Goal: Task Accomplishment & Management: Manage account settings

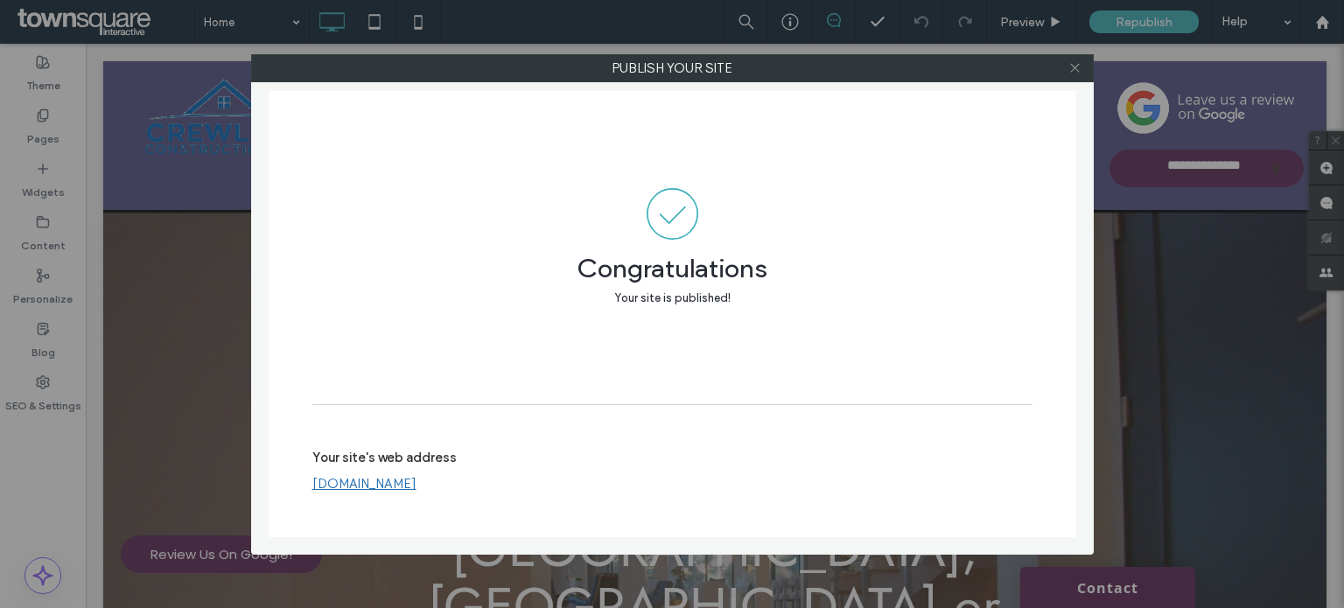
click at [1069, 71] on icon at bounding box center [1075, 67] width 13 height 13
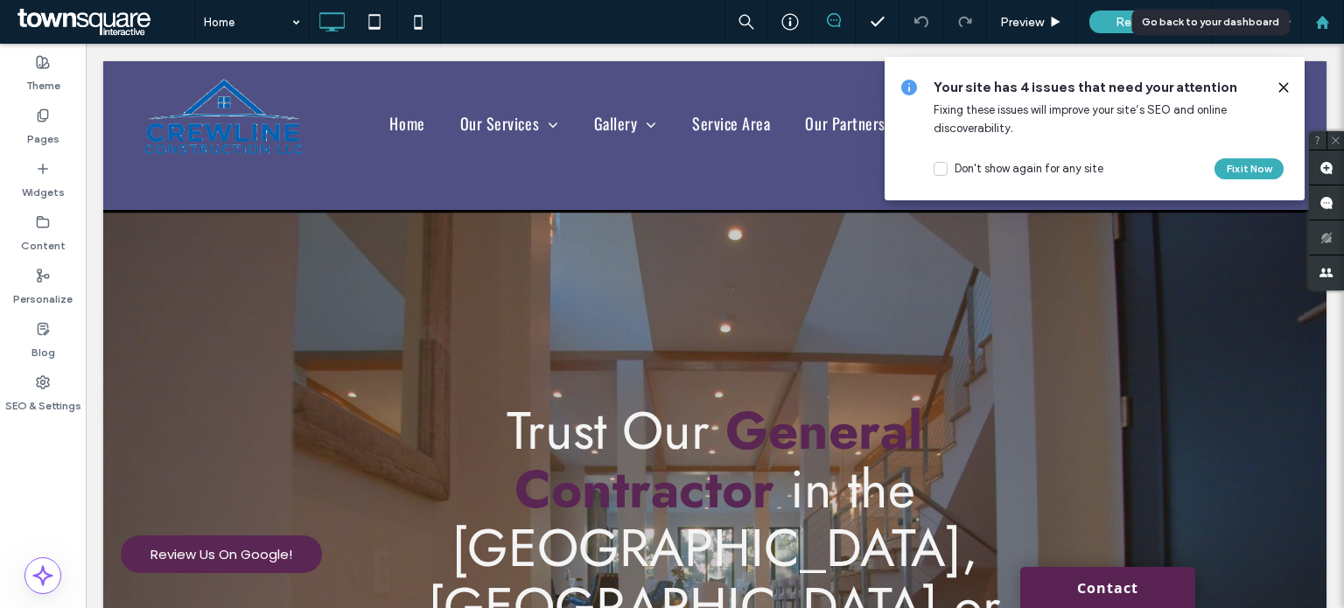
click at [1325, 30] on div at bounding box center [1323, 22] width 44 height 44
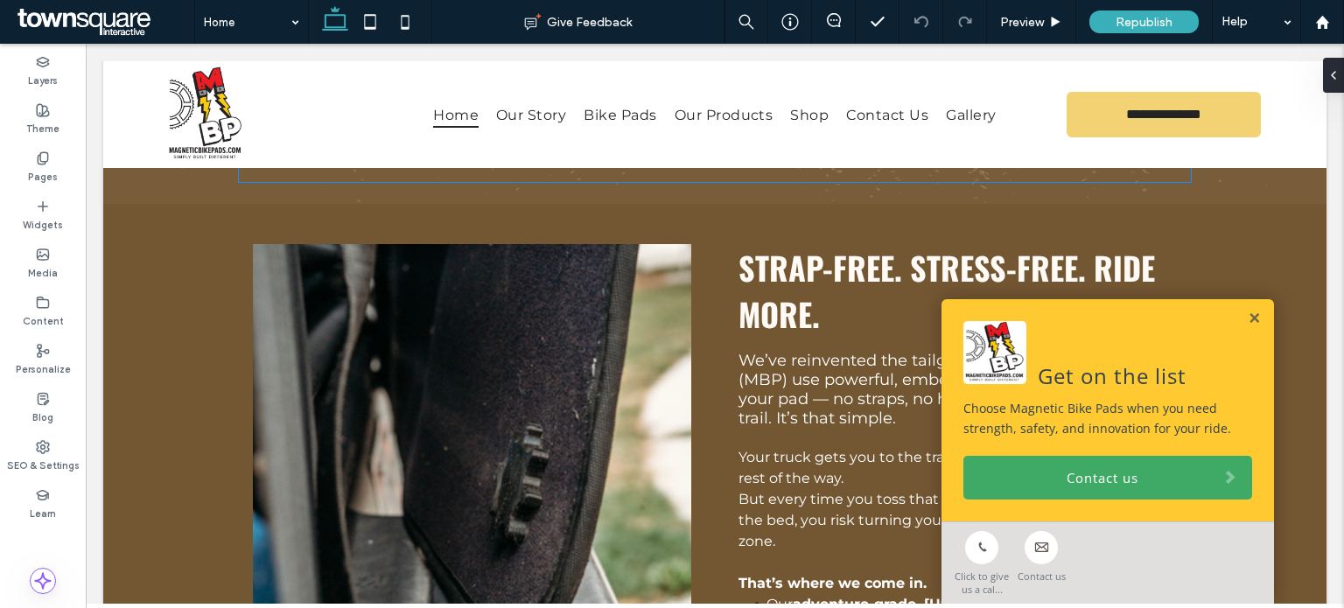
scroll to position [992, 0]
click at [30, 170] on label "Pages" at bounding box center [43, 174] width 30 height 19
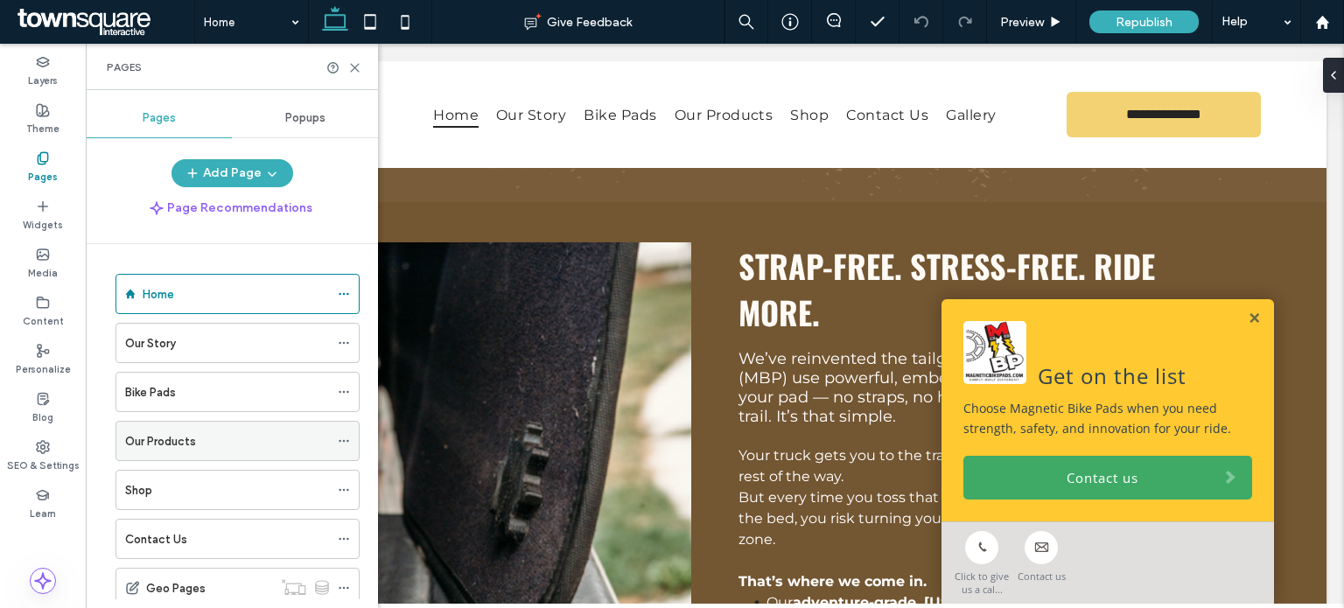
click at [173, 438] on label "Our Products" at bounding box center [160, 441] width 71 height 31
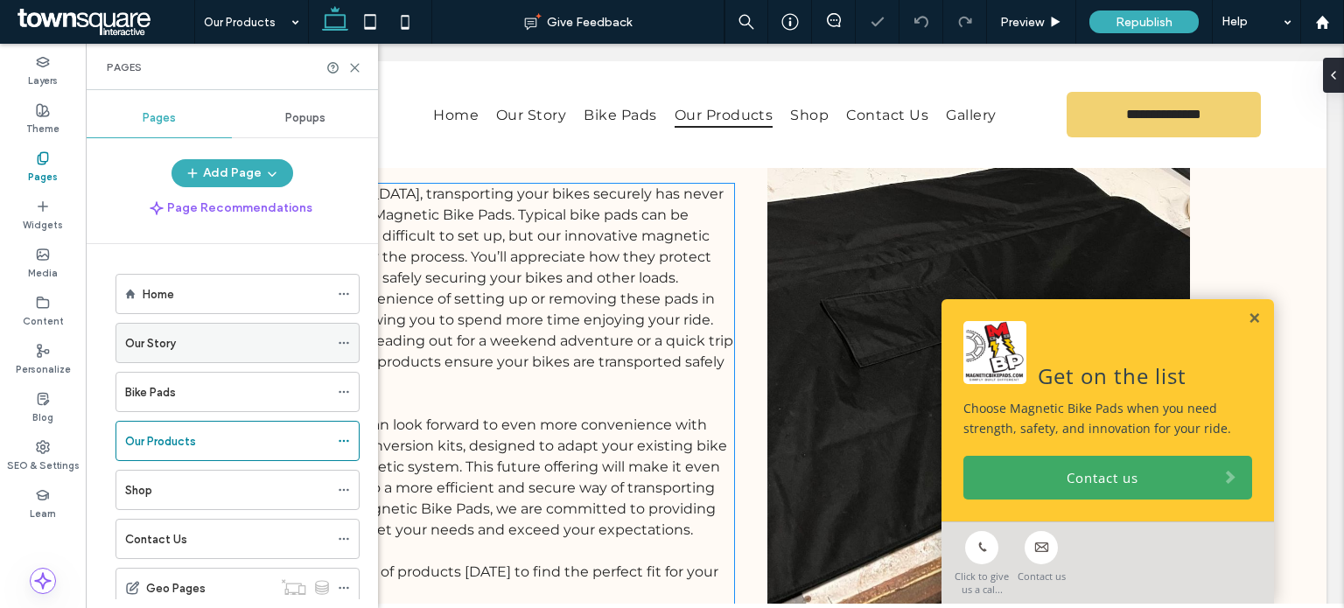
scroll to position [287, 0]
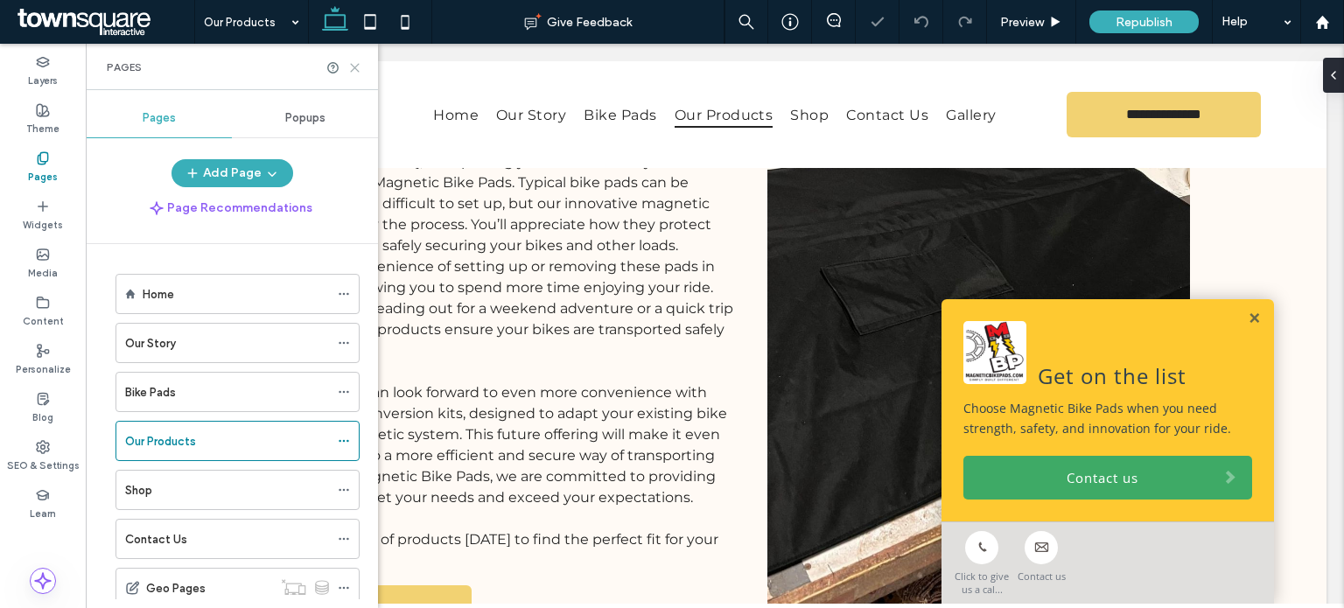
click at [351, 69] on icon at bounding box center [354, 67] width 13 height 13
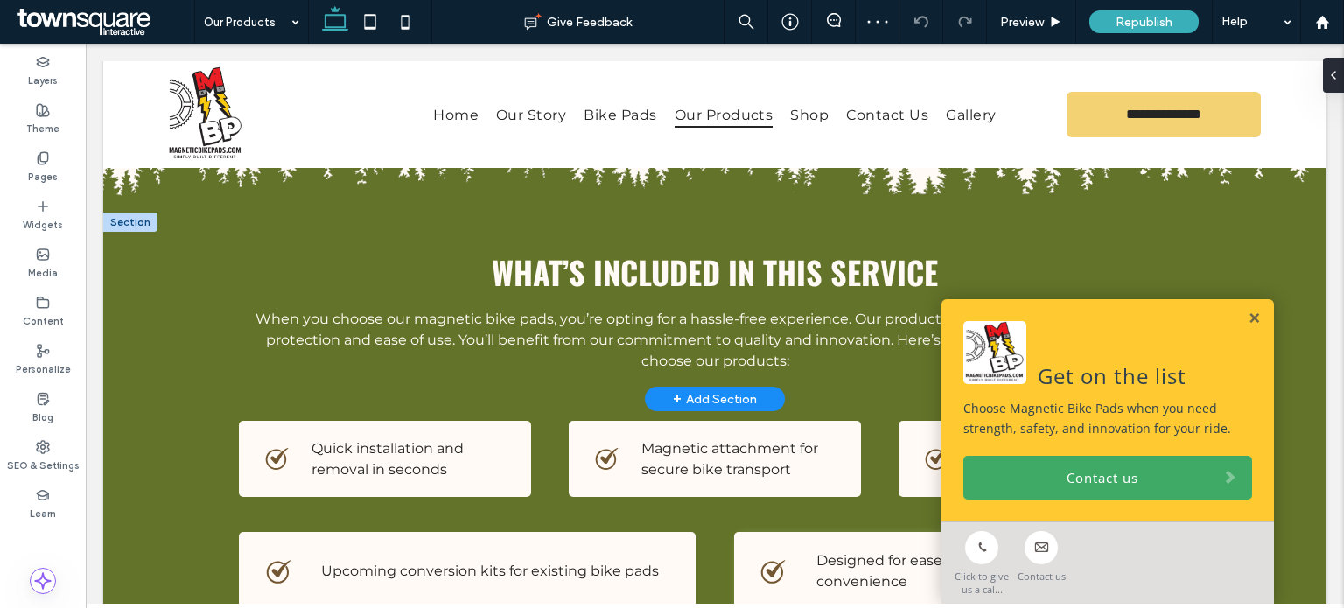
scroll to position [739, 0]
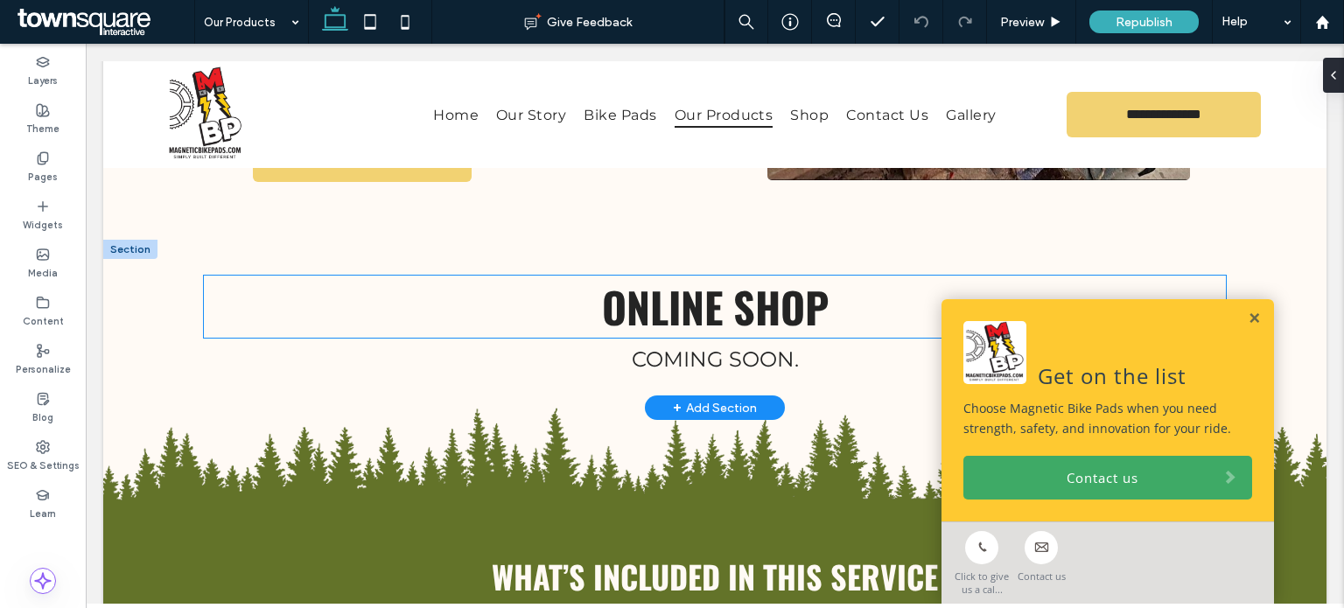
click at [704, 276] on span "Online Shop" at bounding box center [715, 307] width 227 height 62
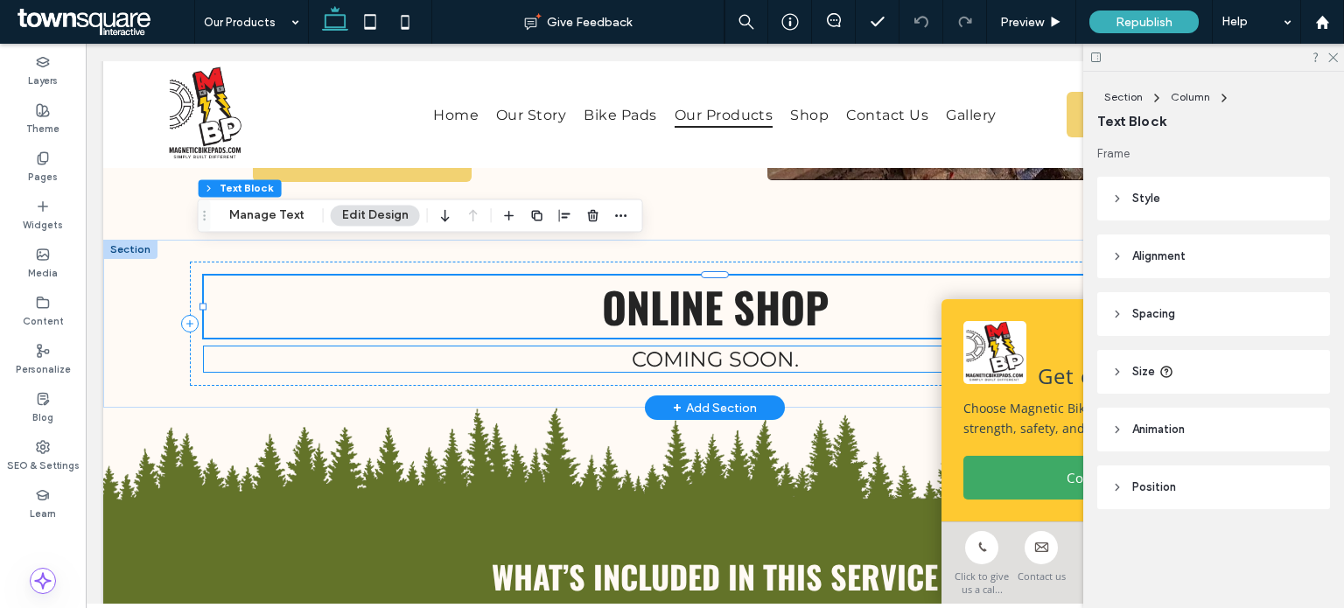
click at [589, 347] on h4 "coming soon." at bounding box center [715, 359] width 1022 height 25
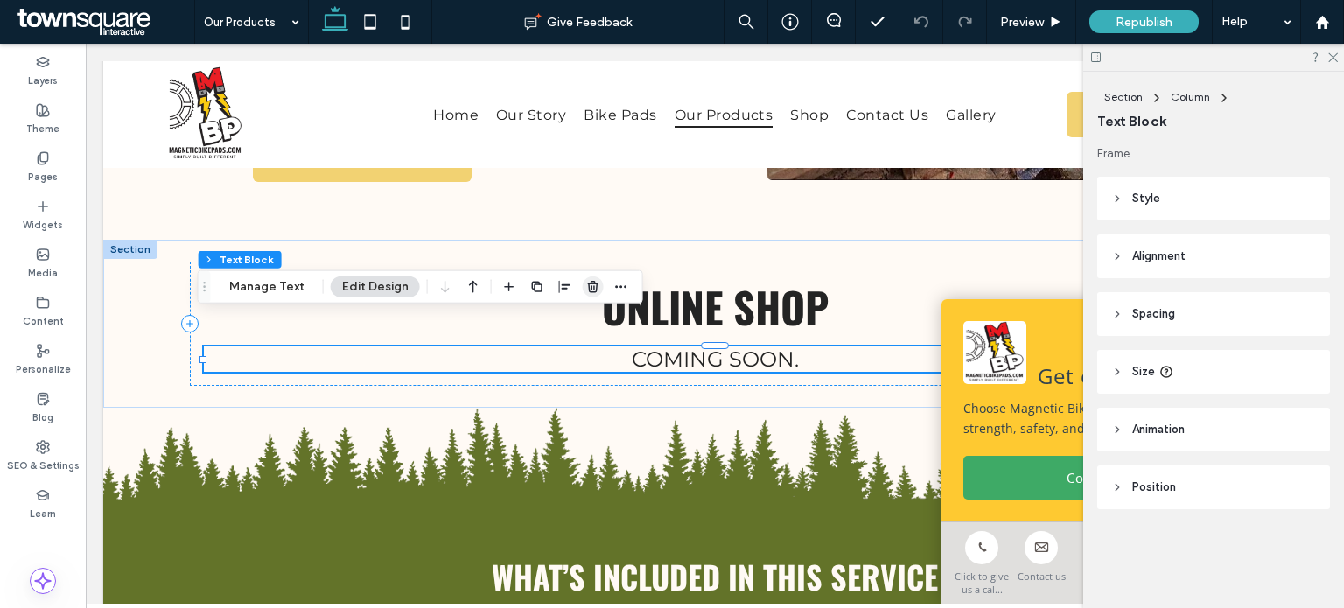
click at [587, 286] on icon "button" at bounding box center [593, 287] width 14 height 14
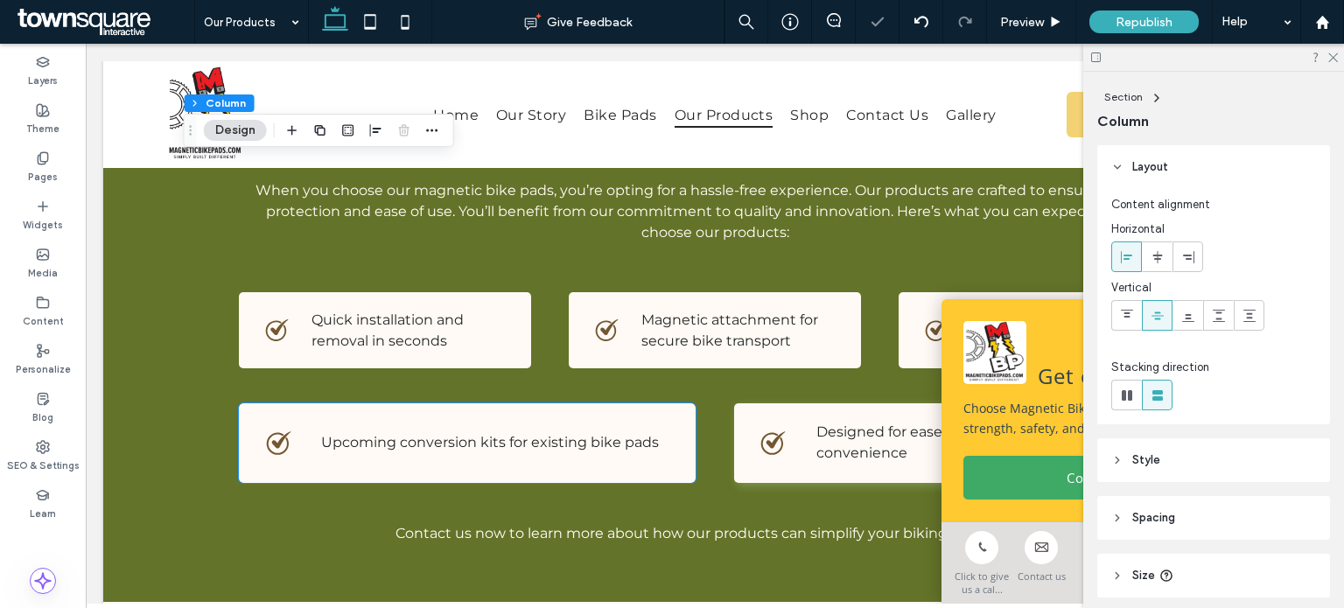
scroll to position [1173, 0]
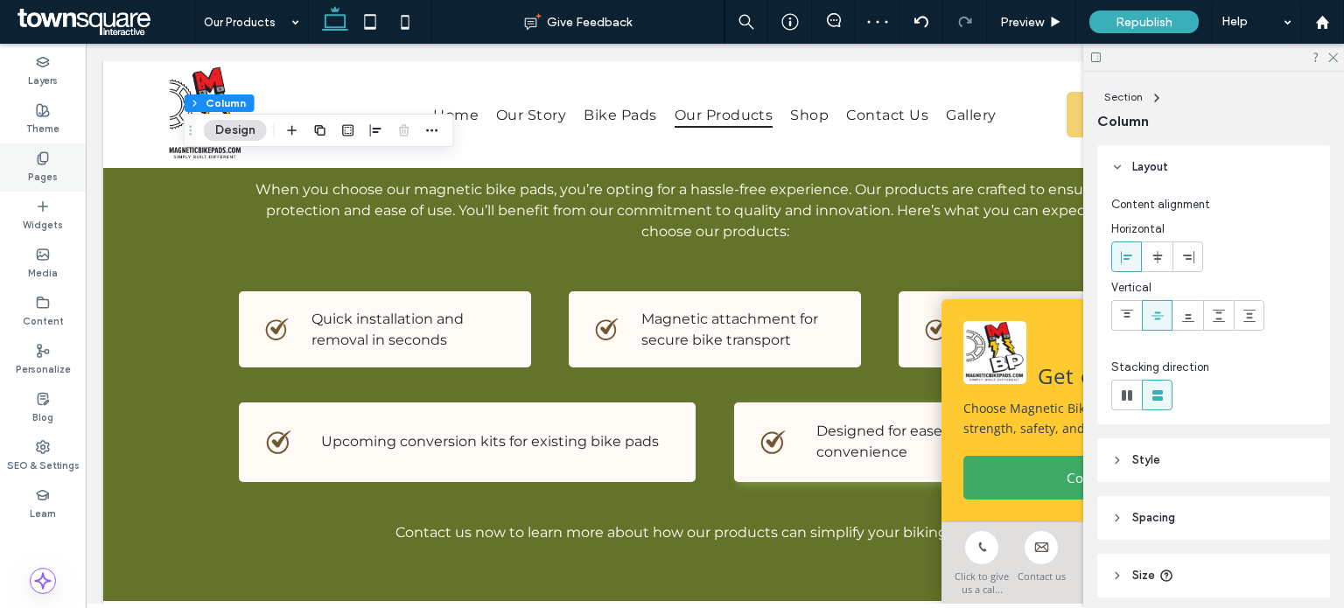
click at [41, 157] on icon at bounding box center [43, 158] width 14 height 14
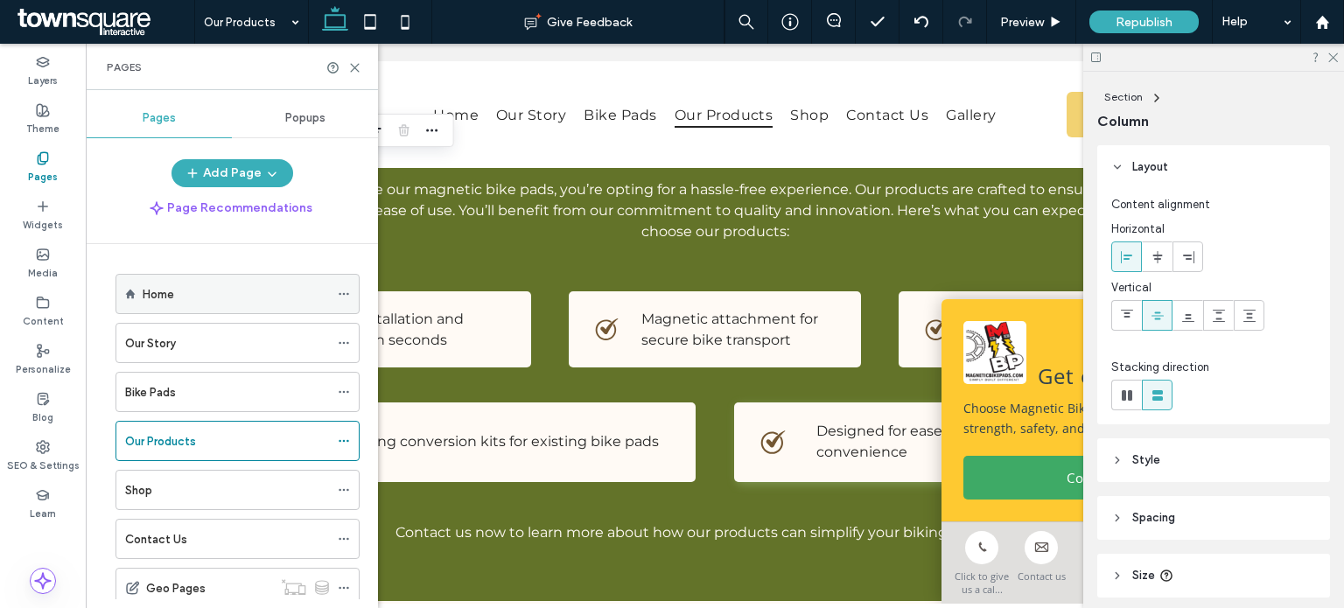
click at [185, 293] on div "Home" at bounding box center [236, 294] width 186 height 18
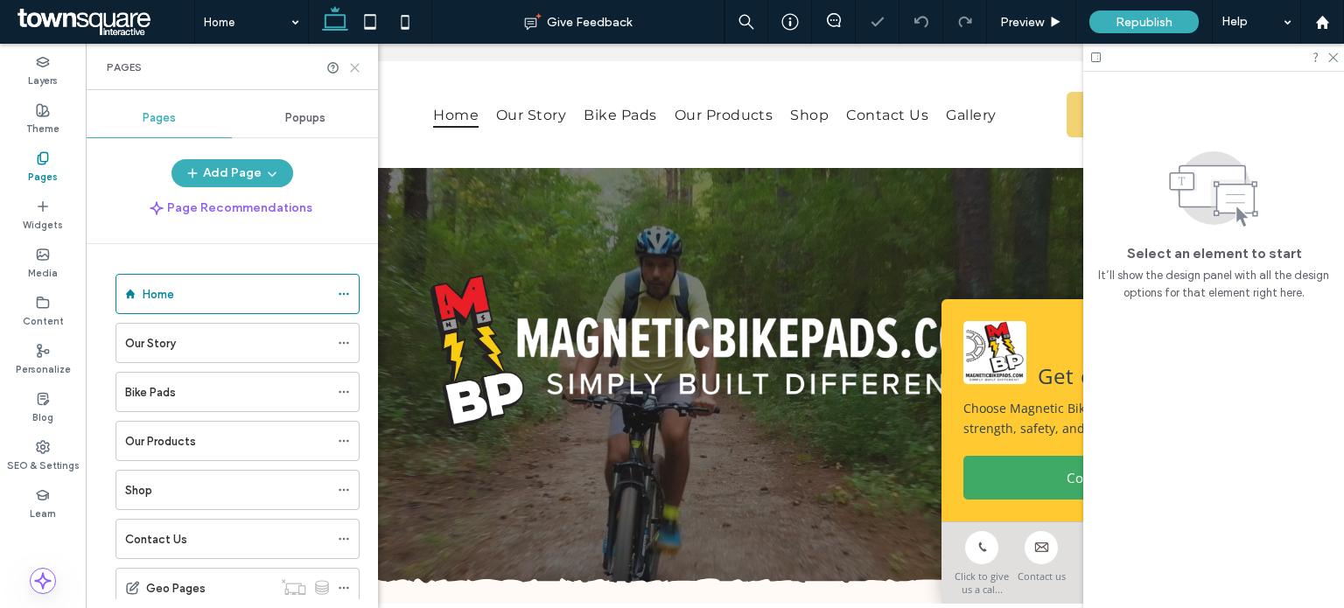
click at [353, 71] on icon at bounding box center [354, 67] width 13 height 13
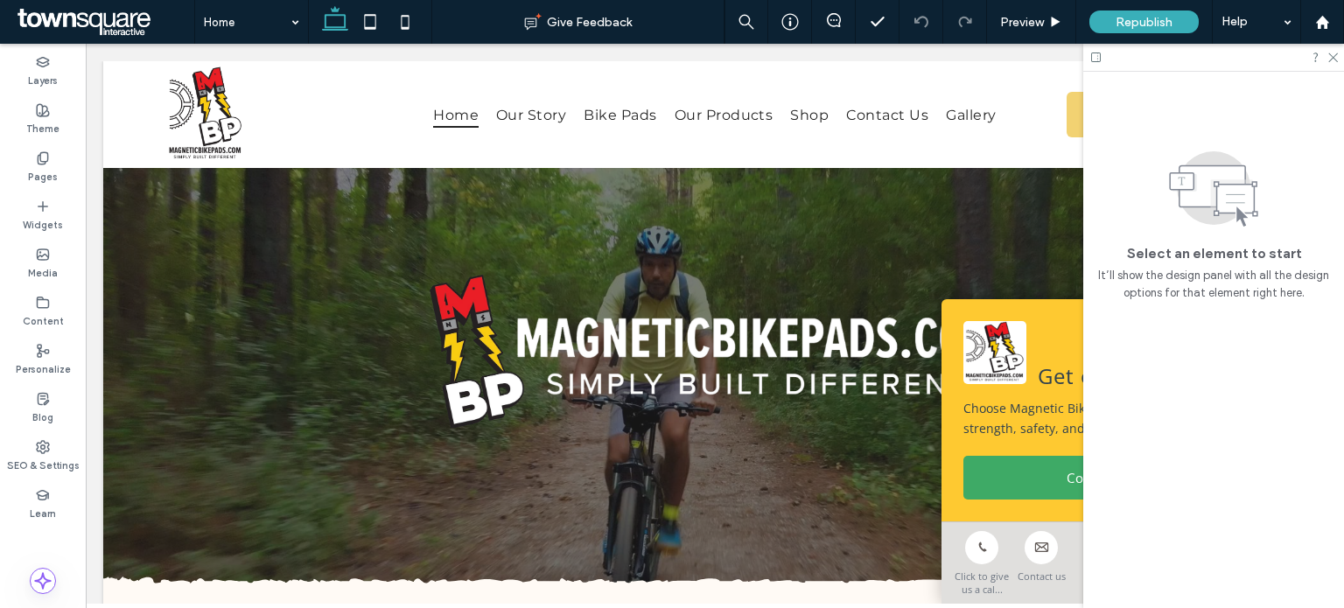
click at [1338, 59] on div at bounding box center [1214, 57] width 261 height 27
click at [1334, 53] on icon at bounding box center [1332, 56] width 11 height 11
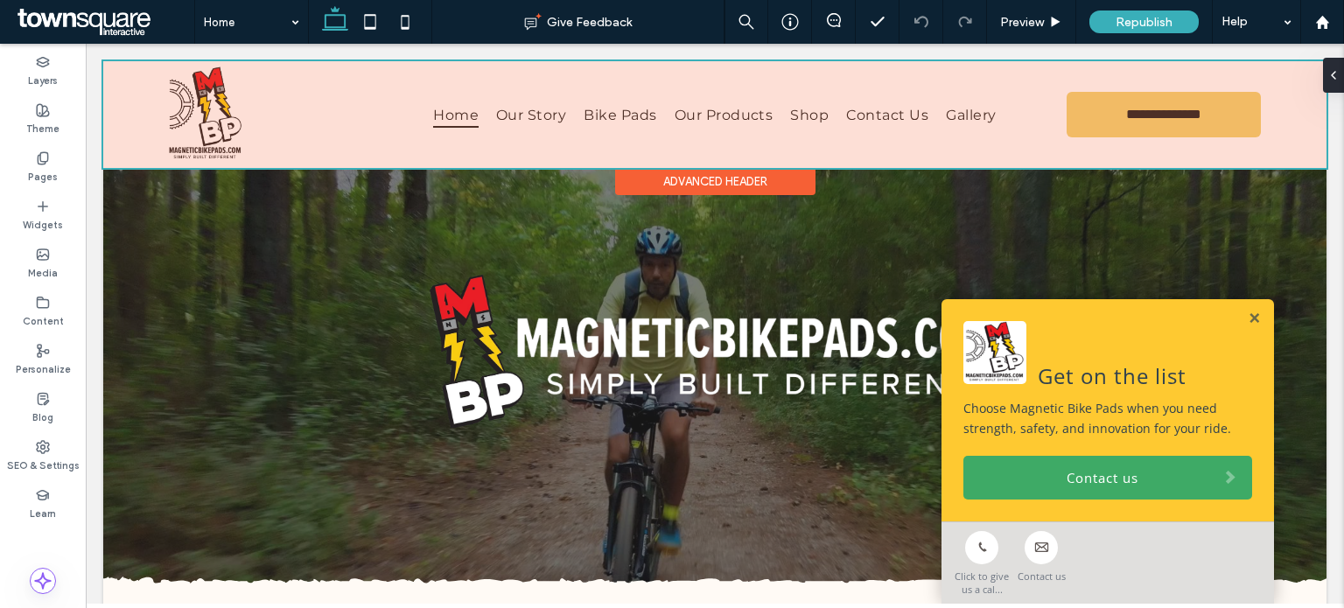
scroll to position [674, 0]
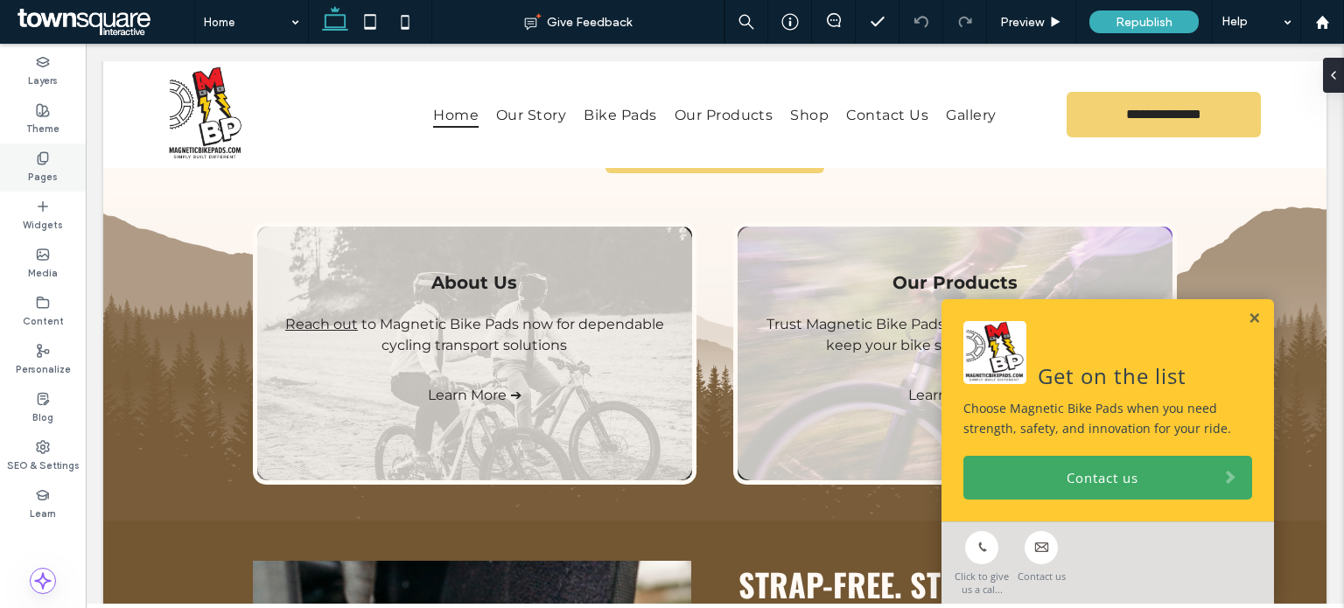
click at [40, 178] on label "Pages" at bounding box center [43, 174] width 30 height 19
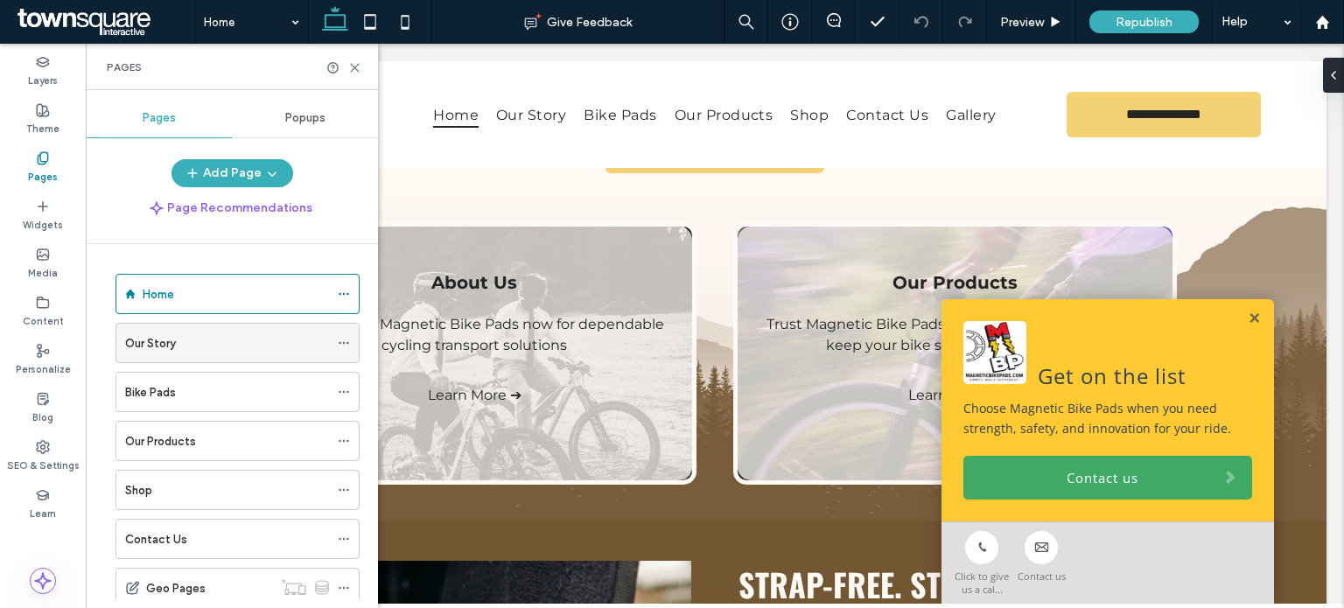
click at [140, 326] on div "Our Story" at bounding box center [227, 343] width 204 height 39
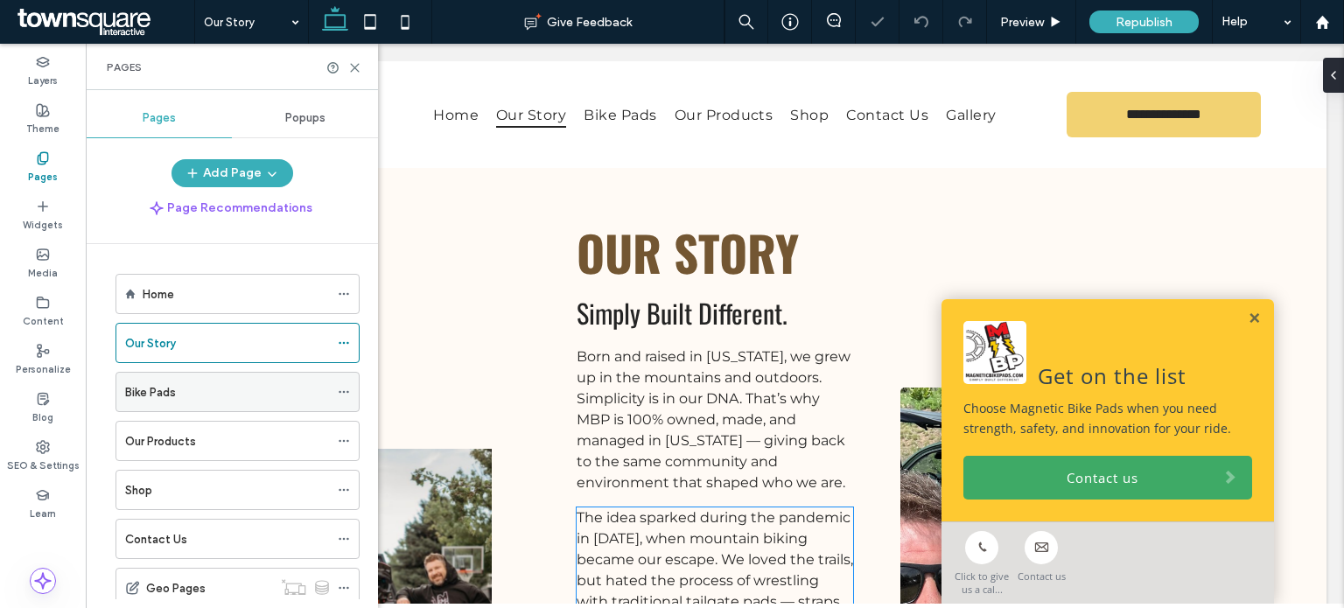
click at [179, 398] on div "Bike Pads" at bounding box center [227, 392] width 204 height 18
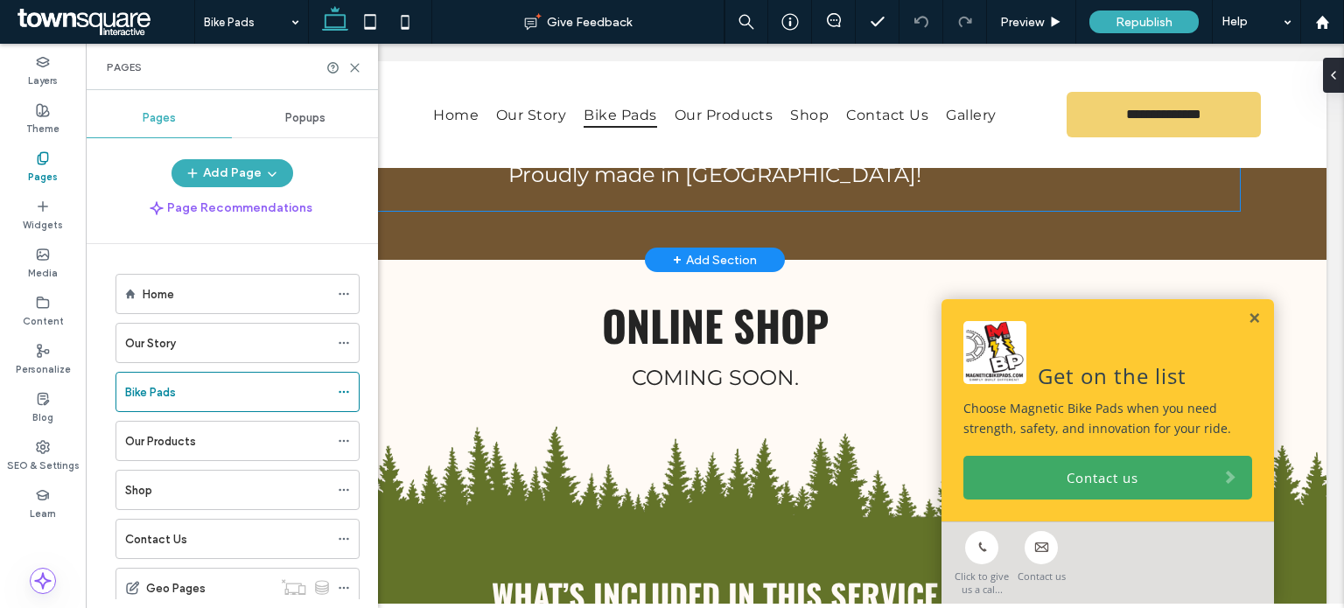
scroll to position [941, 0]
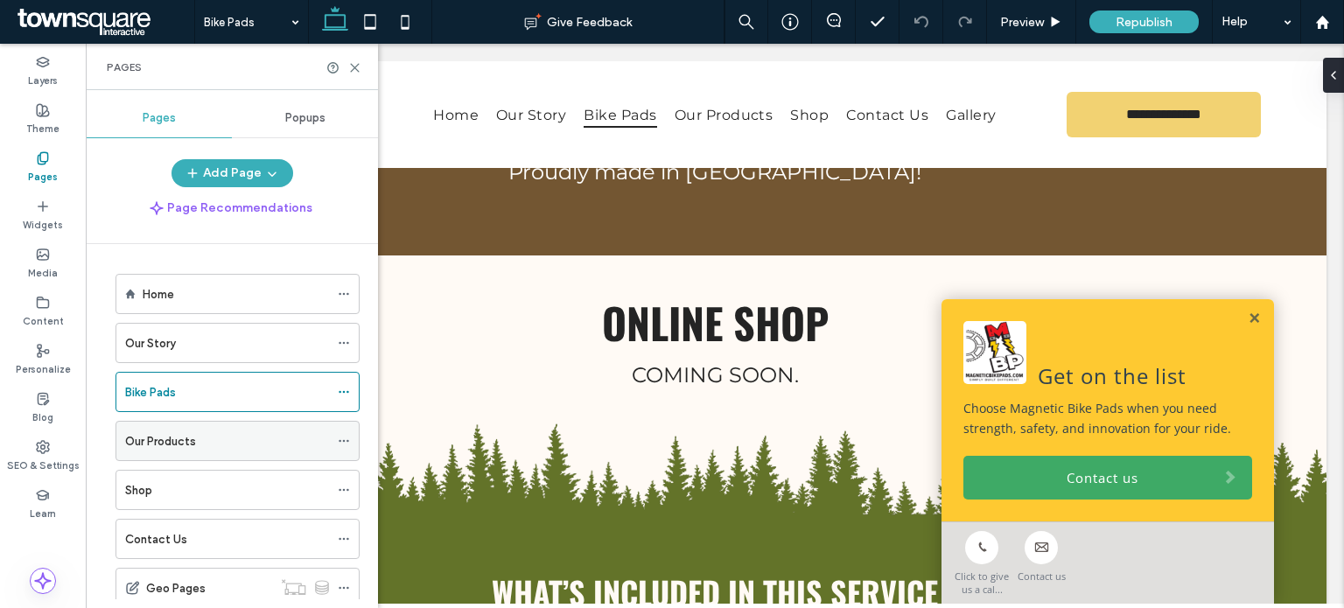
click at [202, 423] on div "Our Products" at bounding box center [227, 441] width 204 height 39
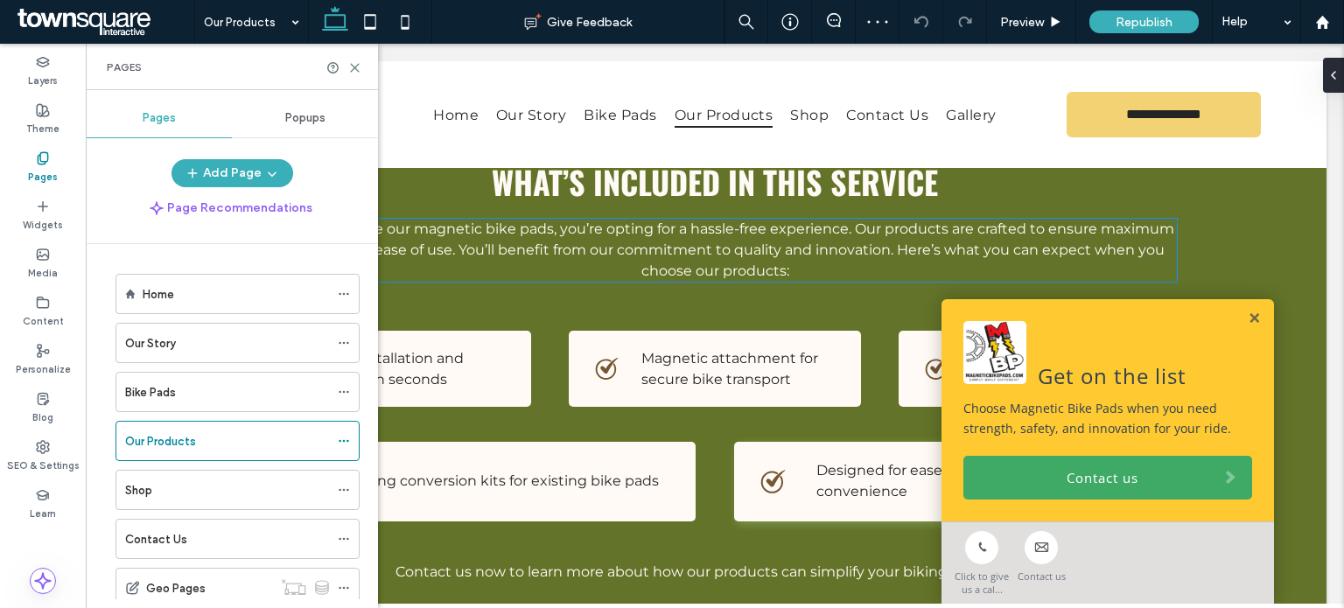
scroll to position [1284, 0]
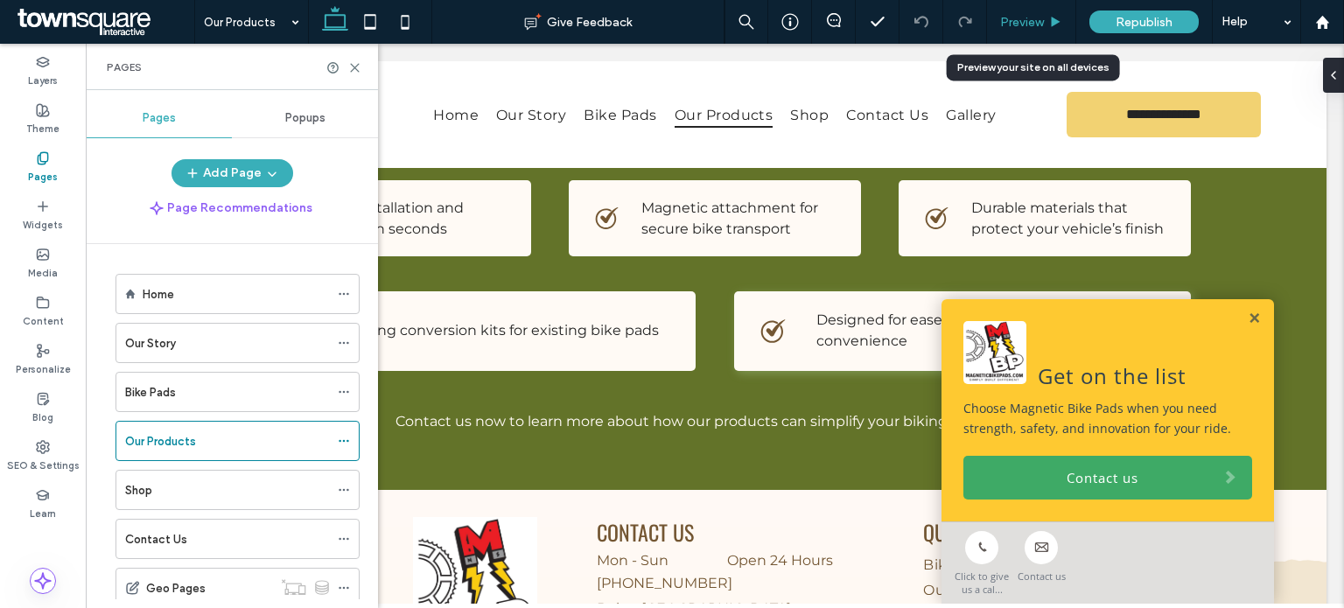
click at [1033, 41] on div "Preview" at bounding box center [1031, 22] width 89 height 44
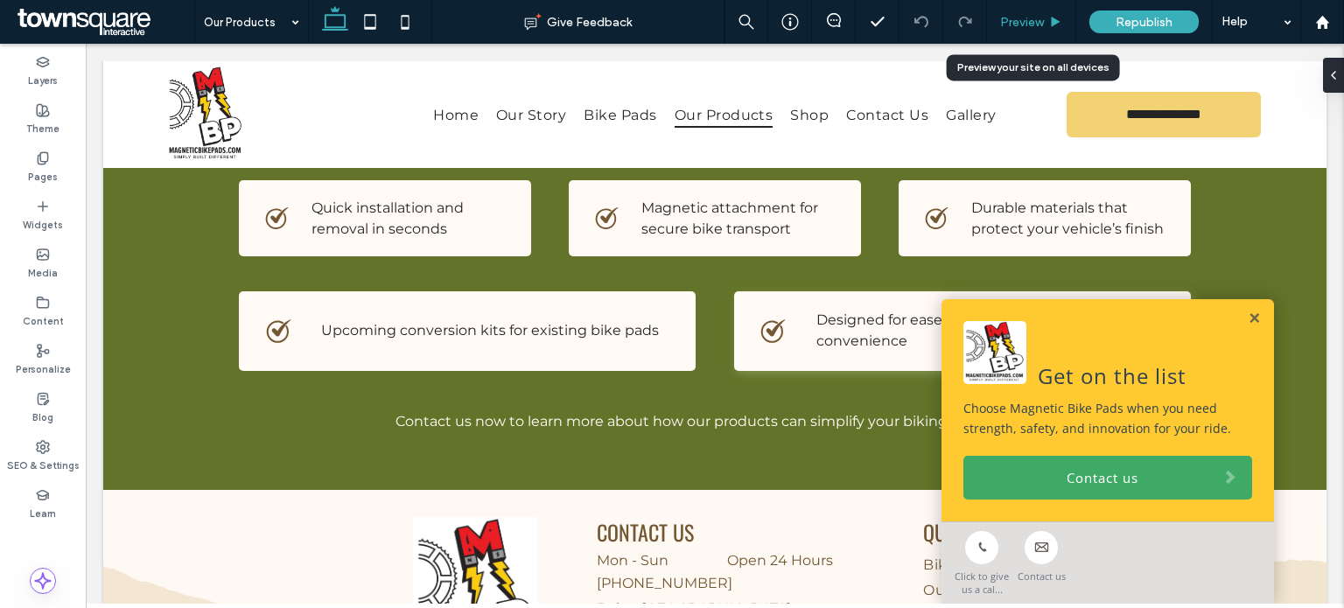
click at [1035, 35] on div "Preview" at bounding box center [1031, 22] width 89 height 44
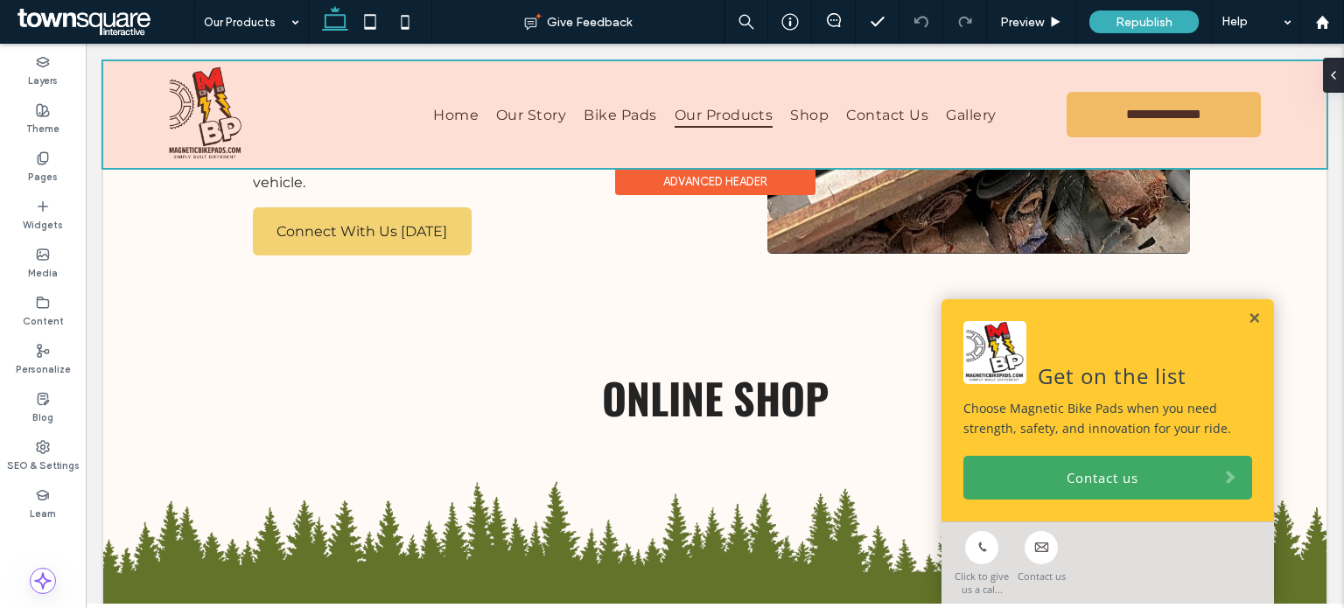
scroll to position [664, 0]
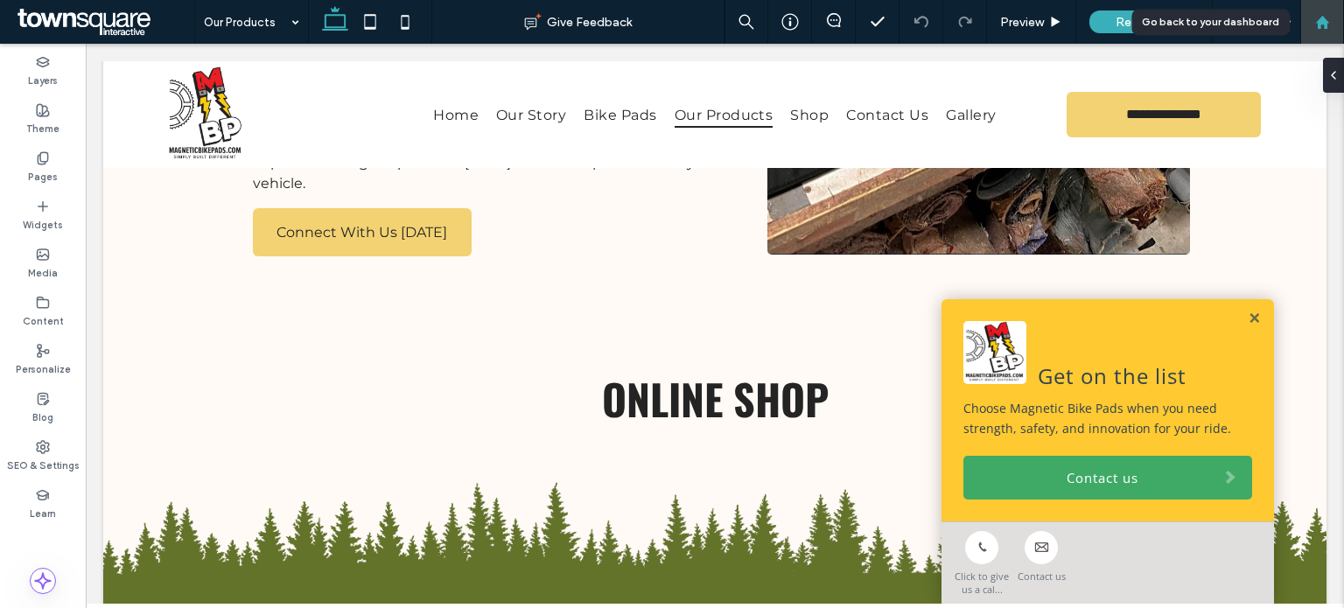
click at [1324, 27] on use at bounding box center [1321, 21] width 13 height 13
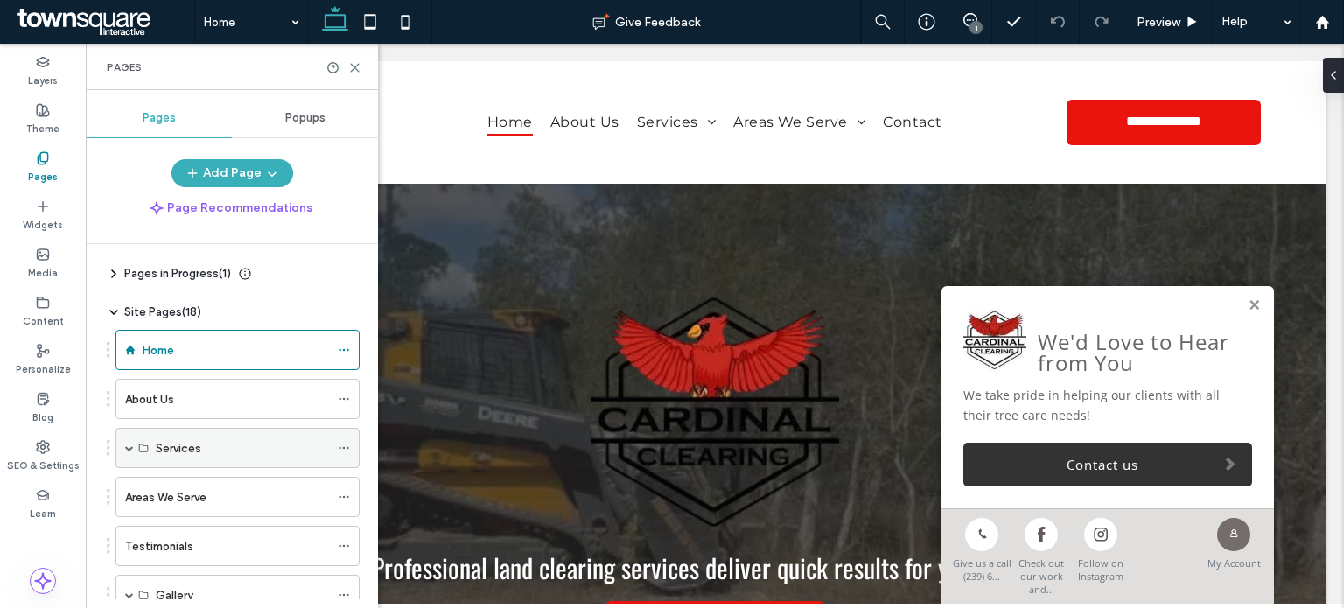
click at [263, 433] on div "Services" at bounding box center [242, 448] width 173 height 39
click at [205, 445] on div "Services" at bounding box center [242, 448] width 173 height 18
click at [151, 445] on div "Services" at bounding box center [238, 448] width 244 height 40
click at [123, 447] on div "Services" at bounding box center [238, 448] width 244 height 40
click at [126, 447] on span at bounding box center [129, 448] width 9 height 9
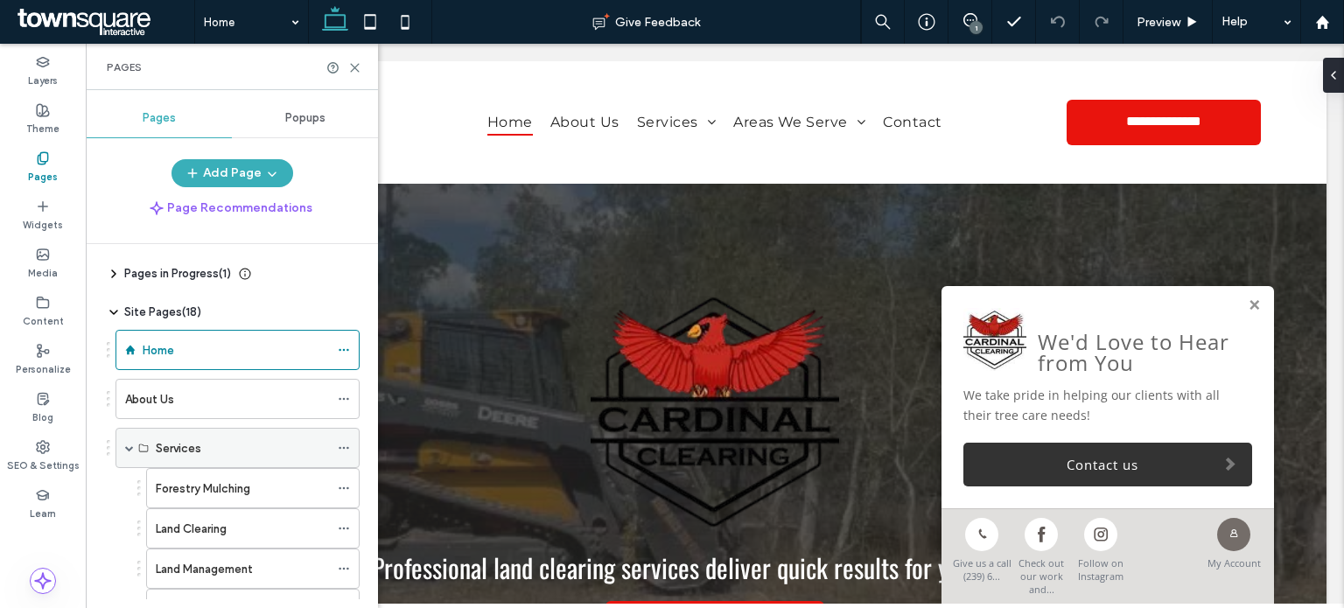
click at [126, 447] on span at bounding box center [129, 448] width 9 height 9
click at [189, 484] on label "Forestry Mulching" at bounding box center [203, 488] width 95 height 31
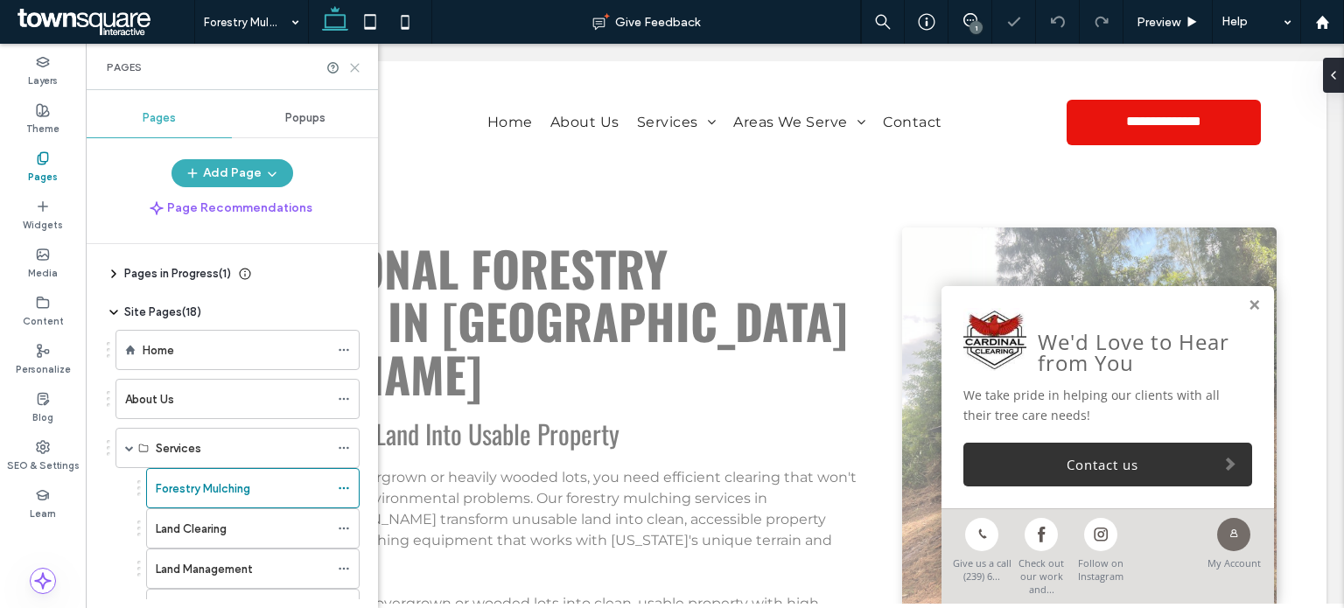
click at [354, 72] on icon at bounding box center [354, 67] width 13 height 13
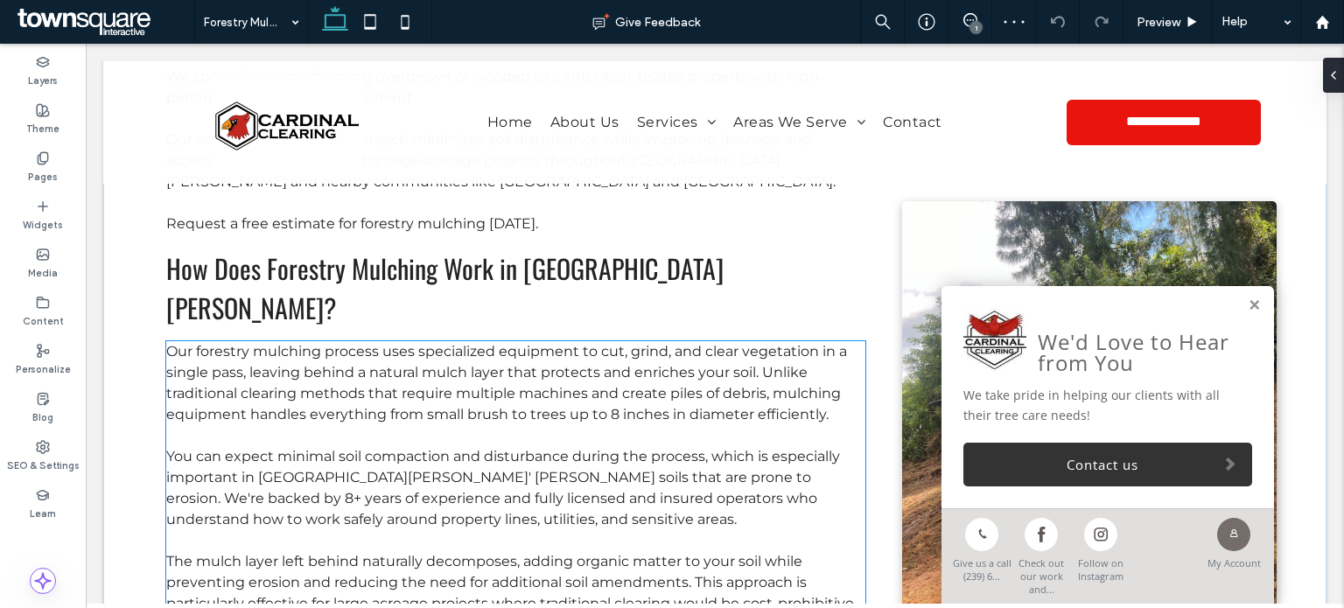
scroll to position [525, 0]
click at [530, 555] on span "The mulch layer left behind naturally decomposes, adding organic matter to your…" at bounding box center [510, 595] width 688 height 80
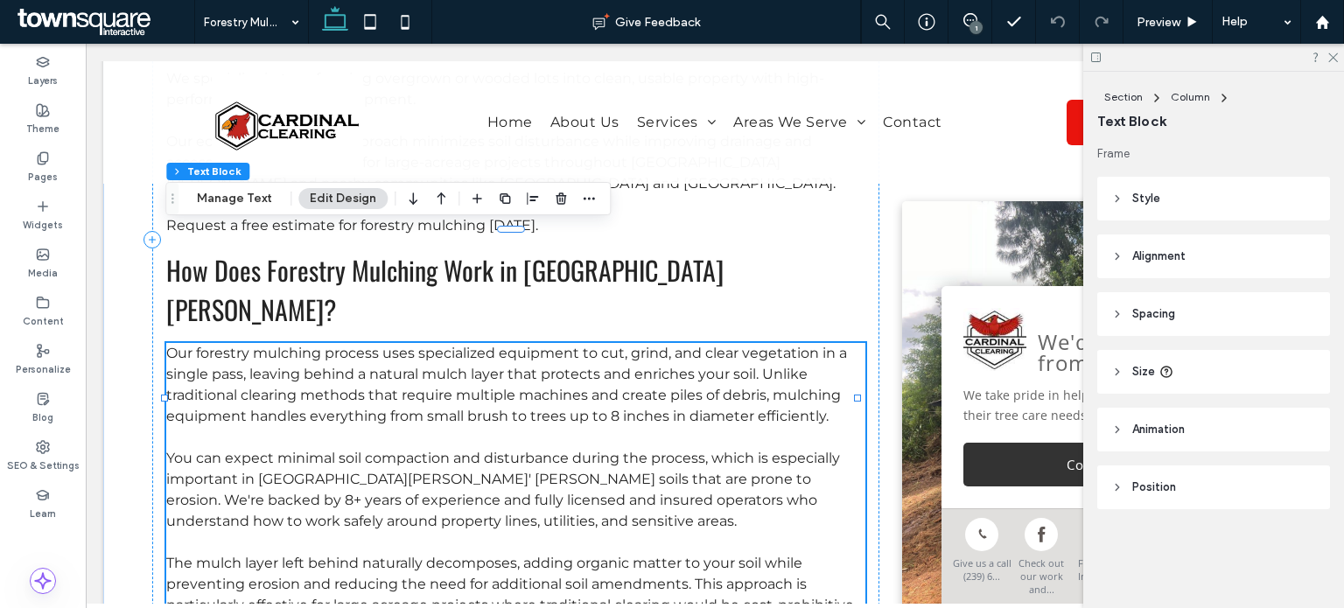
click at [245, 209] on div "Section Column Text Block Manage Text Edit Design" at bounding box center [387, 198] width 445 height 33
click at [246, 207] on button "Manage Text" at bounding box center [235, 198] width 98 height 21
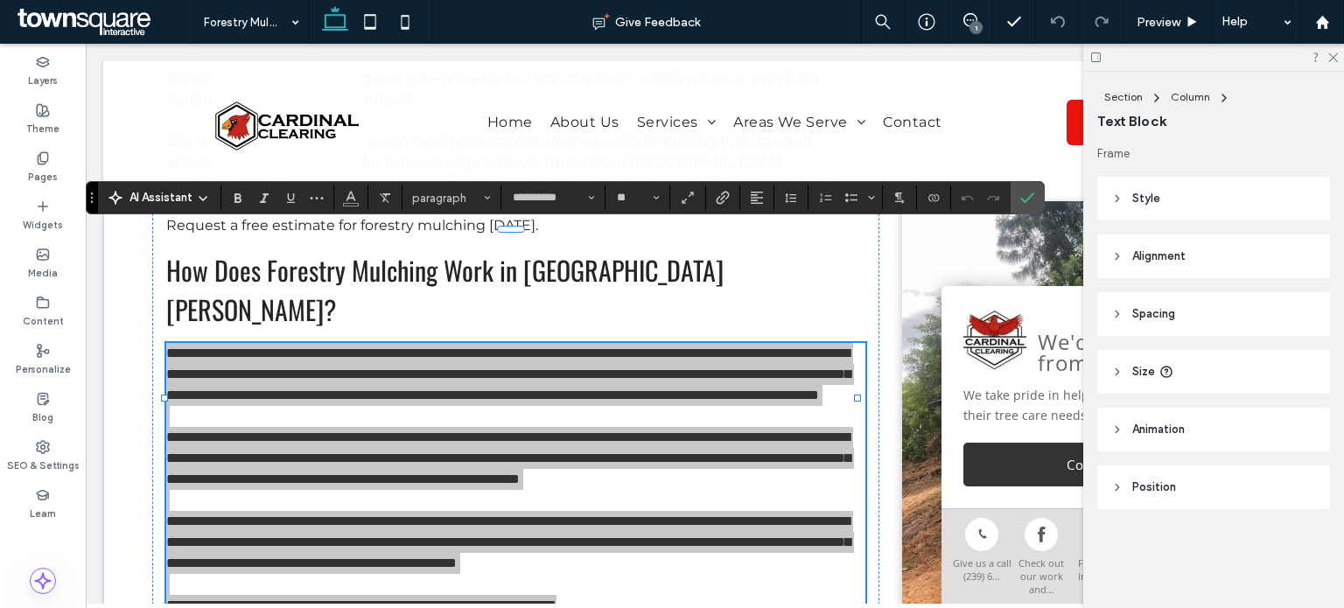
click at [158, 184] on div "**********" at bounding box center [565, 197] width 959 height 33
click at [161, 191] on span "AI Assistant" at bounding box center [161, 198] width 63 height 18
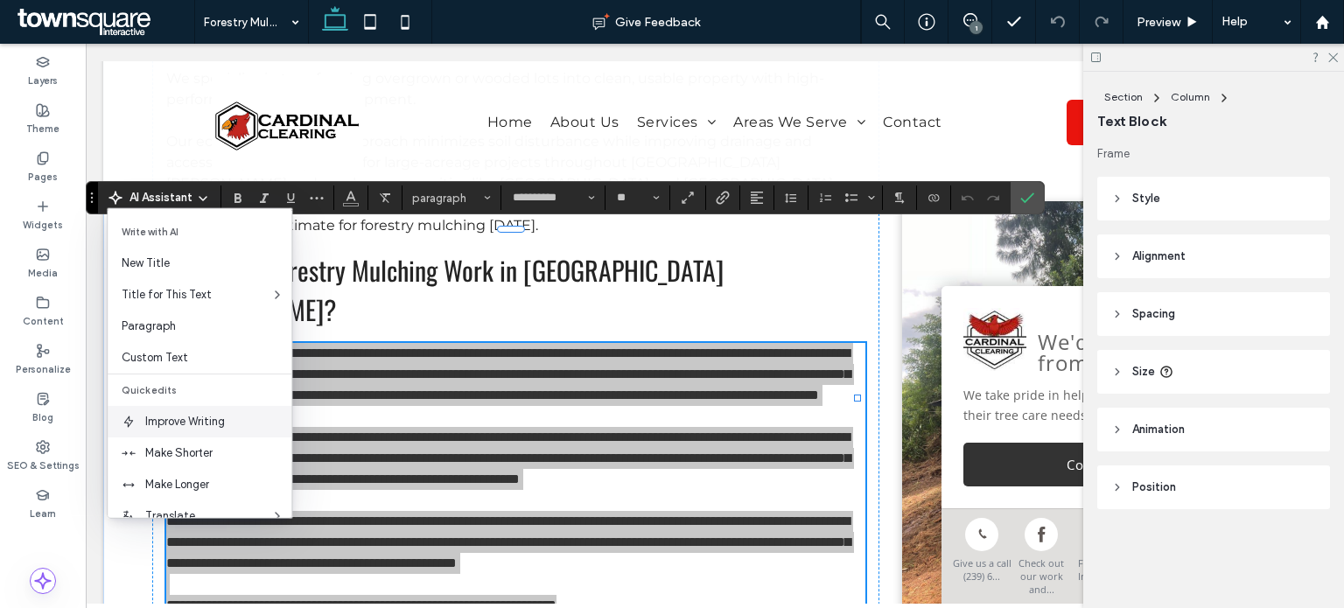
click at [207, 423] on span "Improve Writing" at bounding box center [218, 422] width 146 height 18
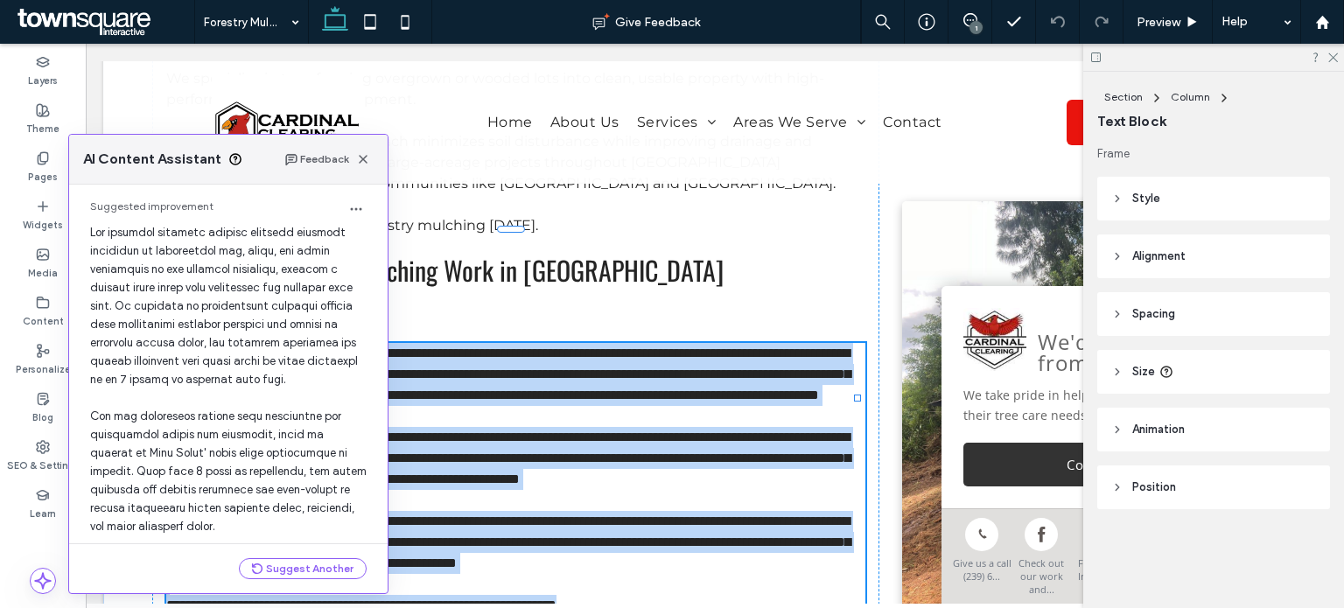
scroll to position [308, 0]
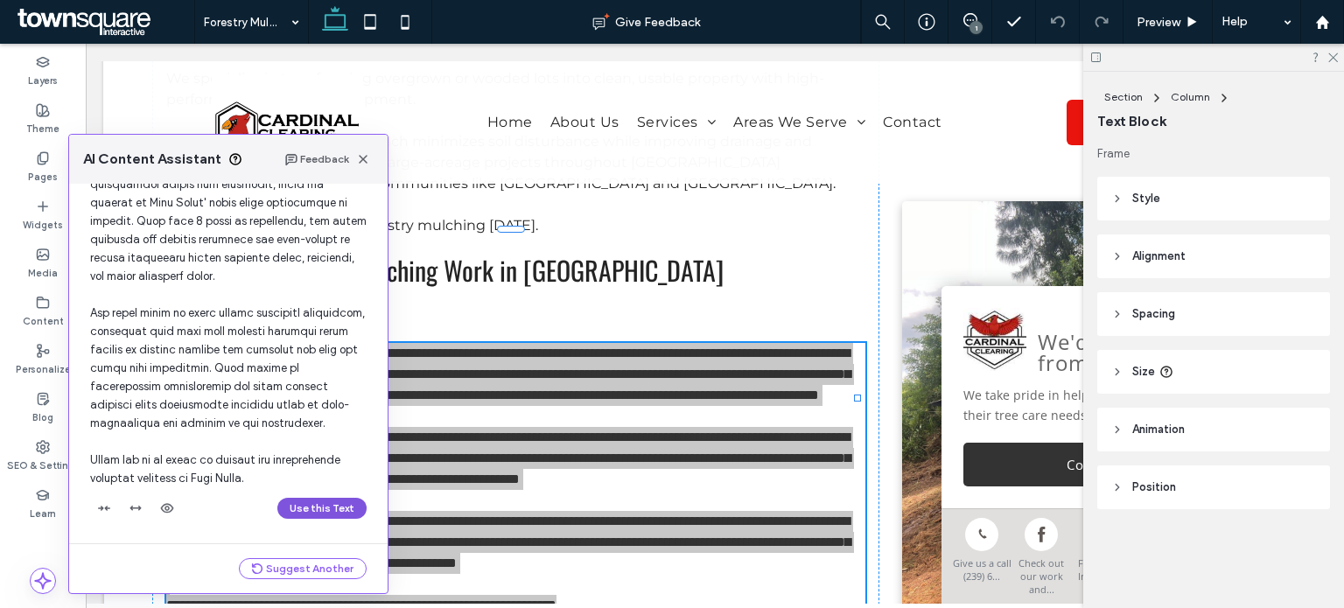
click at [306, 512] on button "Use this Text" at bounding box center [321, 508] width 89 height 21
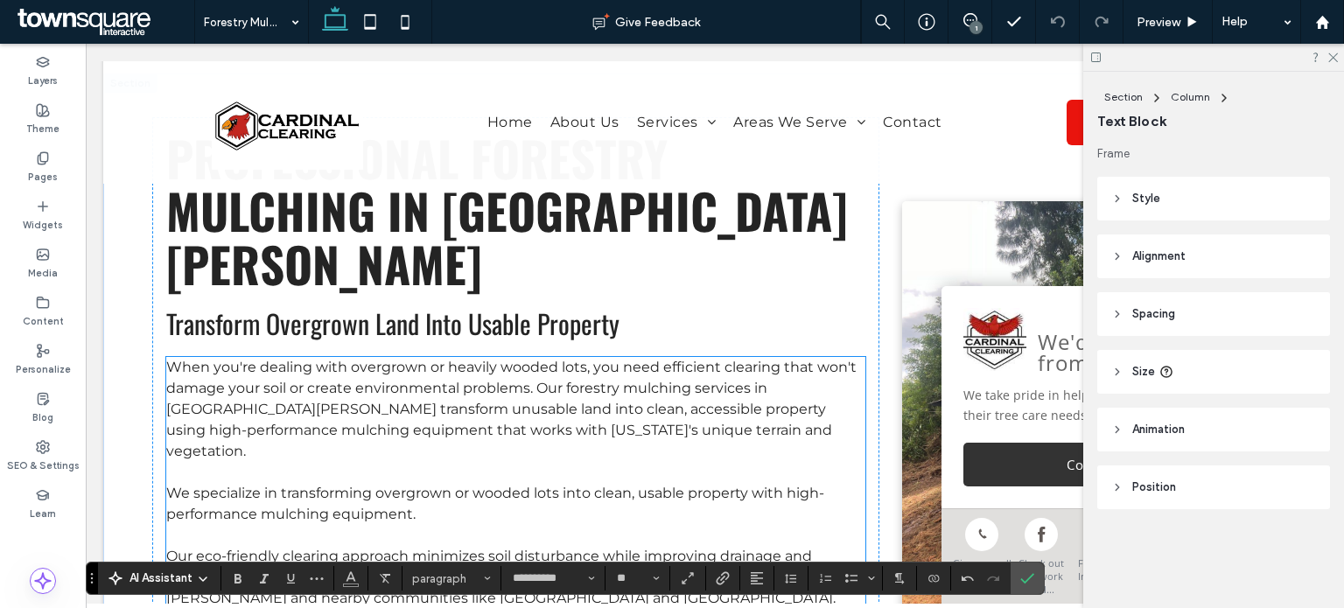
scroll to position [95, 0]
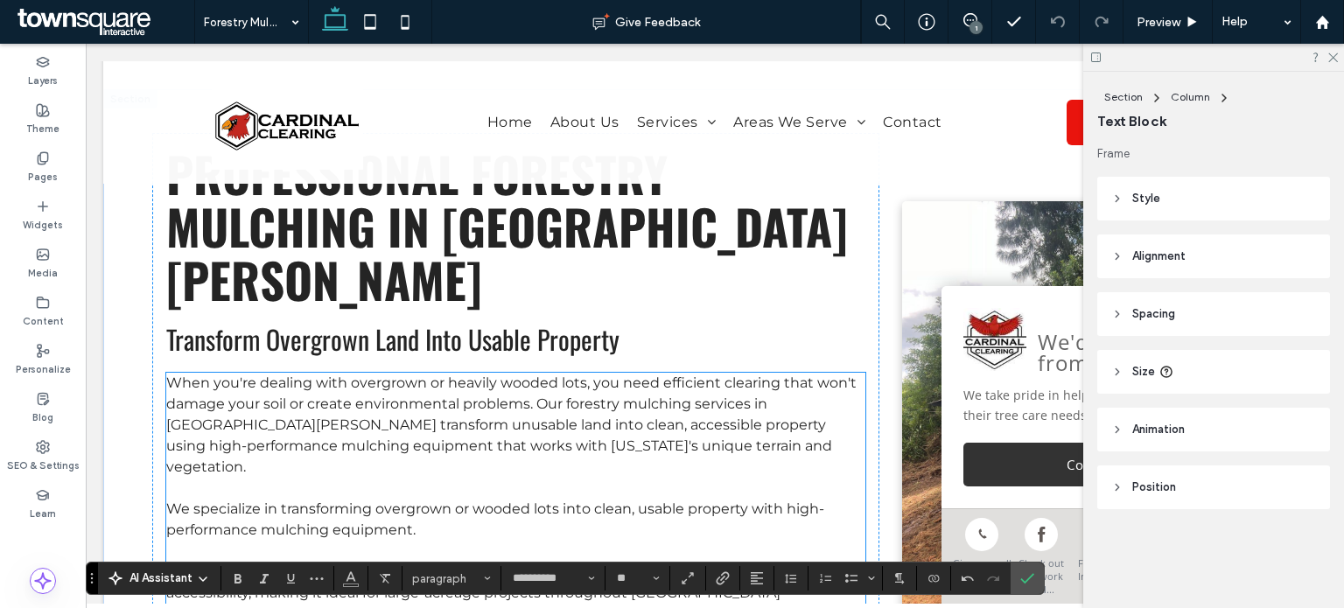
click at [431, 478] on p at bounding box center [515, 488] width 699 height 21
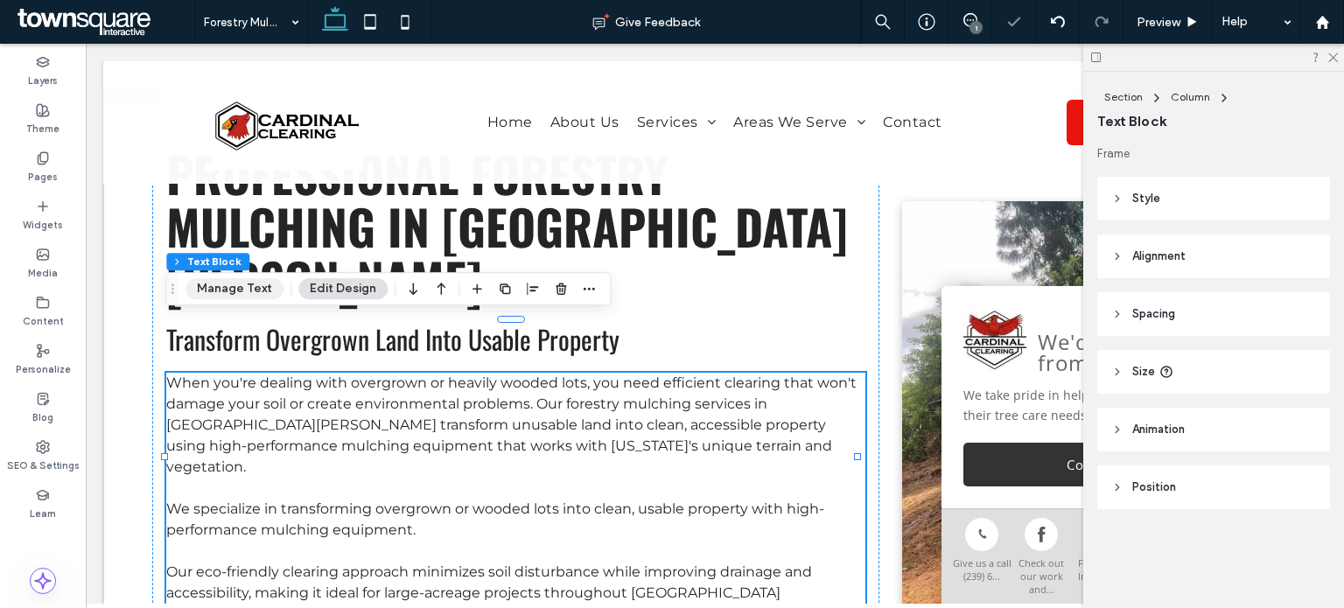
click at [270, 285] on button "Manage Text" at bounding box center [235, 288] width 98 height 21
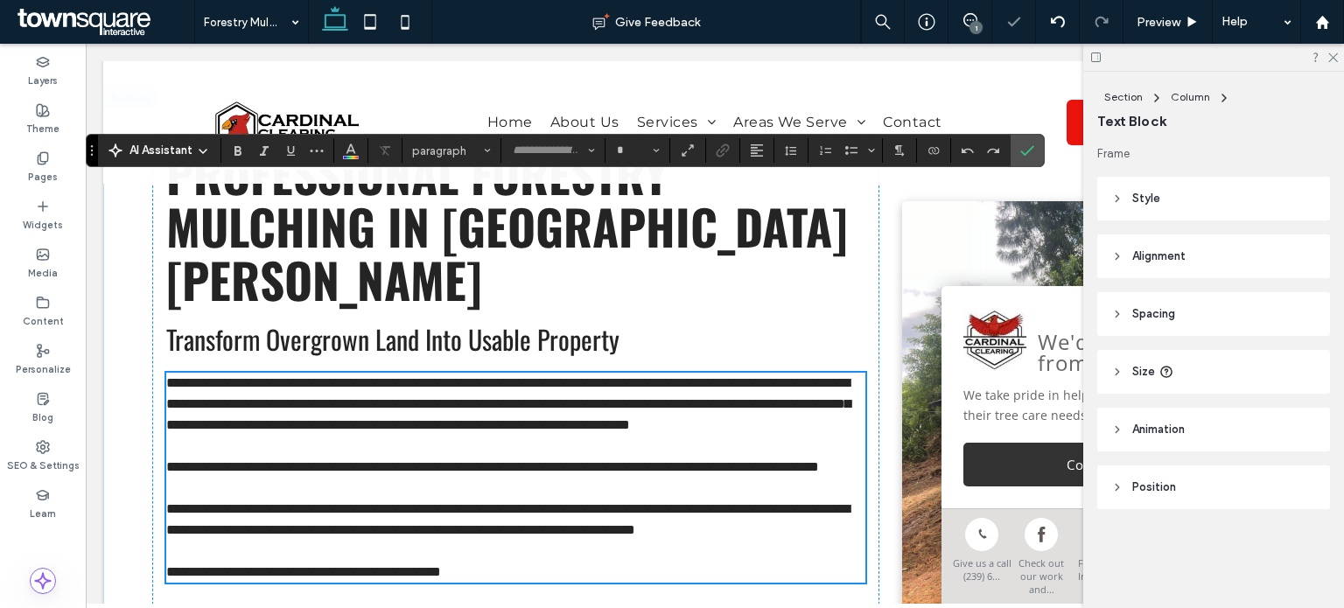
type input "**********"
type input "**"
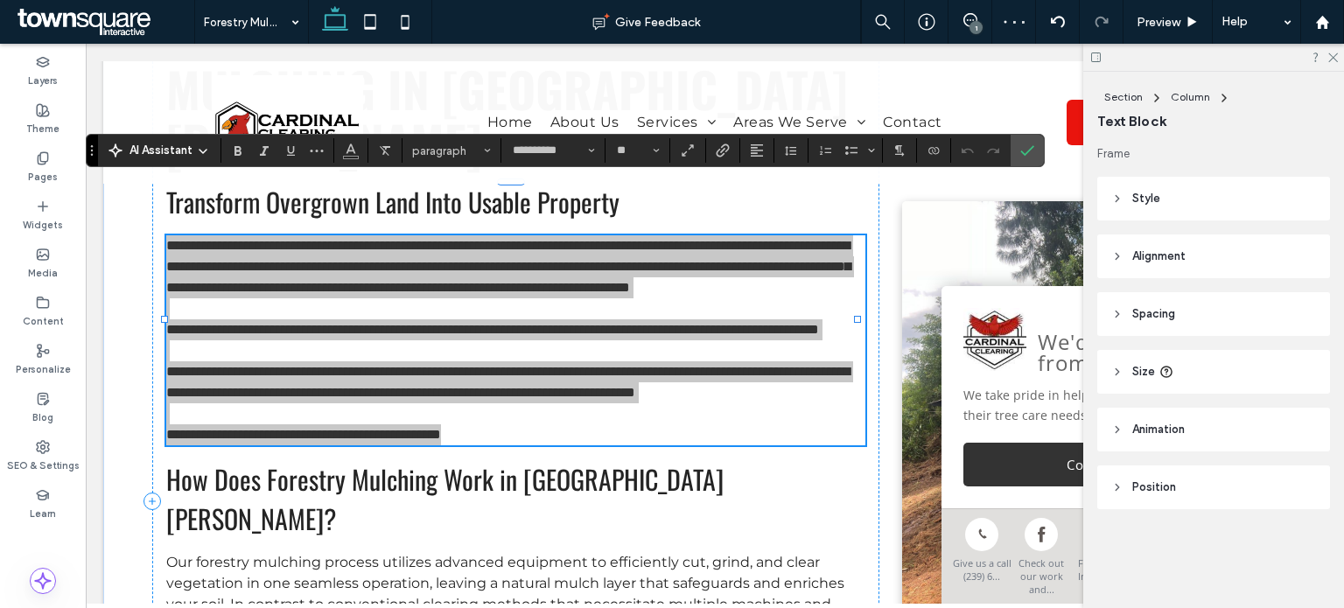
click at [178, 139] on div "AI Assistant" at bounding box center [160, 148] width 116 height 21
click at [178, 146] on span "AI Assistant" at bounding box center [161, 151] width 63 height 18
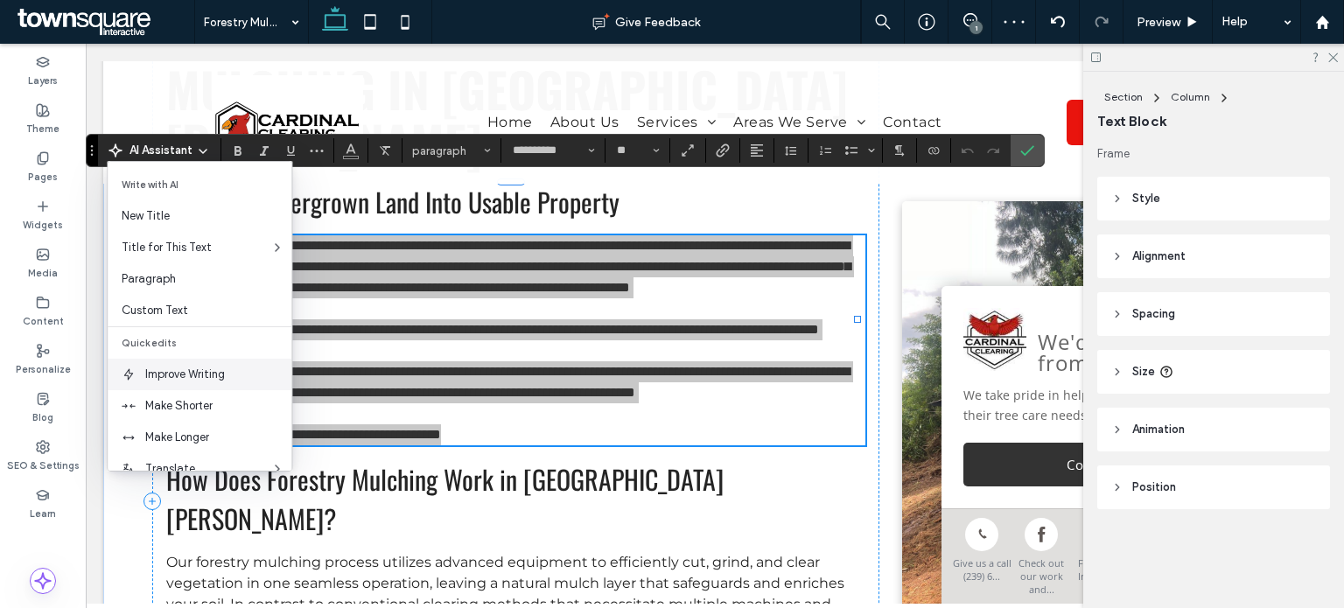
click at [209, 367] on span "Improve Writing" at bounding box center [218, 375] width 146 height 18
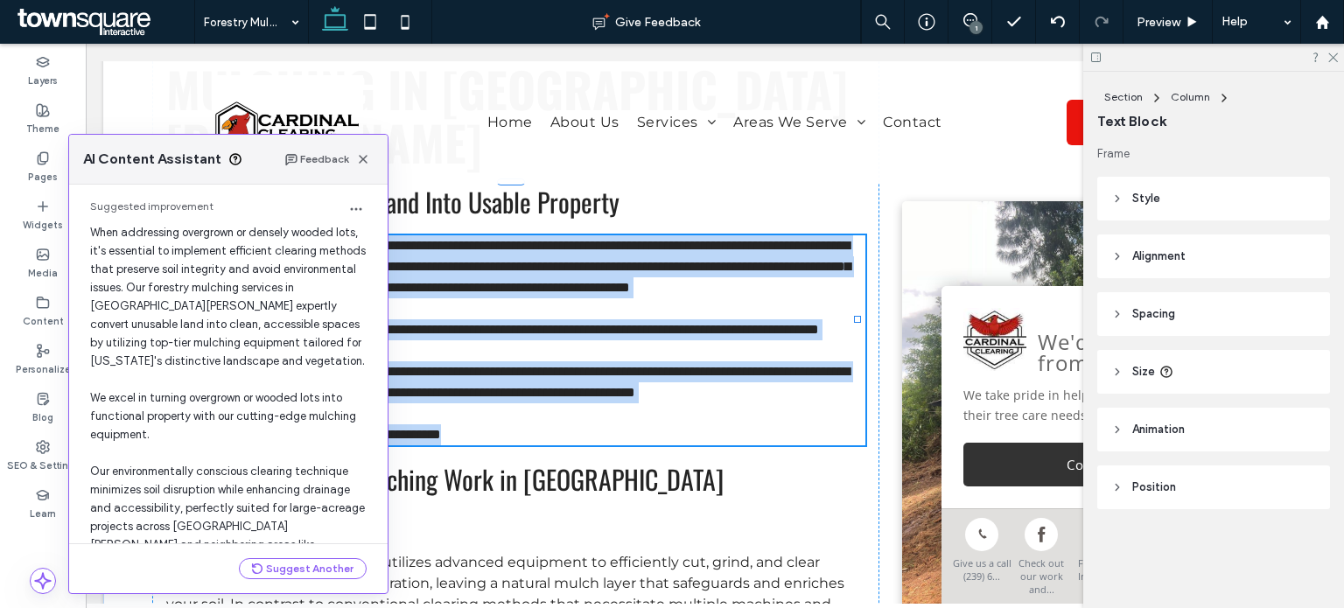
scroll to position [163, 0]
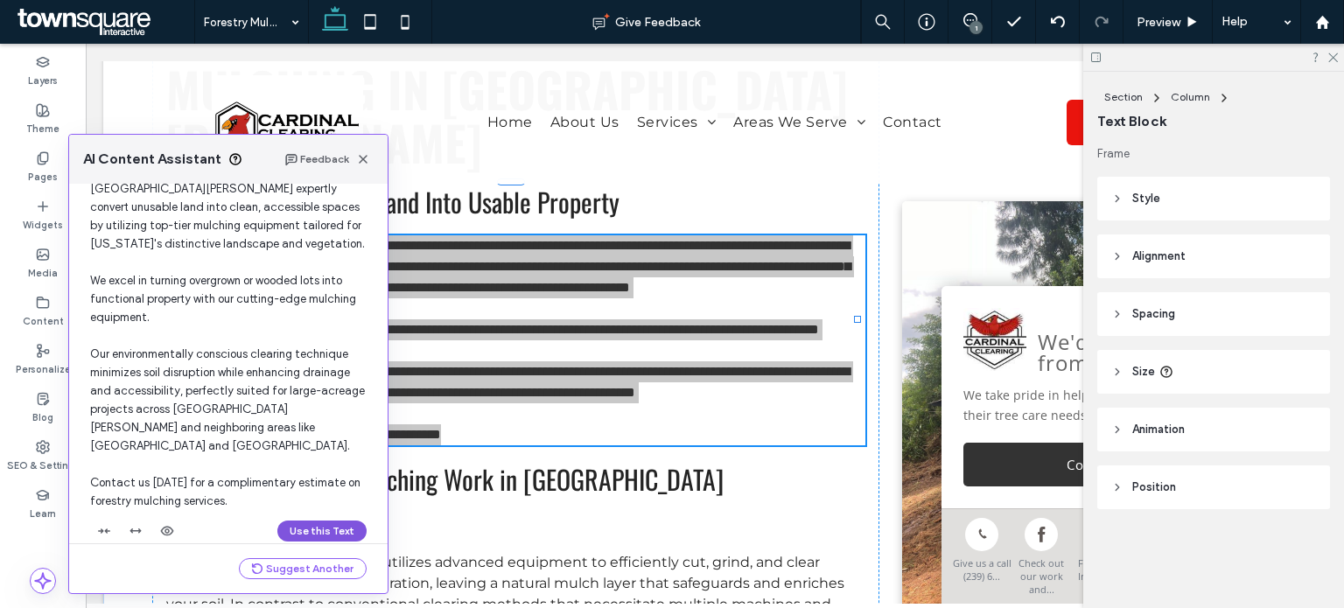
click at [301, 521] on button "Use this Text" at bounding box center [321, 531] width 89 height 21
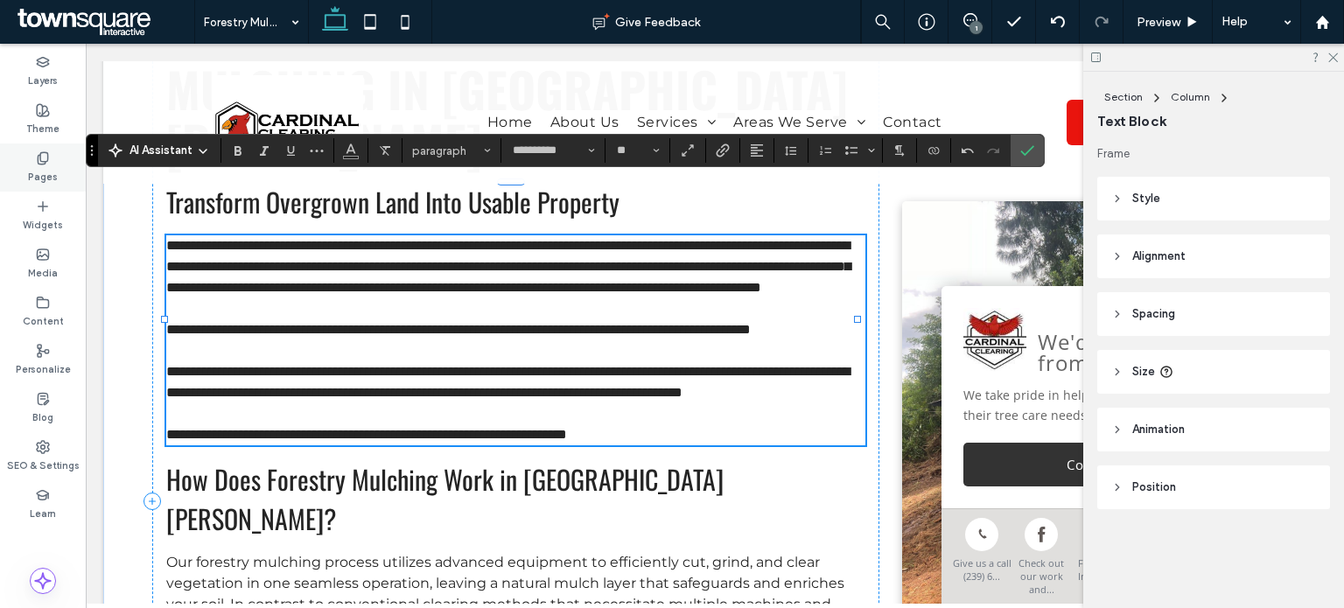
click at [45, 187] on div "Pages" at bounding box center [43, 168] width 86 height 48
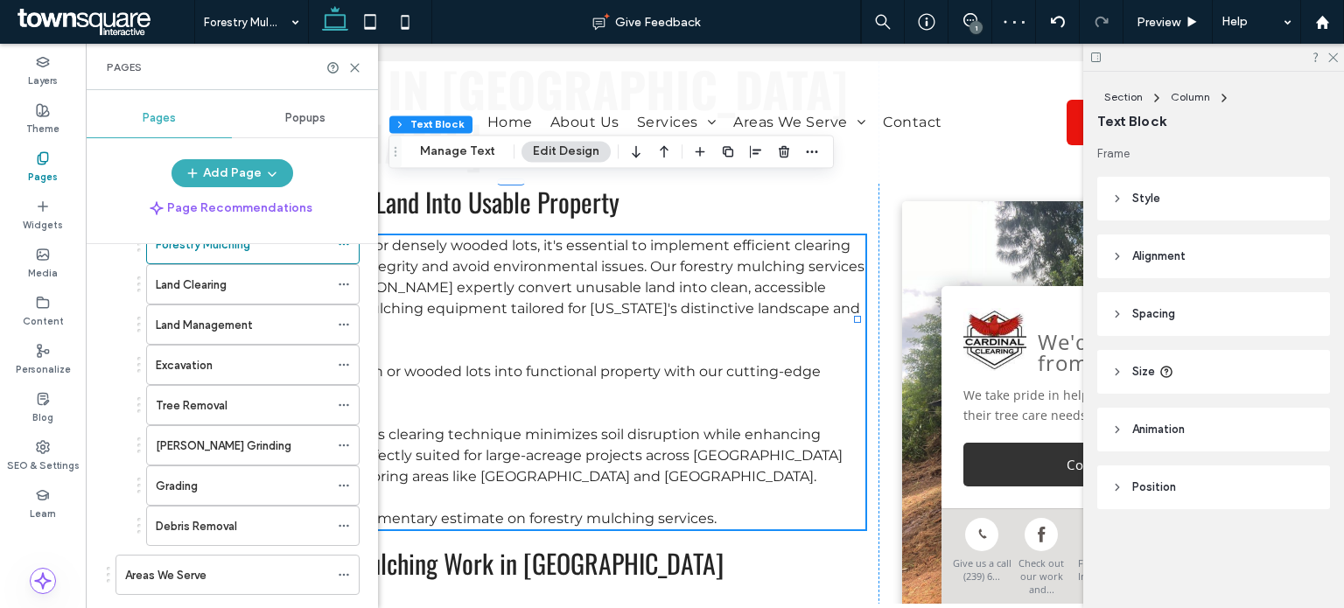
scroll to position [340, 0]
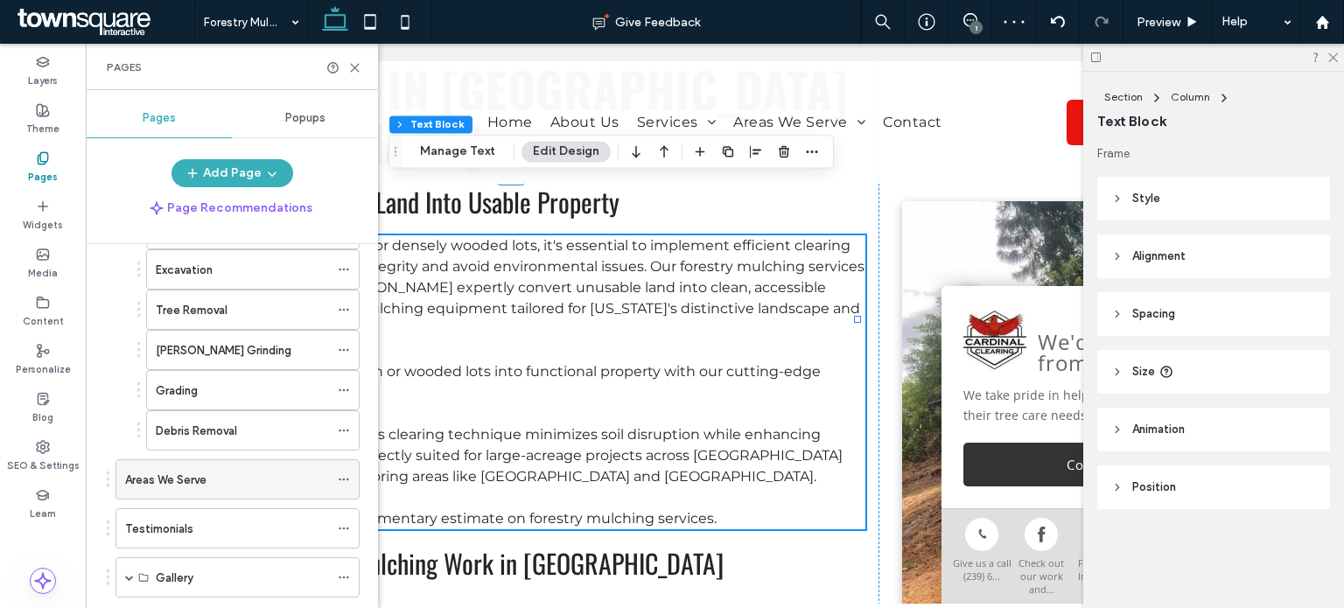
click at [209, 471] on div "Areas We Serve" at bounding box center [227, 480] width 204 height 18
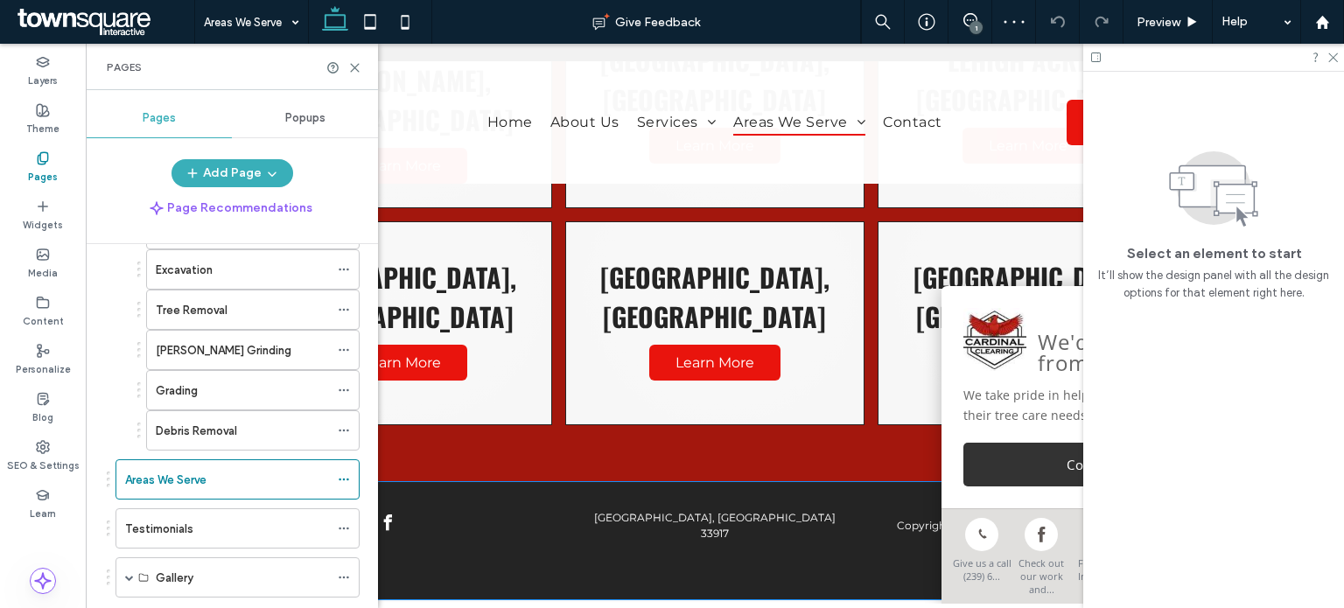
scroll to position [558, 0]
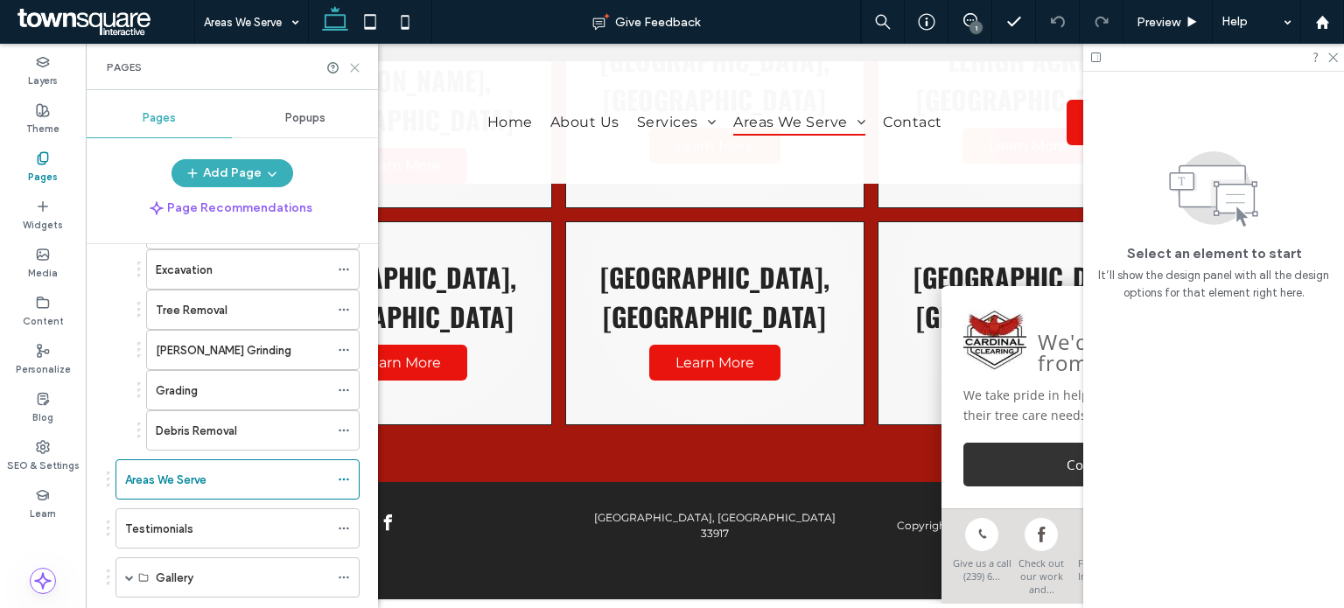
click at [358, 61] on icon at bounding box center [354, 67] width 13 height 13
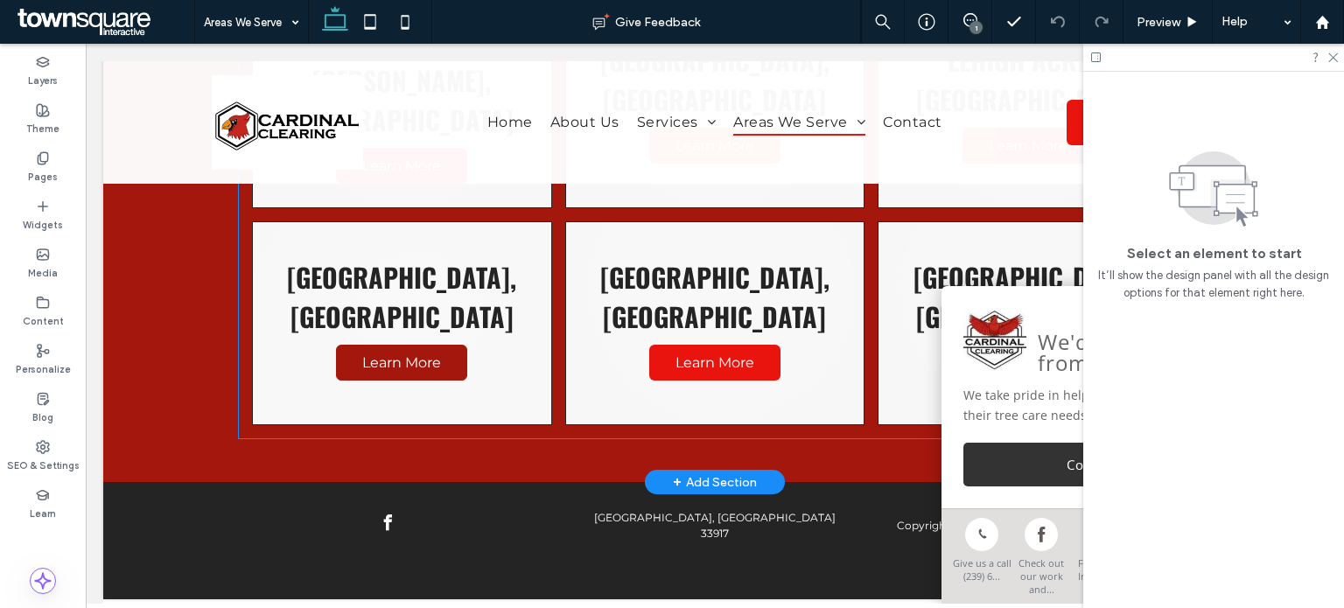
click at [417, 346] on span "Learn More" at bounding box center [402, 363] width 114 height 34
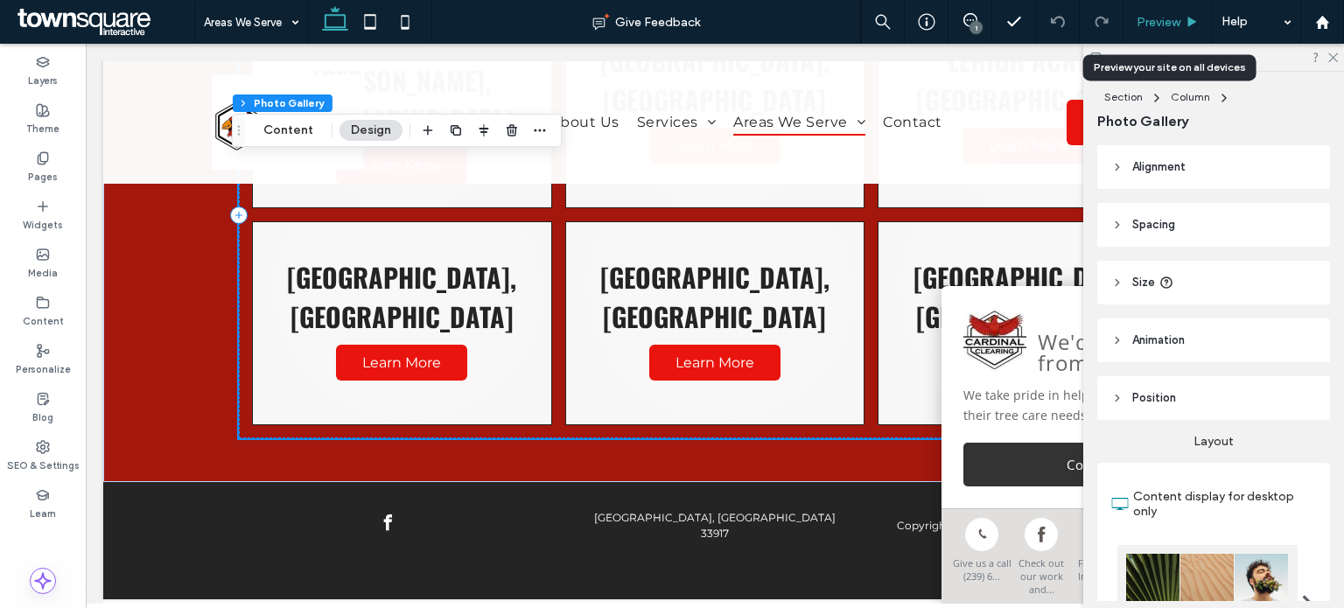
click at [1160, 35] on div "Preview" at bounding box center [1168, 22] width 89 height 44
click at [1147, 26] on span "Preview" at bounding box center [1159, 22] width 44 height 15
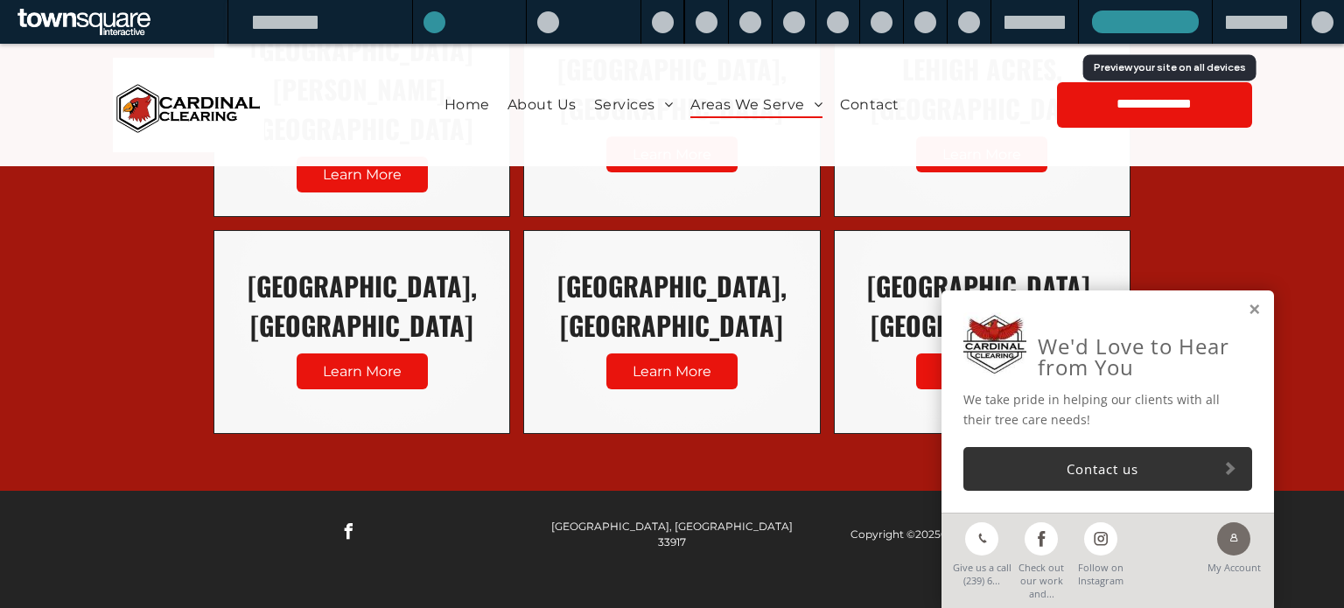
scroll to position [522, 0]
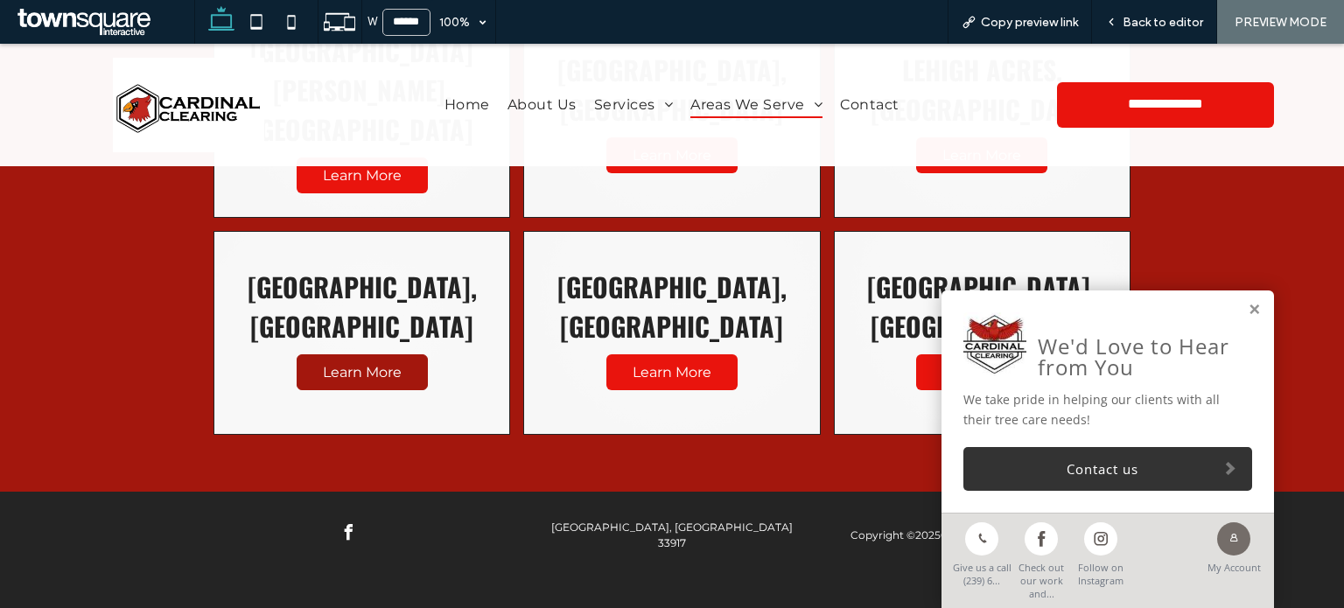
click at [389, 360] on span "Learn More" at bounding box center [362, 372] width 114 height 34
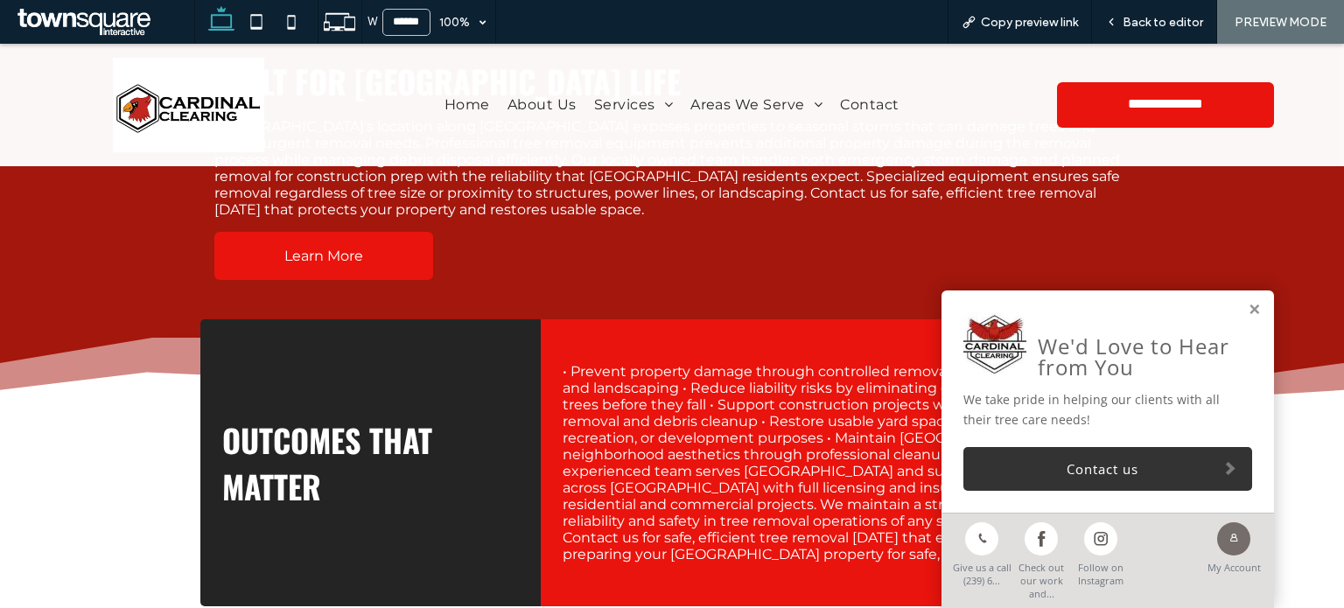
scroll to position [667, 0]
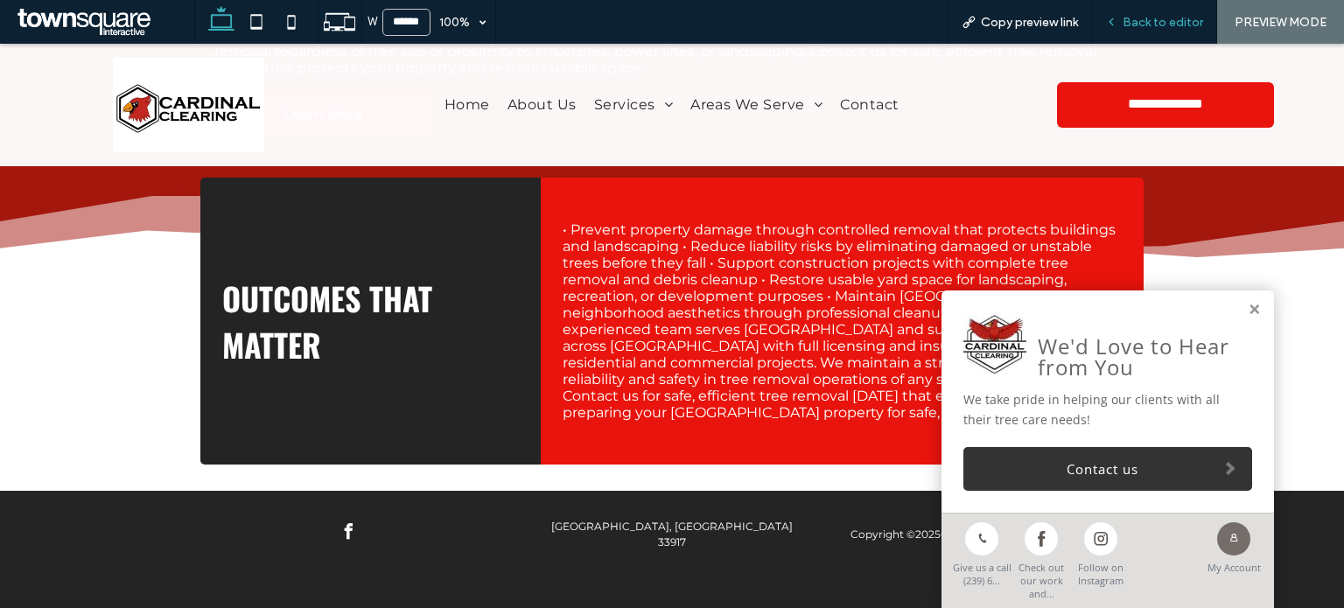
click at [1118, 25] on icon at bounding box center [1111, 22] width 12 height 12
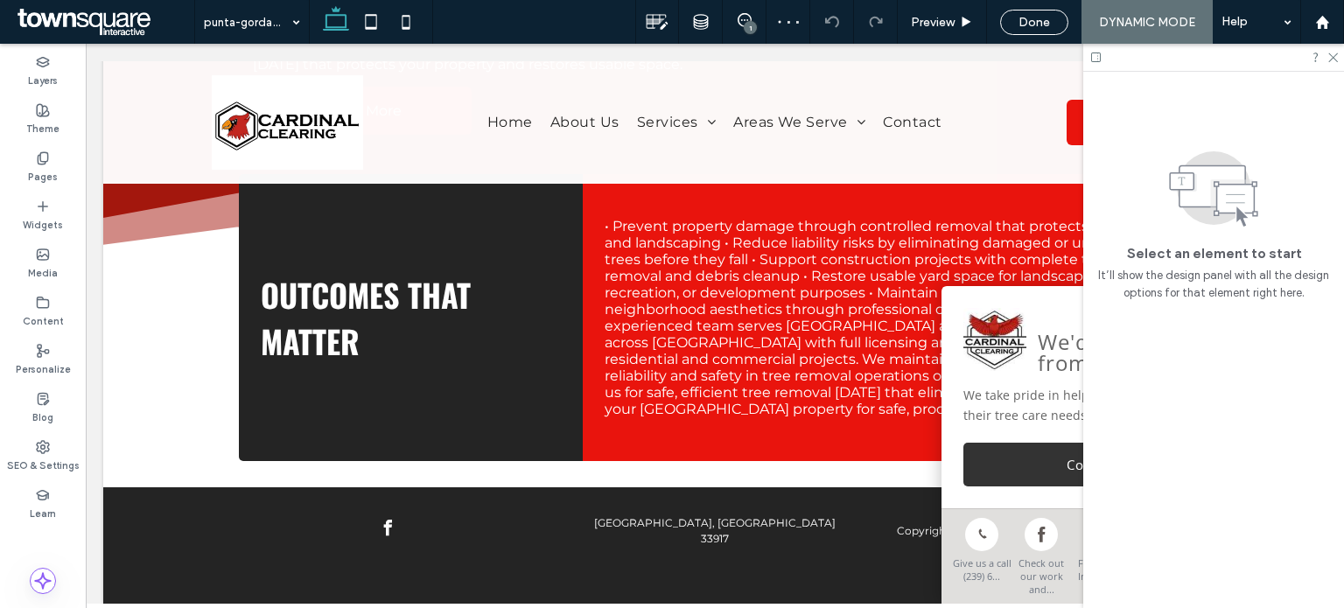
scroll to position [683, 0]
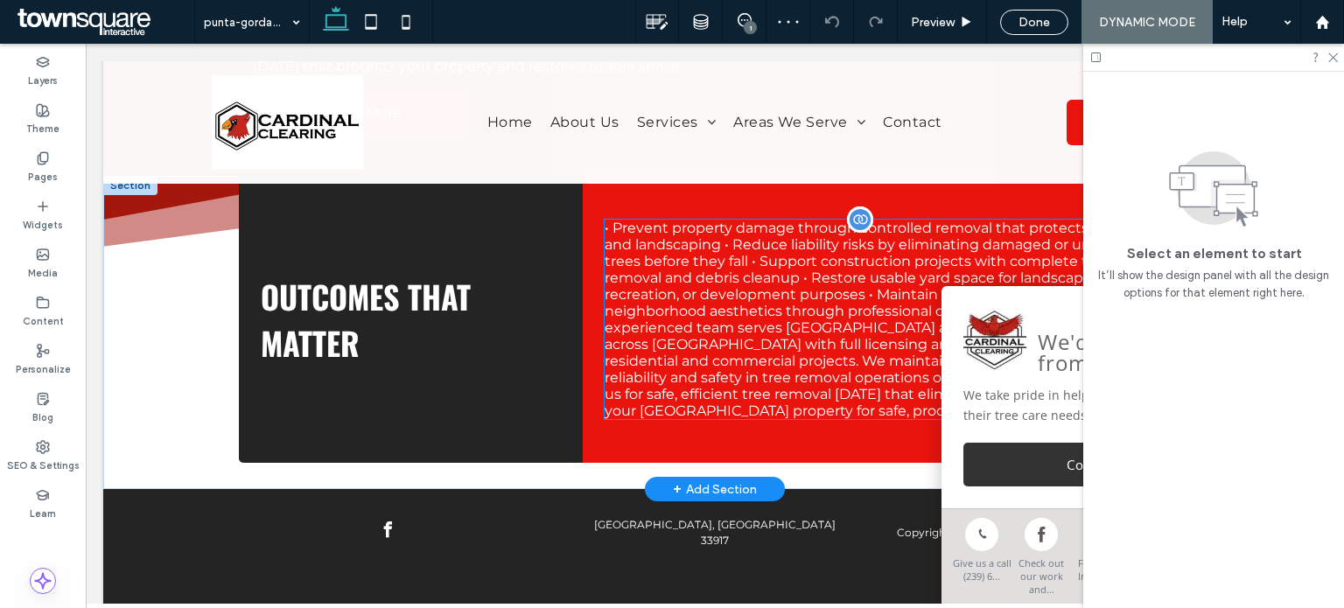
click at [767, 304] on div "• Prevent property damage through controlled removal that protects buildings an…" at bounding box center [887, 320] width 565 height 200
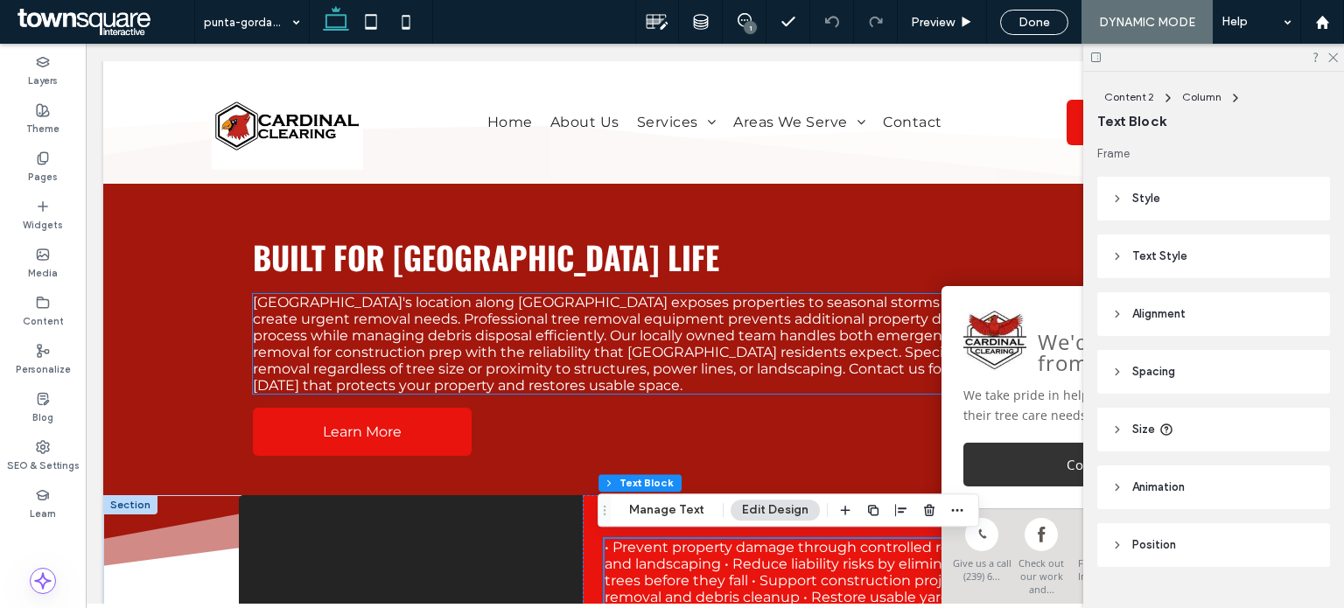
scroll to position [361, 0]
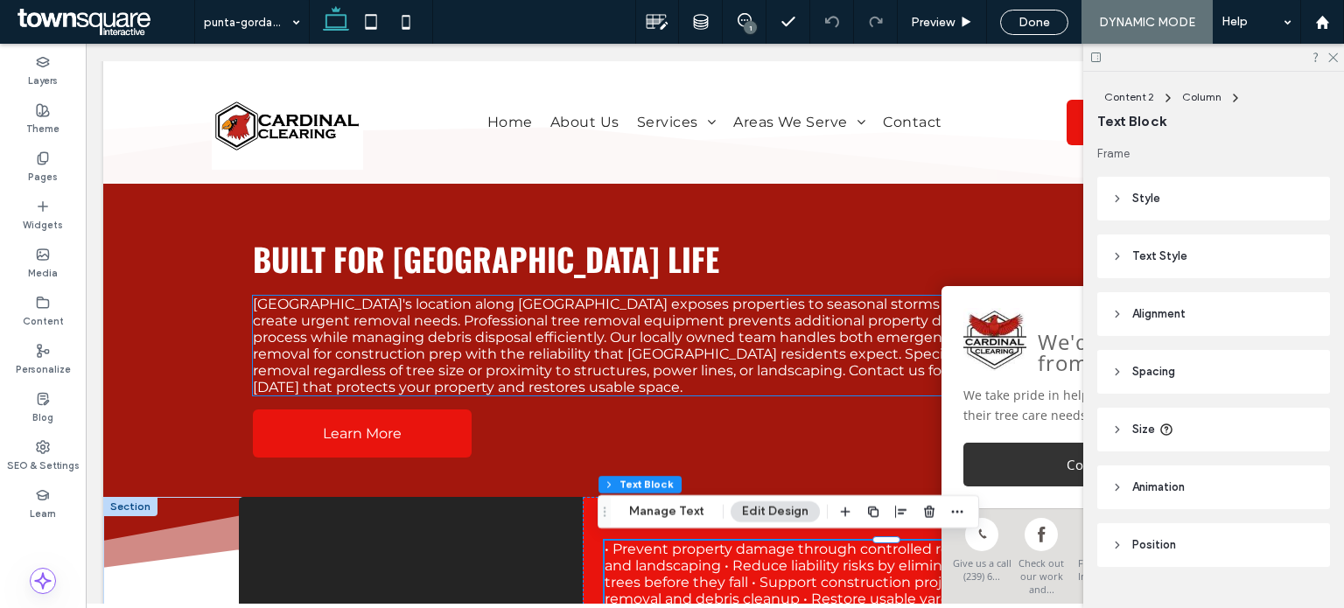
click at [642, 335] on div "Punta Gorda's location along Charlotte Harbor exposes properties to seasonal st…" at bounding box center [715, 346] width 924 height 100
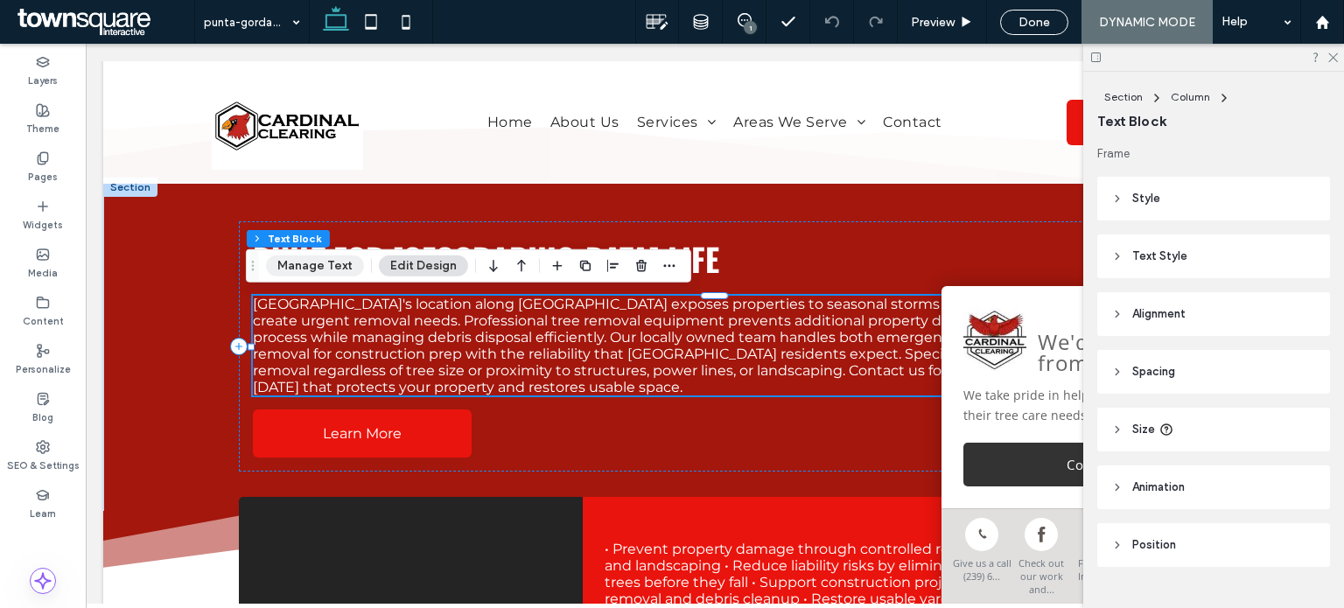
click at [315, 263] on button "Manage Text" at bounding box center [315, 266] width 98 height 21
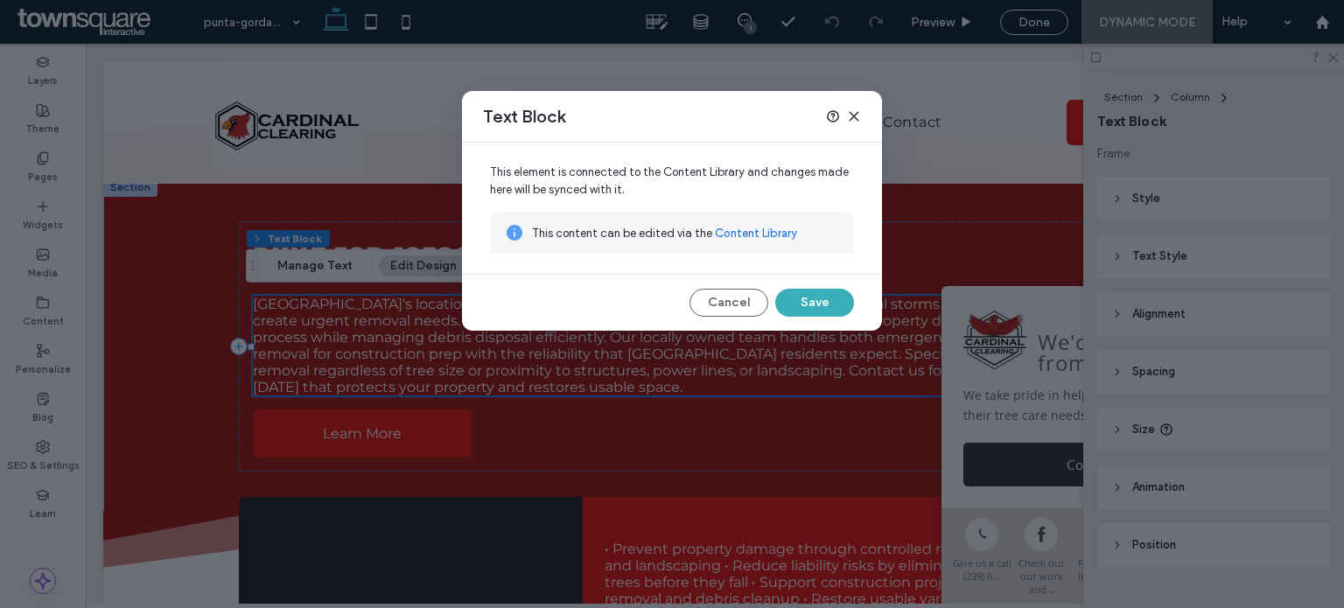
click at [852, 118] on use at bounding box center [854, 117] width 8 height 8
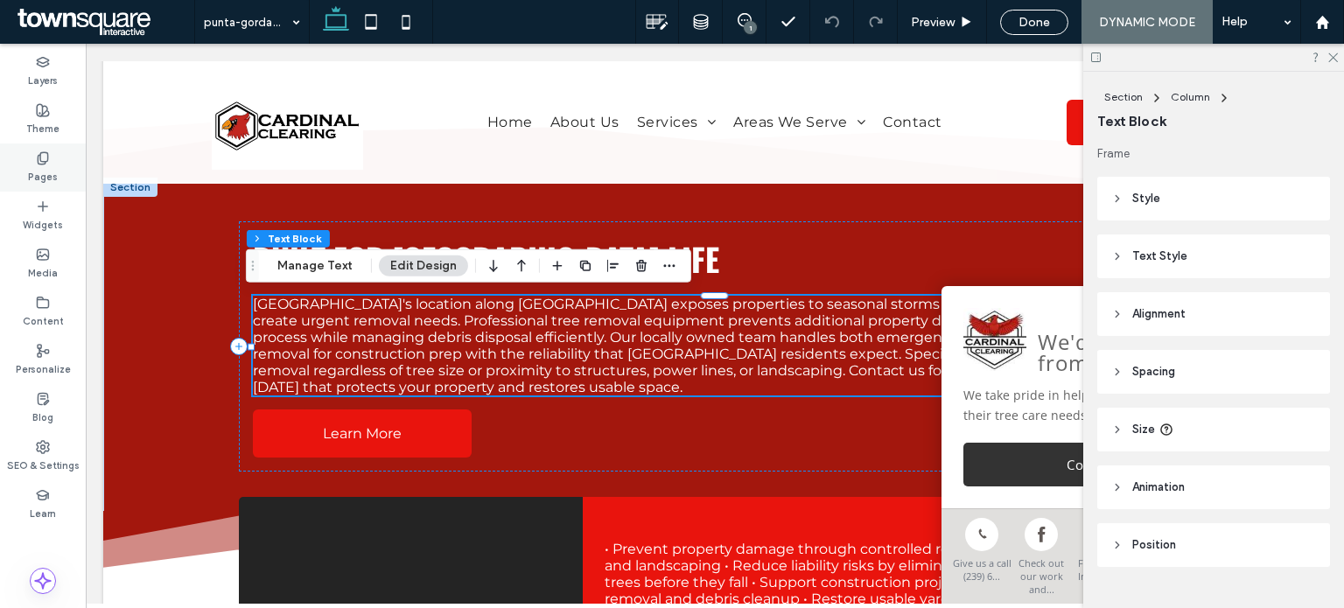
click at [51, 178] on label "Pages" at bounding box center [43, 174] width 30 height 19
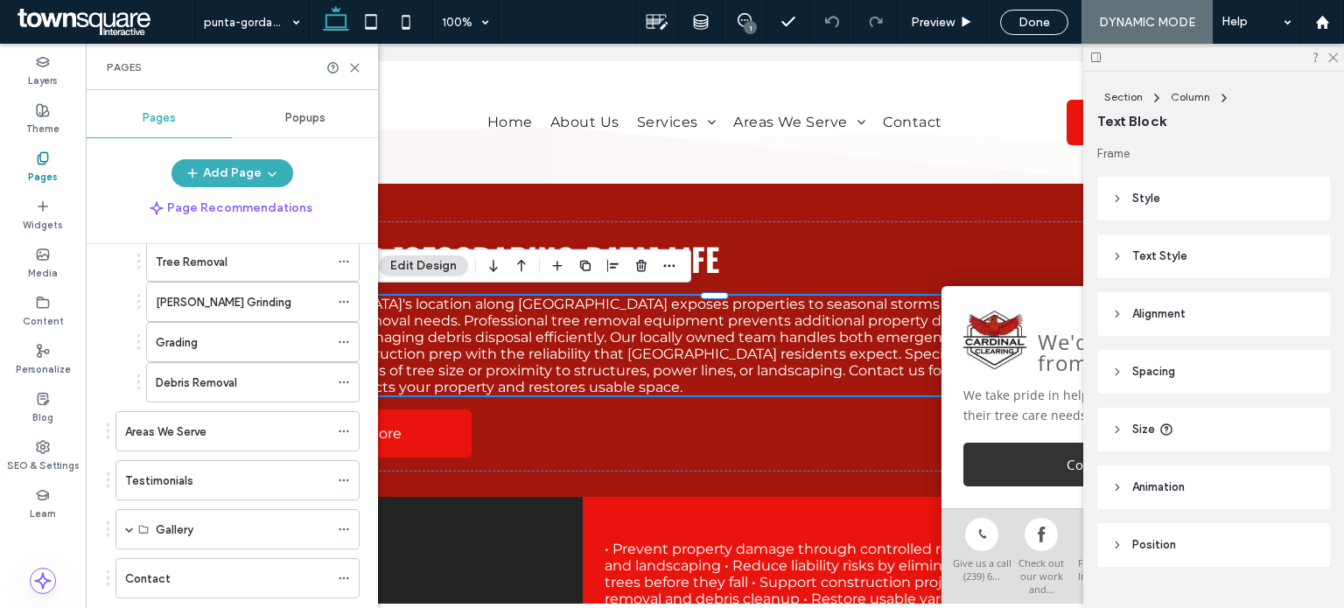
scroll to position [389, 0]
click at [211, 322] on div "Grading" at bounding box center [242, 341] width 173 height 39
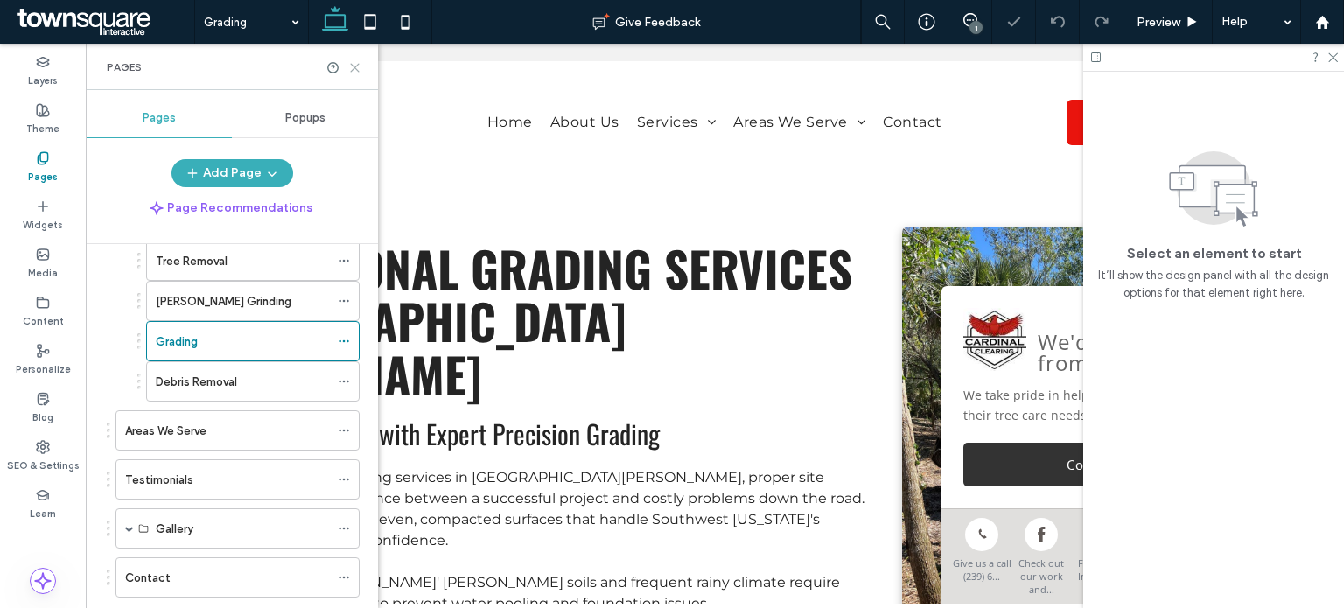
click at [353, 63] on icon at bounding box center [354, 67] width 13 height 13
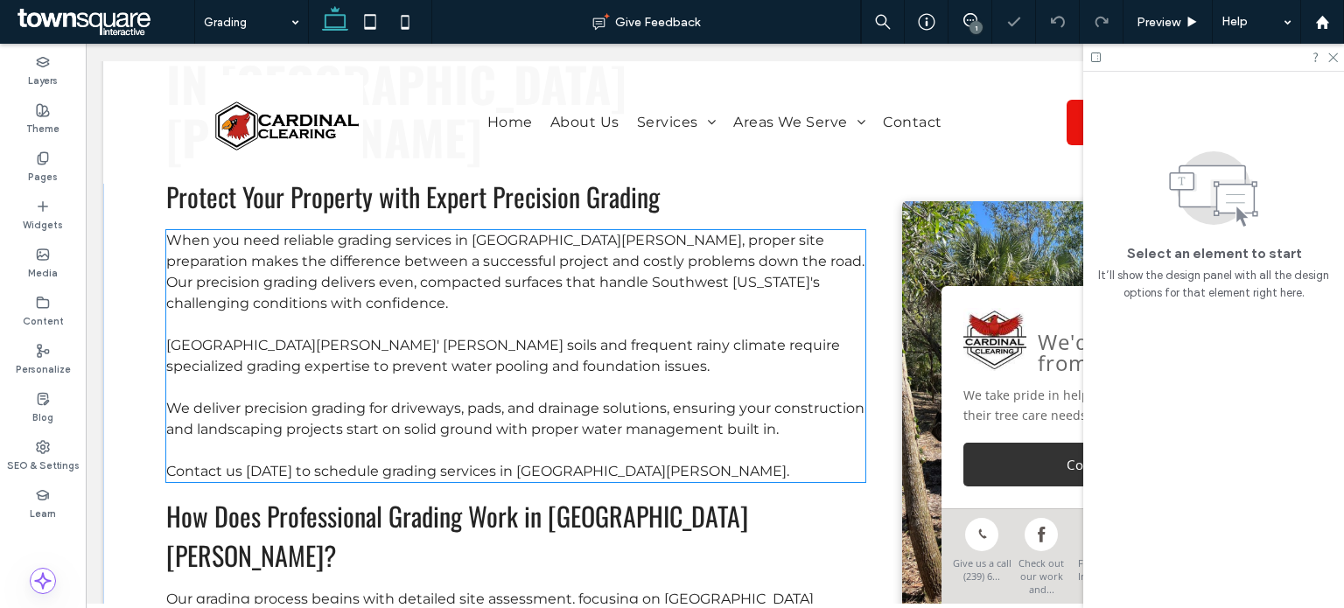
scroll to position [236, 0]
click at [462, 462] on p "Contact us today to schedule grading services in Fort Myers." at bounding box center [515, 472] width 699 height 21
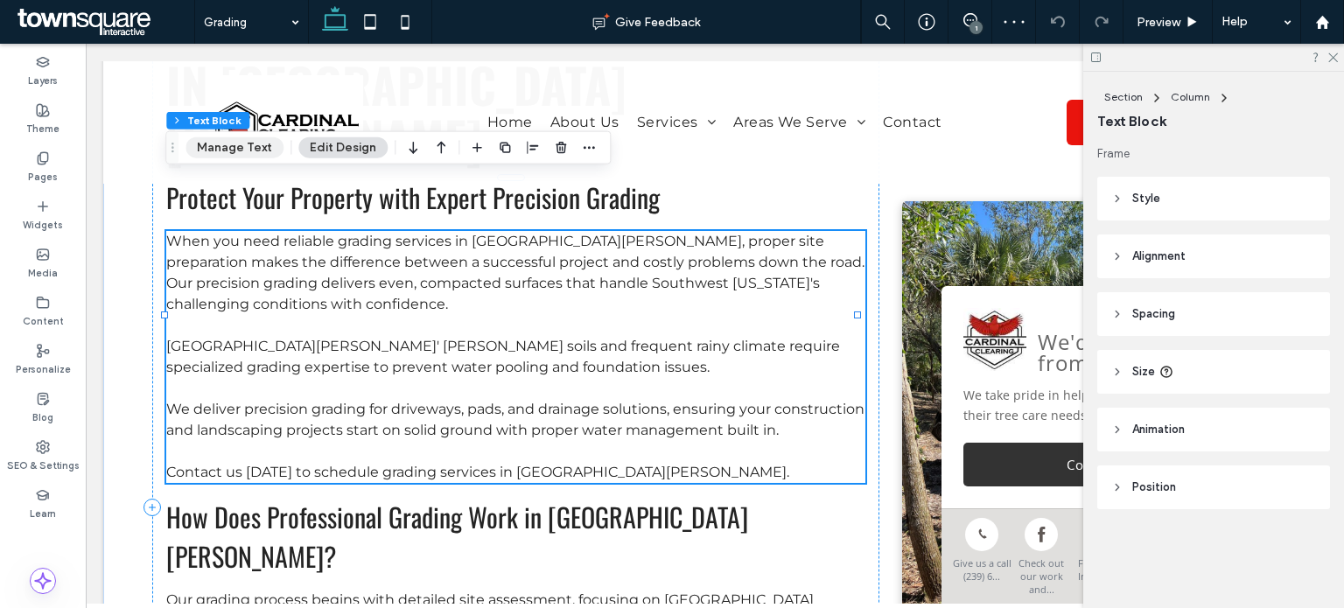
click at [237, 155] on button "Manage Text" at bounding box center [235, 147] width 98 height 21
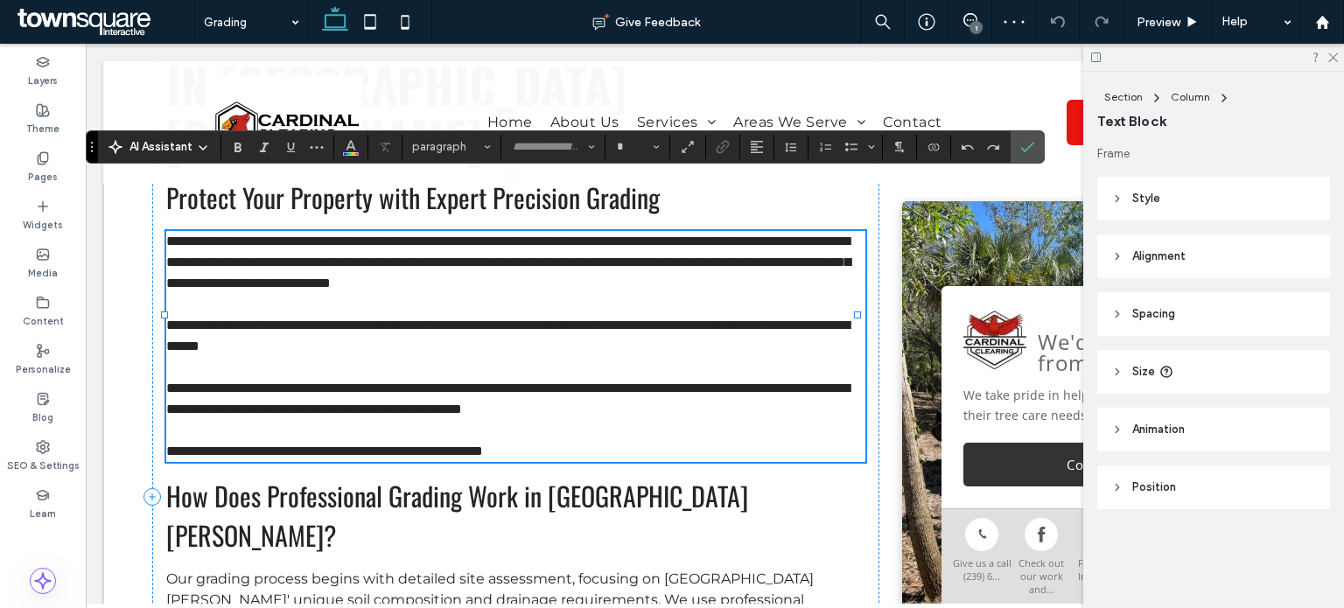
type input "**********"
type input "**"
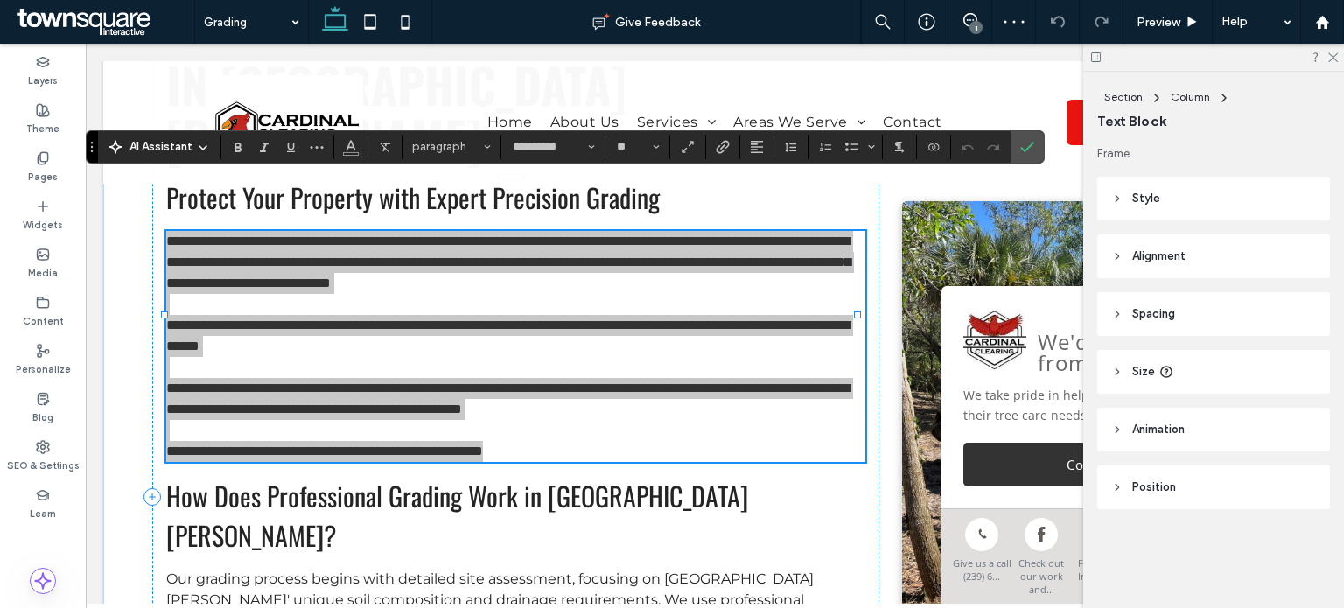
click at [188, 144] on span "AI Assistant" at bounding box center [161, 147] width 63 height 18
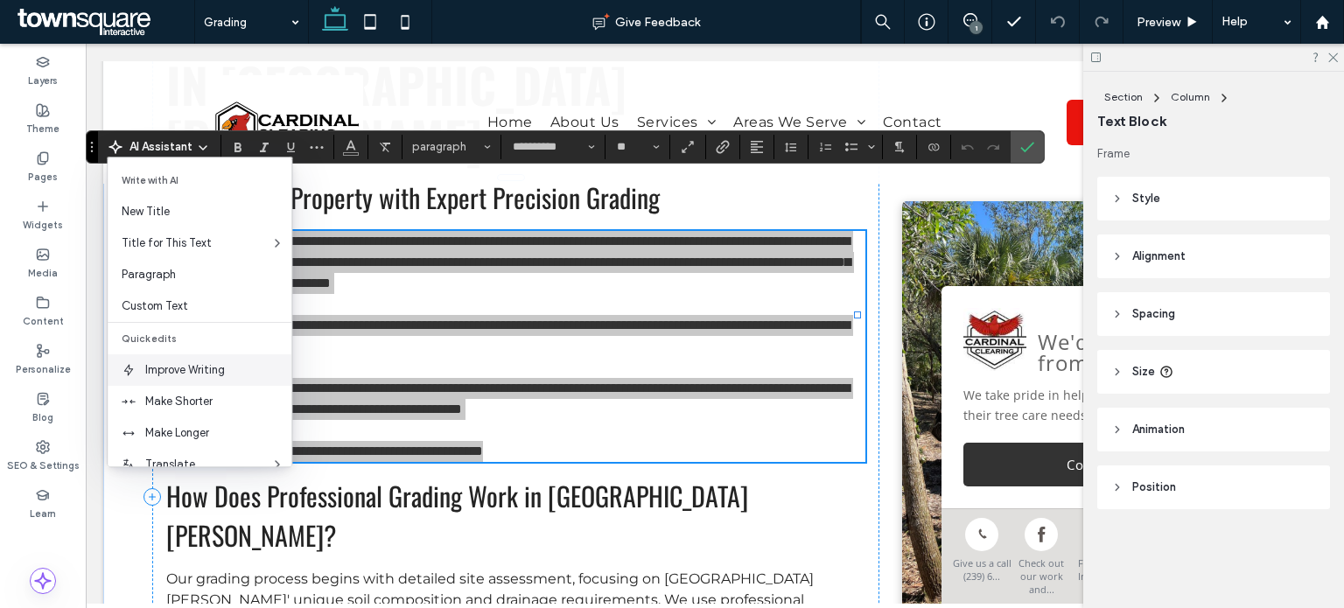
click at [214, 373] on span "Improve Writing" at bounding box center [218, 370] width 146 height 18
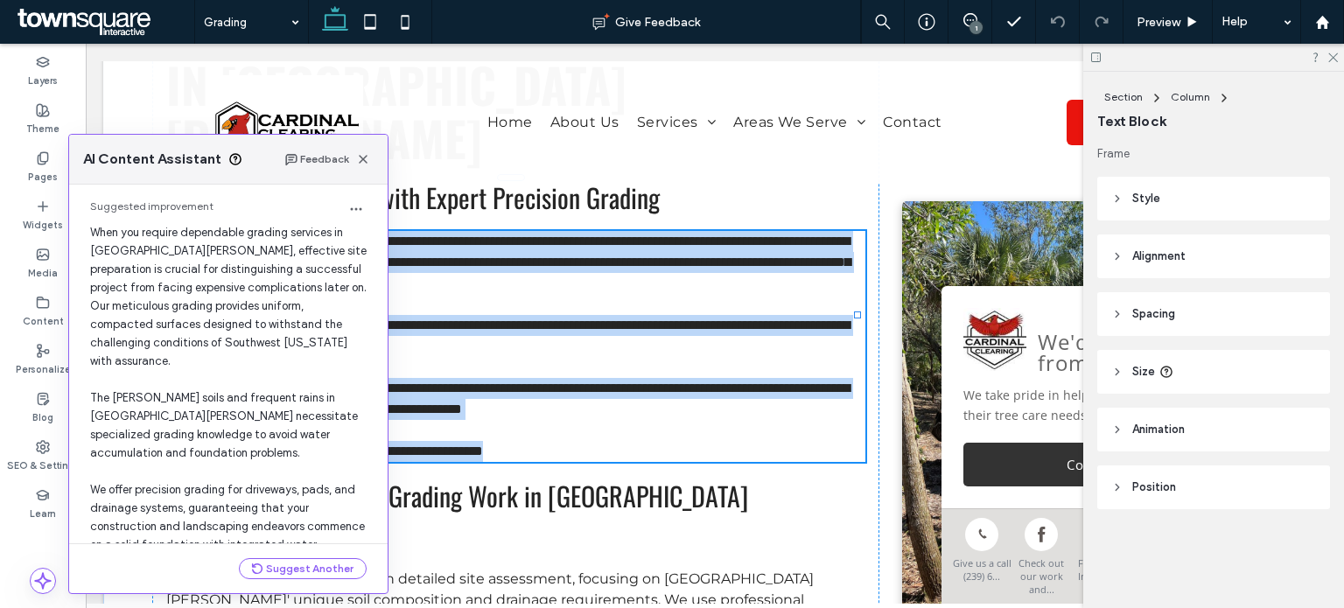
scroll to position [144, 0]
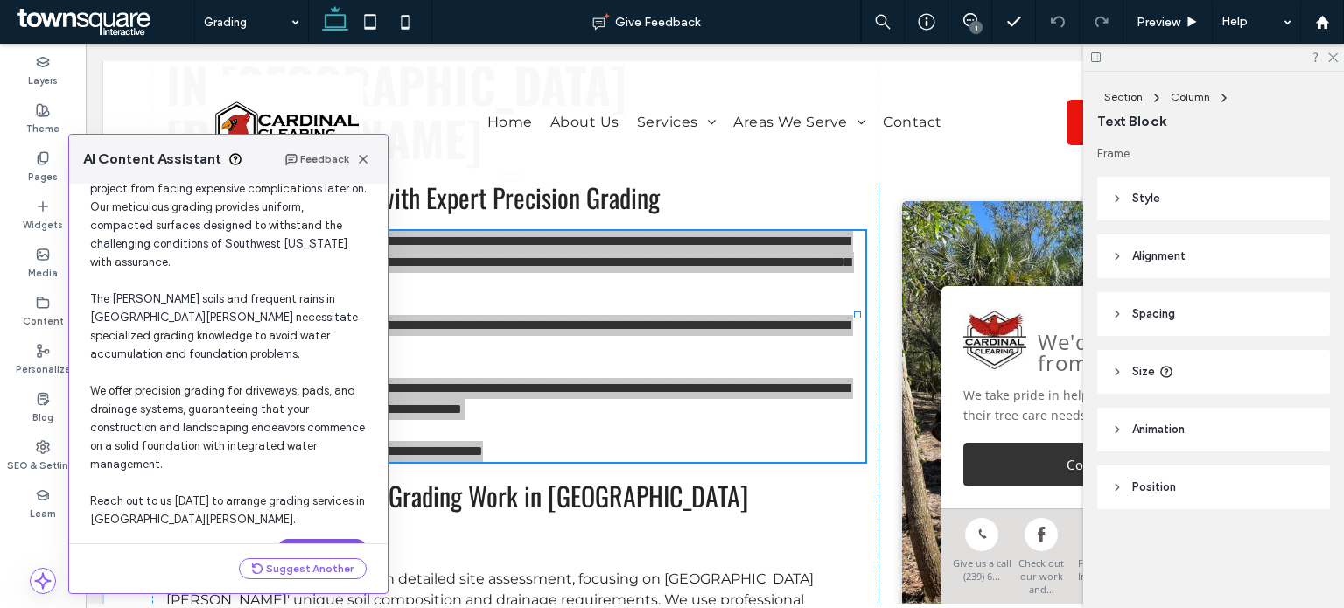
click at [329, 539] on button "Use this Text" at bounding box center [321, 549] width 89 height 21
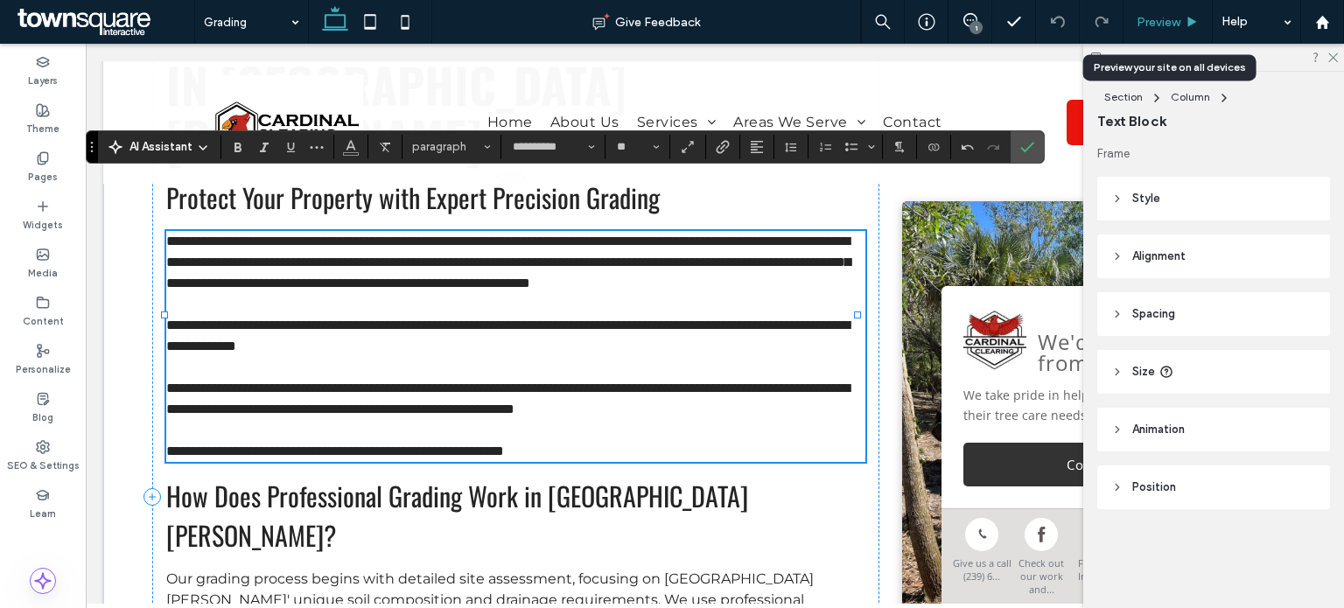
drag, startPoint x: 1159, startPoint y: 28, endPoint x: 1021, endPoint y: 22, distance: 137.5
click at [1159, 28] on span "Preview" at bounding box center [1159, 22] width 44 height 15
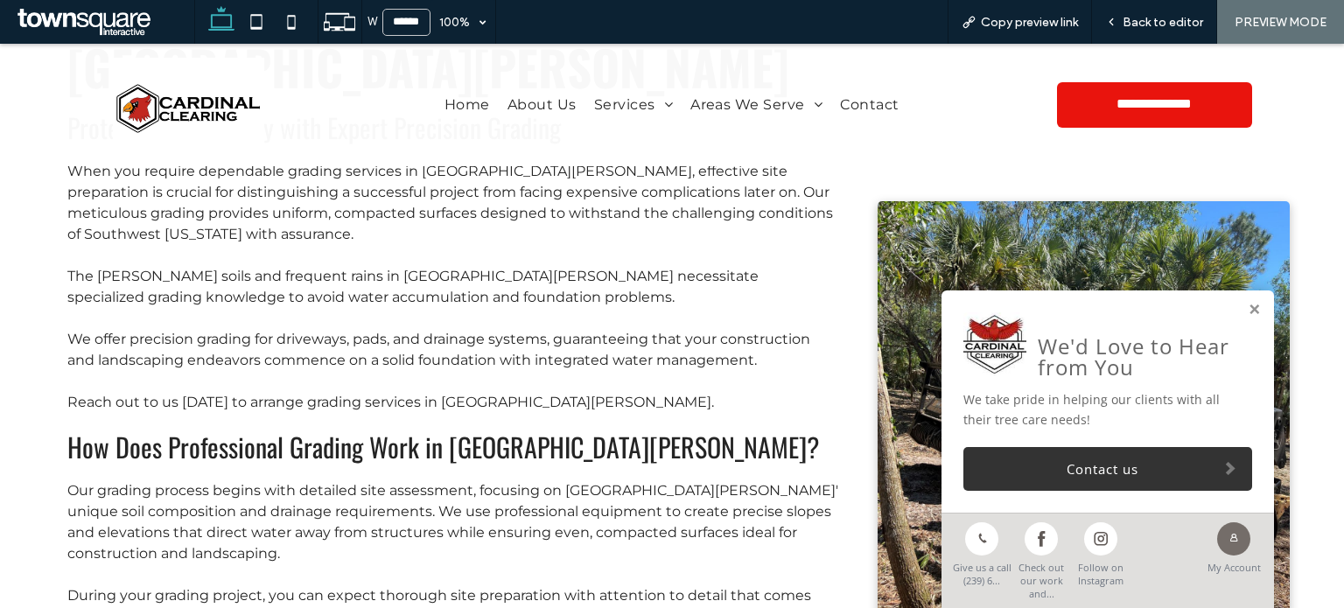
scroll to position [221, 0]
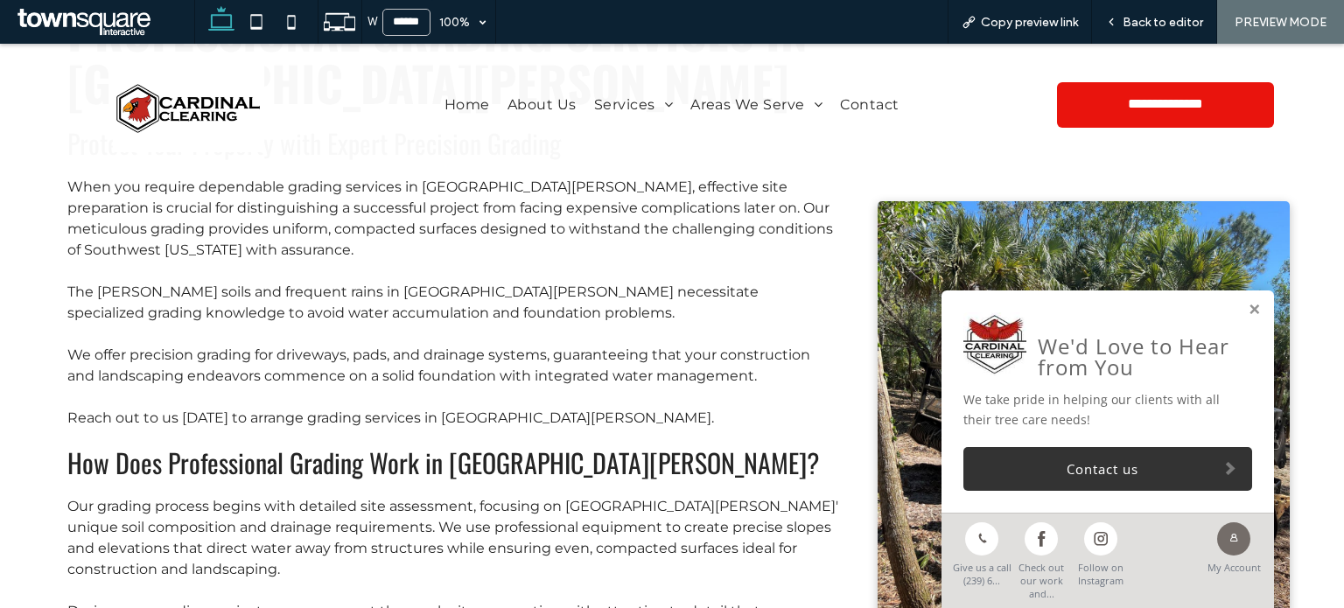
click at [611, 468] on h2 "How Does Professional Grading Work in Fort Myers?" at bounding box center [452, 462] width 771 height 39
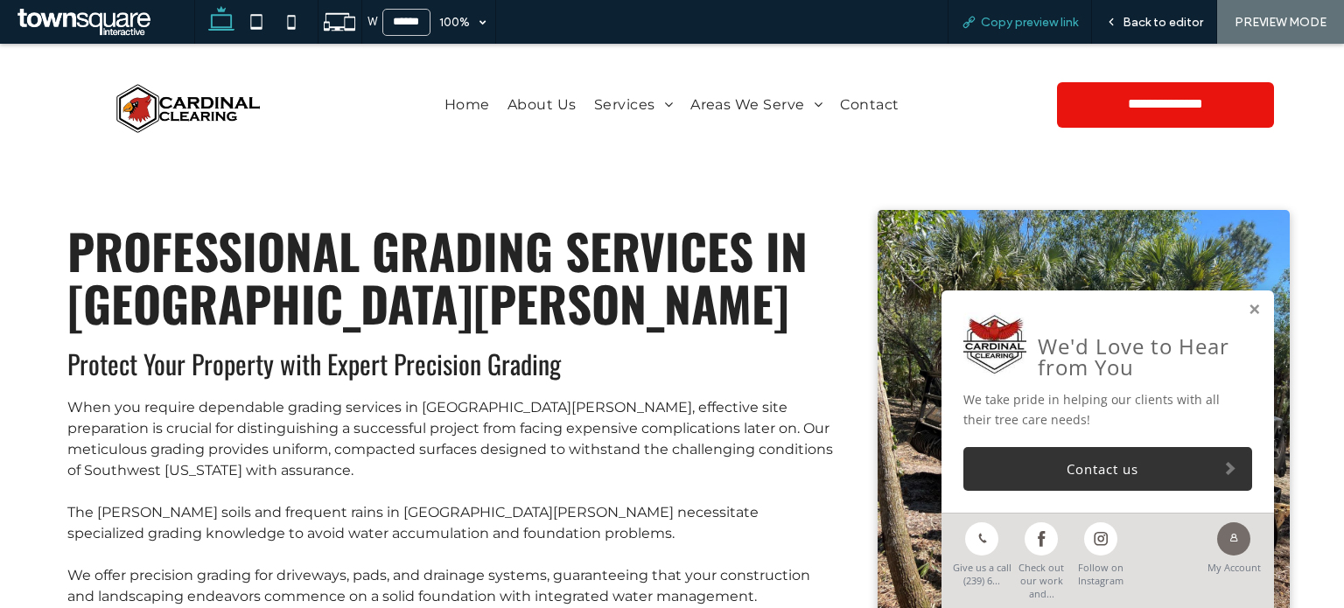
click at [1015, 23] on span "Copy preview link" at bounding box center [1029, 22] width 97 height 15
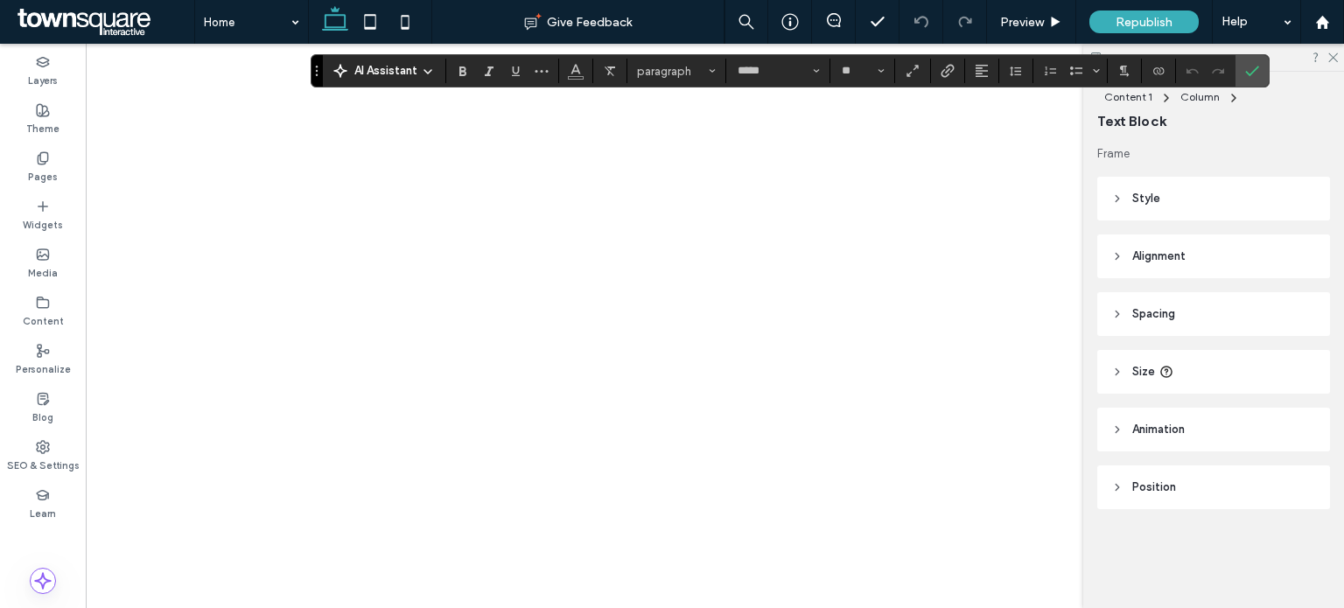
click at [388, 59] on div "AI Assistant" at bounding box center [384, 69] width 116 height 21
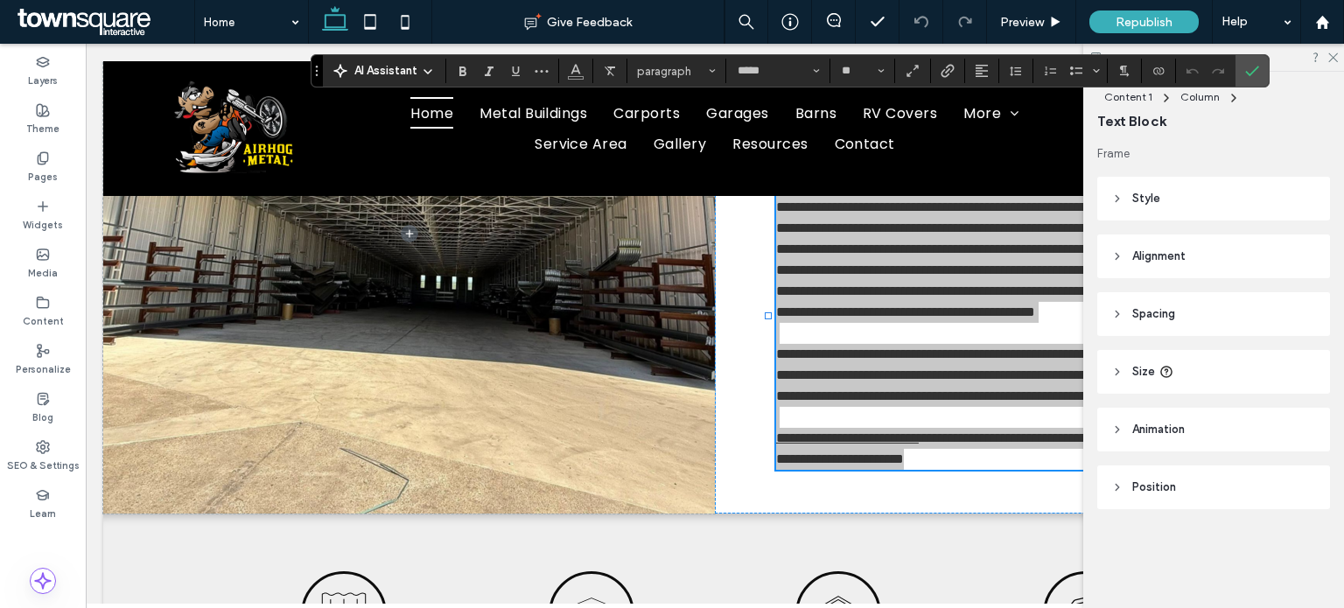
click at [387, 66] on span "AI Assistant" at bounding box center [385, 71] width 63 height 18
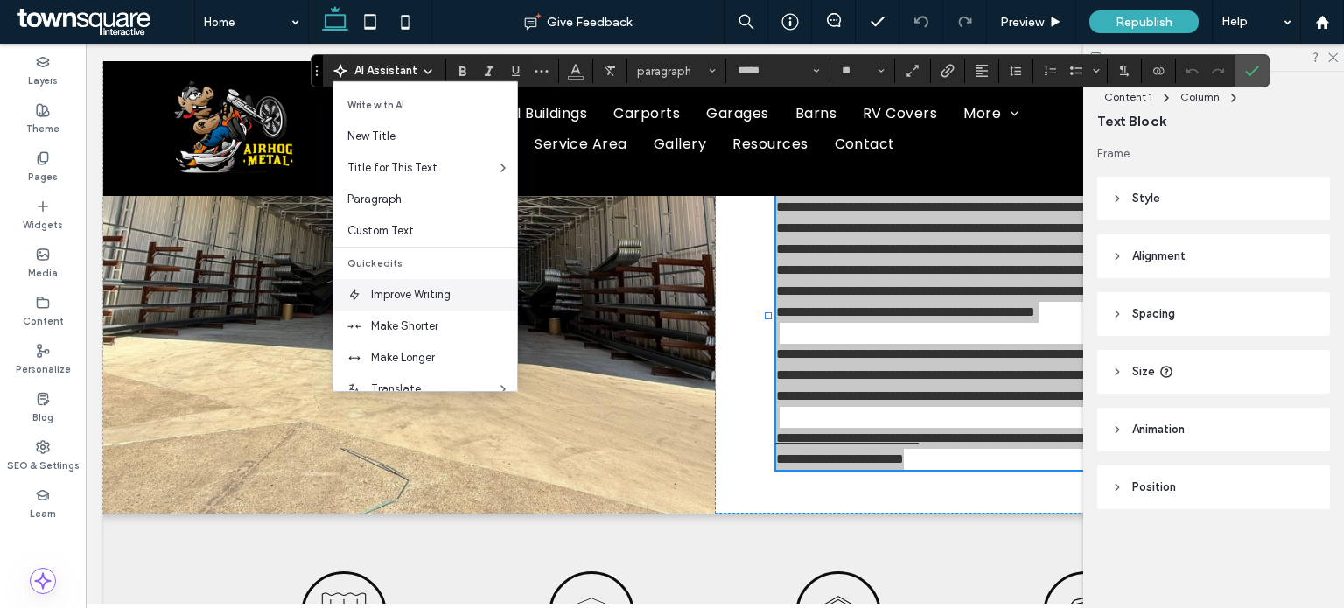
click at [393, 294] on span "Improve Writing" at bounding box center [444, 295] width 146 height 18
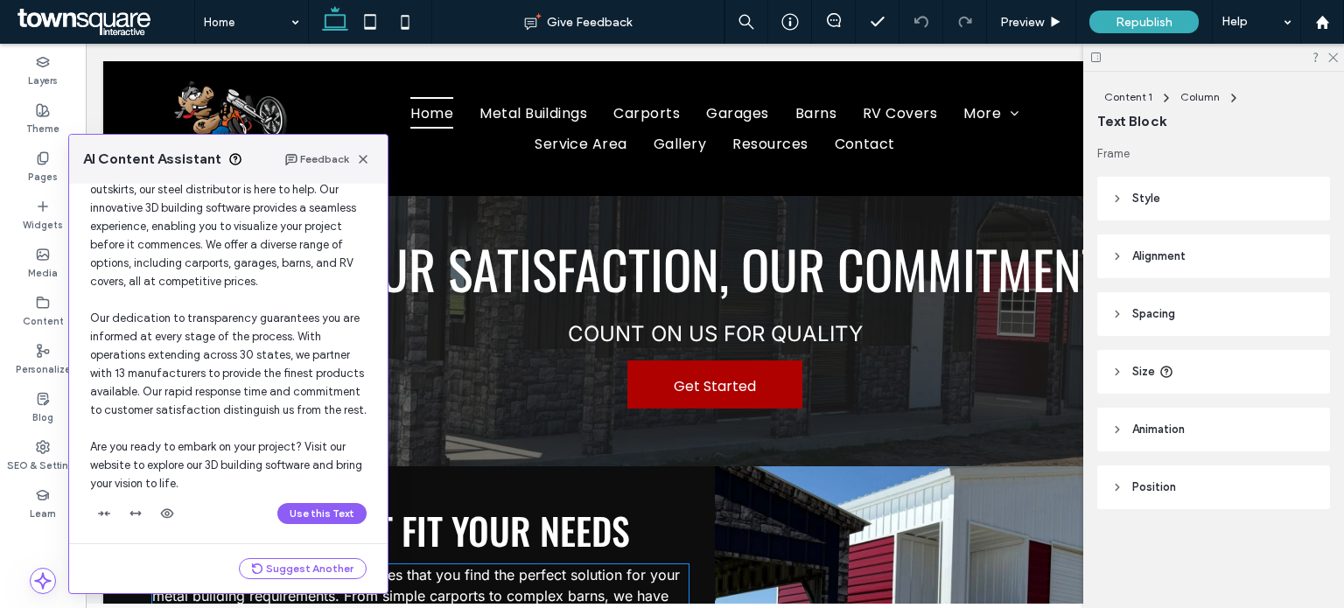
scroll to position [1771, 0]
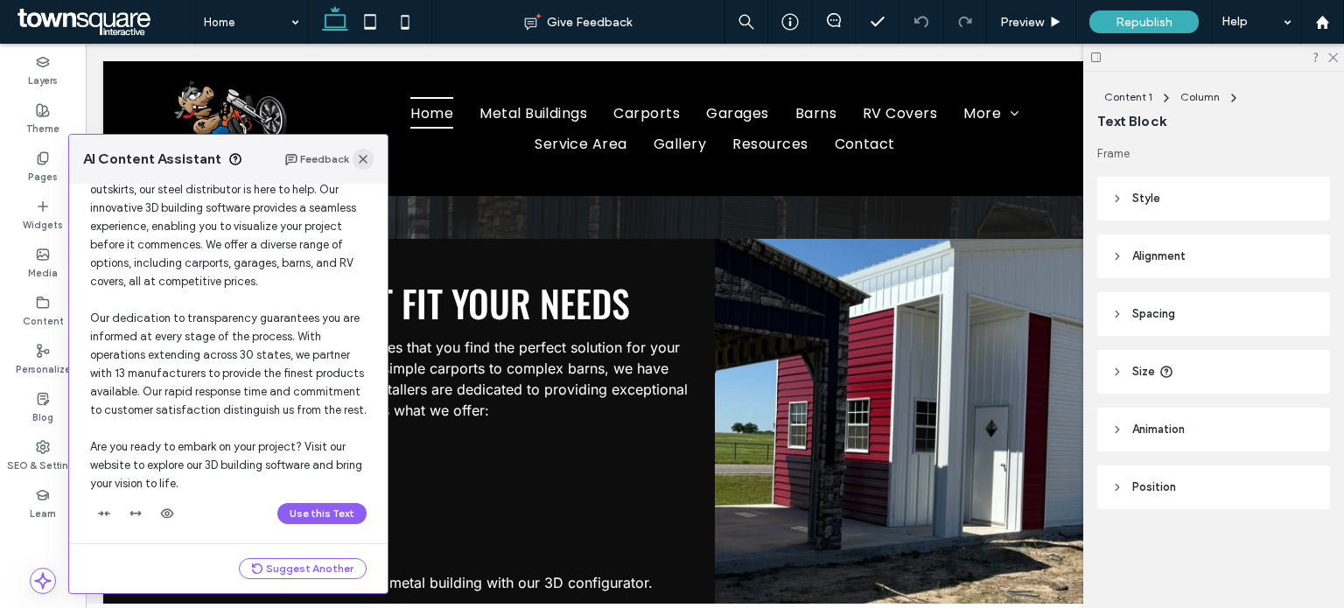
click at [359, 158] on div "Feedback" at bounding box center [328, 159] width 89 height 21
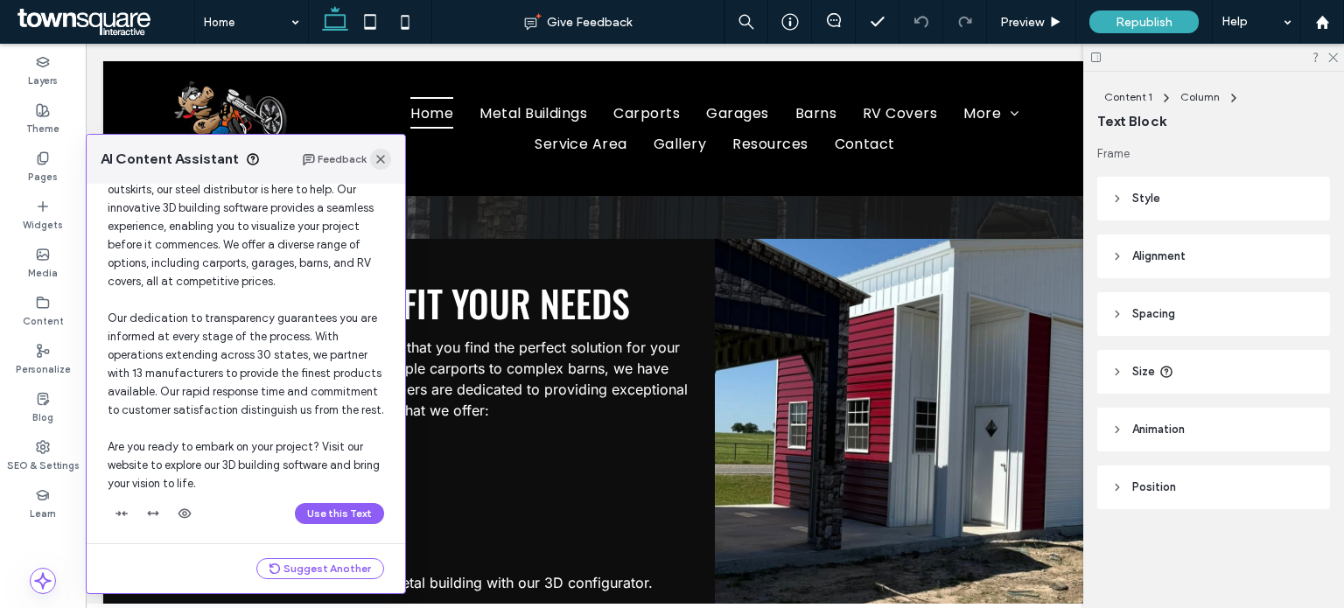
click at [378, 157] on use "button" at bounding box center [380, 159] width 9 height 9
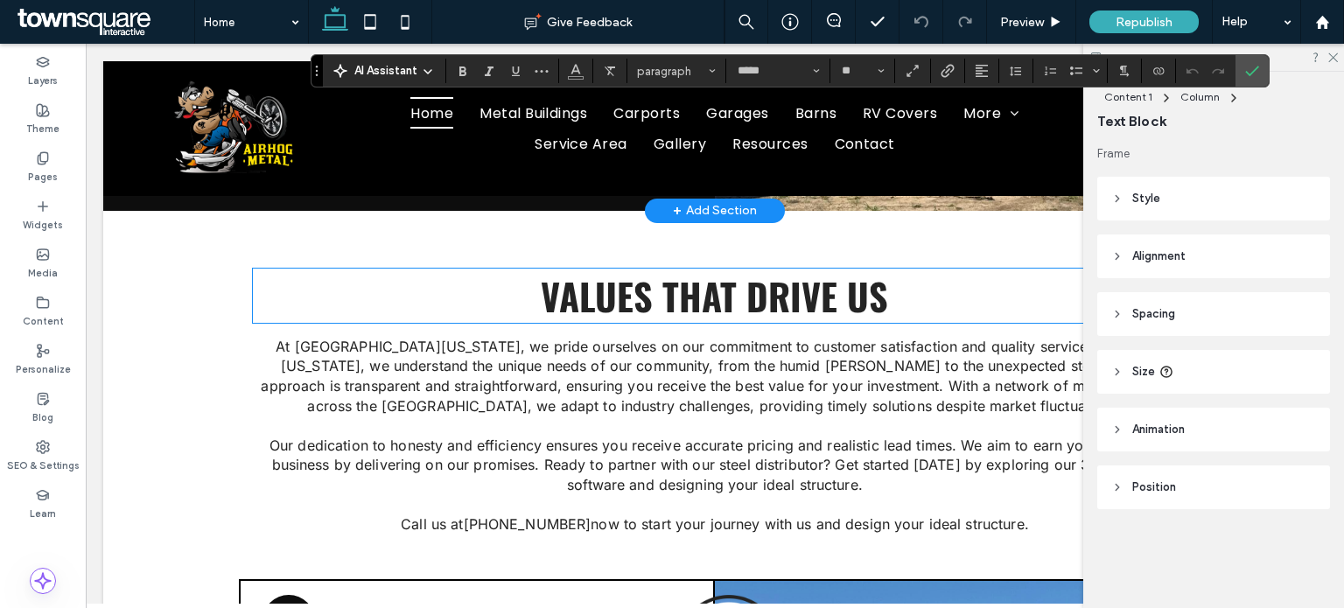
scroll to position [2279, 0]
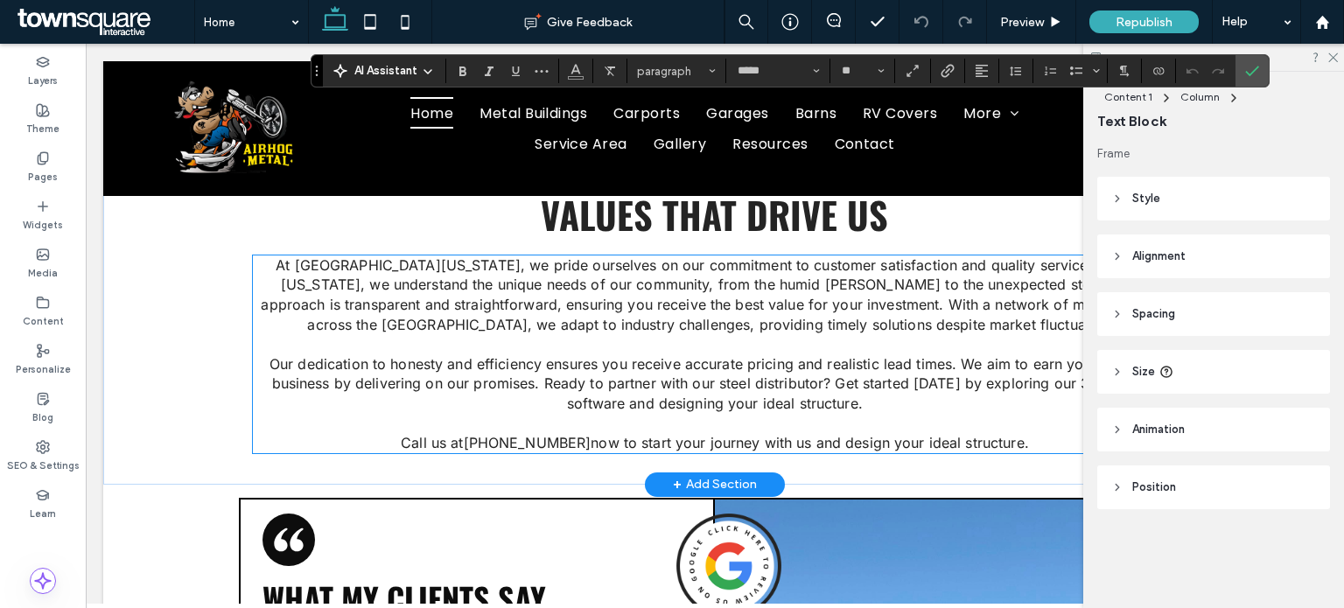
click at [403, 355] on span "Our dedication to honesty and efficiency ensures you receive accurate pricing a…" at bounding box center [715, 383] width 891 height 57
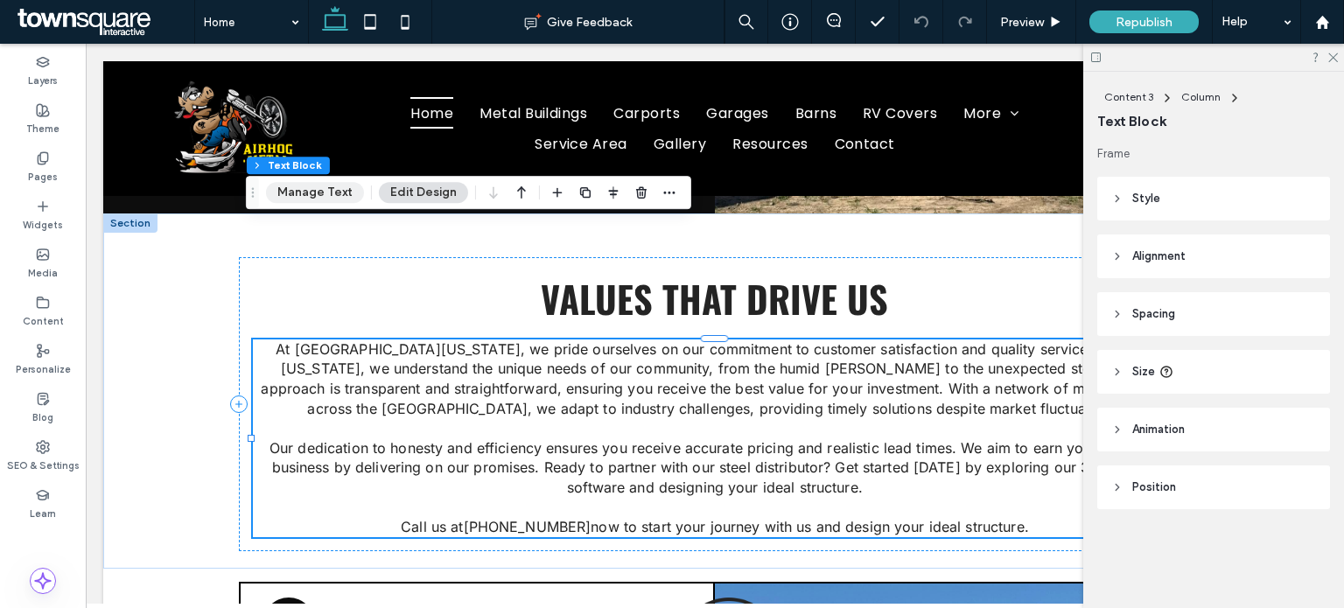
click at [305, 201] on button "Manage Text" at bounding box center [315, 192] width 98 height 21
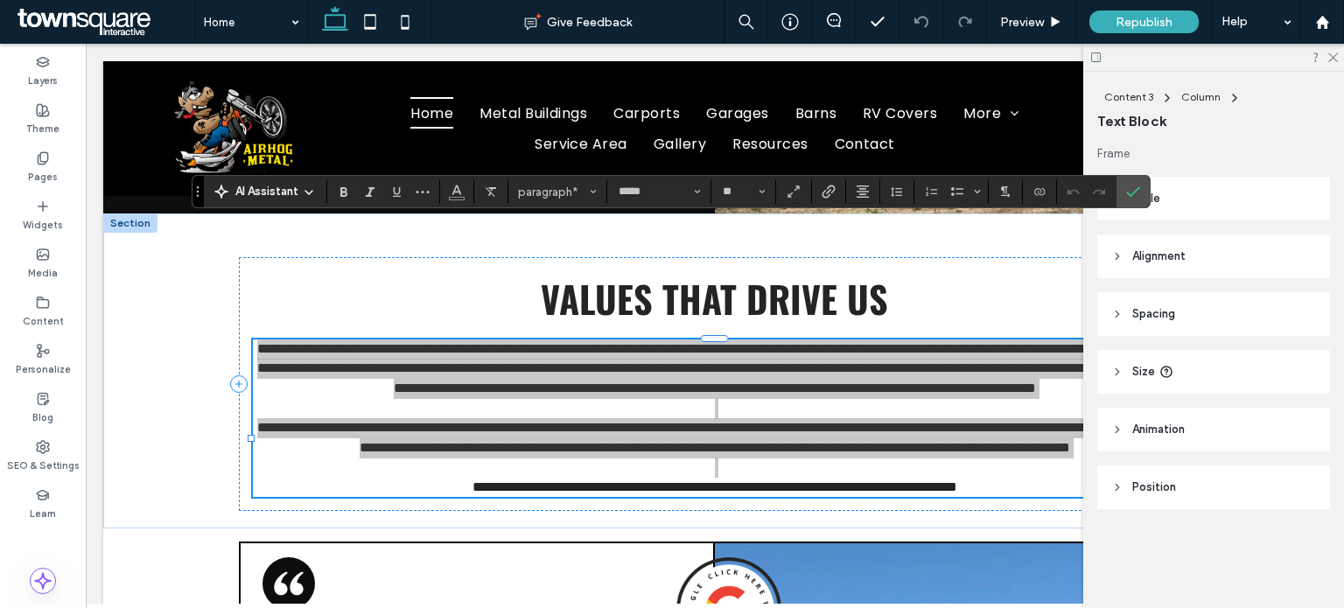
click at [270, 190] on span "AI Assistant" at bounding box center [266, 192] width 63 height 18
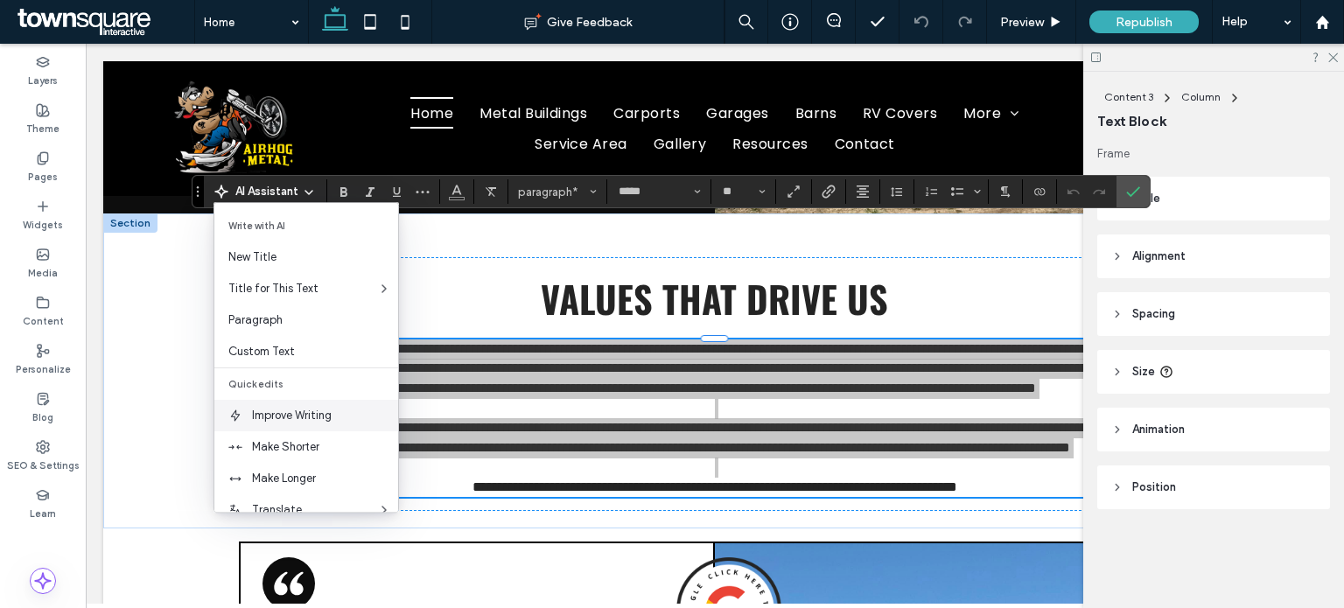
click at [299, 422] on span "Improve Writing" at bounding box center [325, 416] width 146 height 18
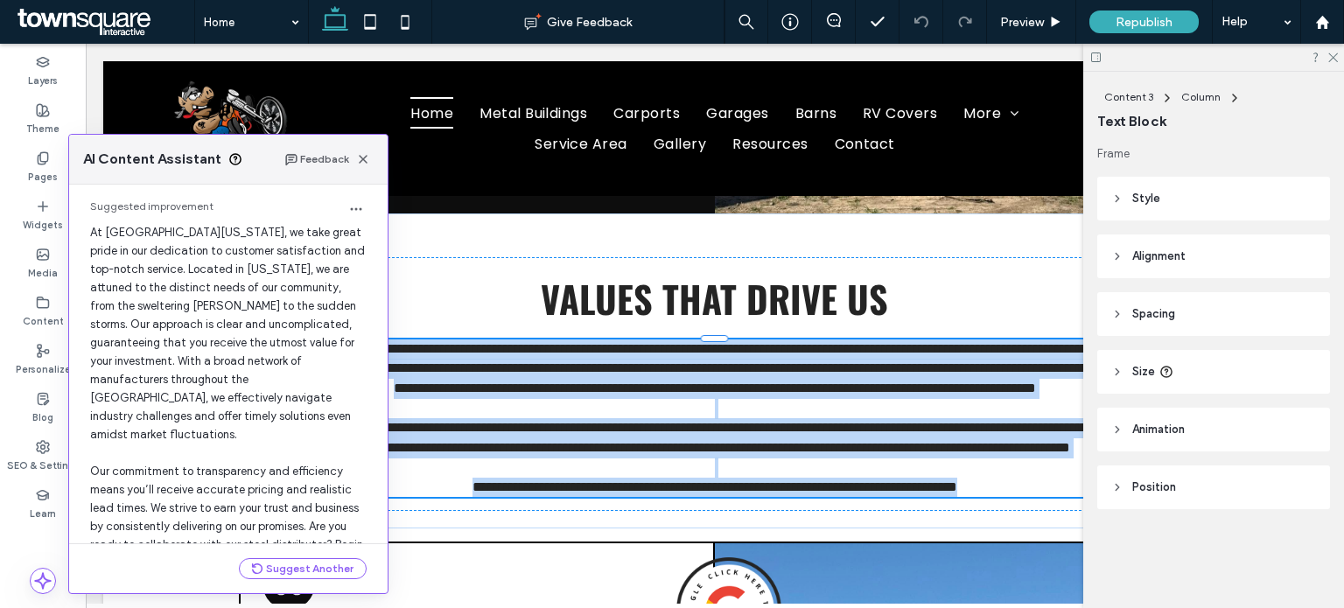
scroll to position [181, 0]
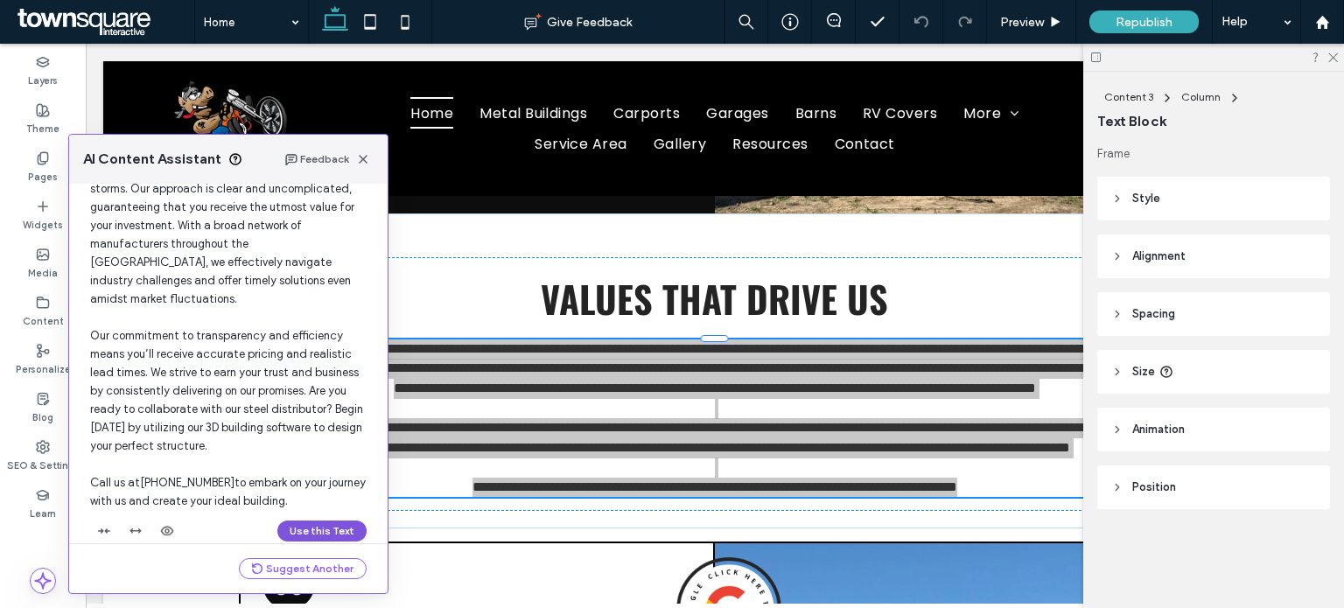
click at [298, 521] on button "Use this Text" at bounding box center [321, 531] width 89 height 21
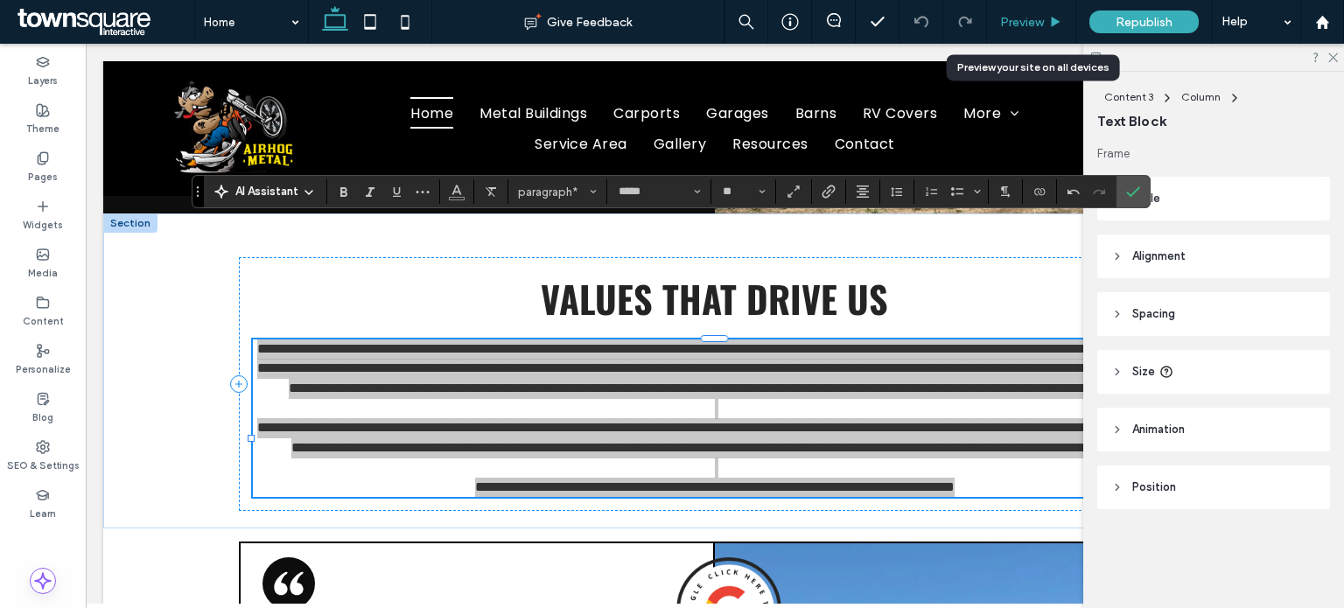
click at [1018, 18] on span "Preview" at bounding box center [1022, 22] width 44 height 15
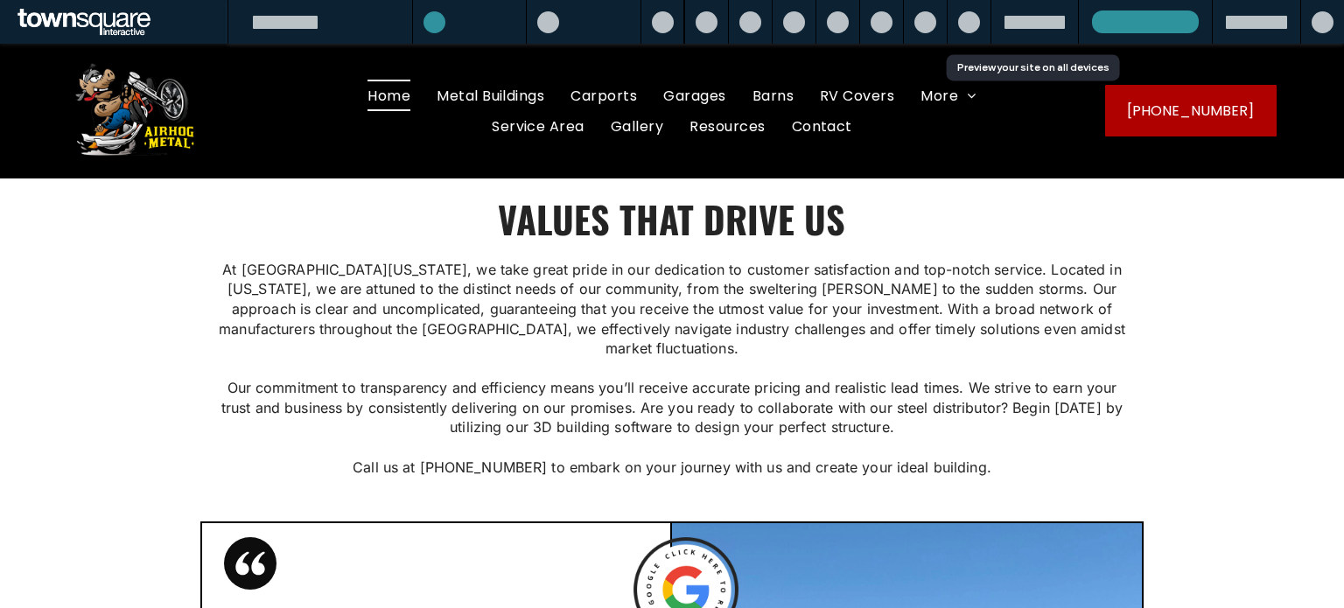
scroll to position [2295, 0]
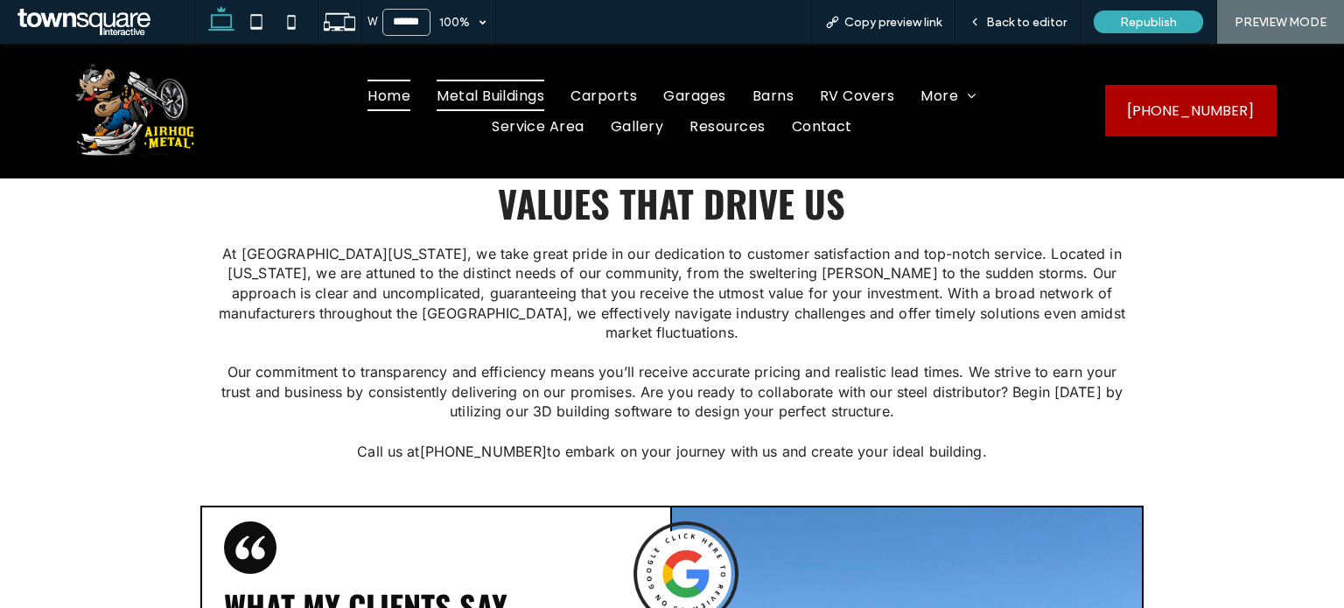
click at [511, 92] on span "Metal Buildings" at bounding box center [491, 95] width 108 height 31
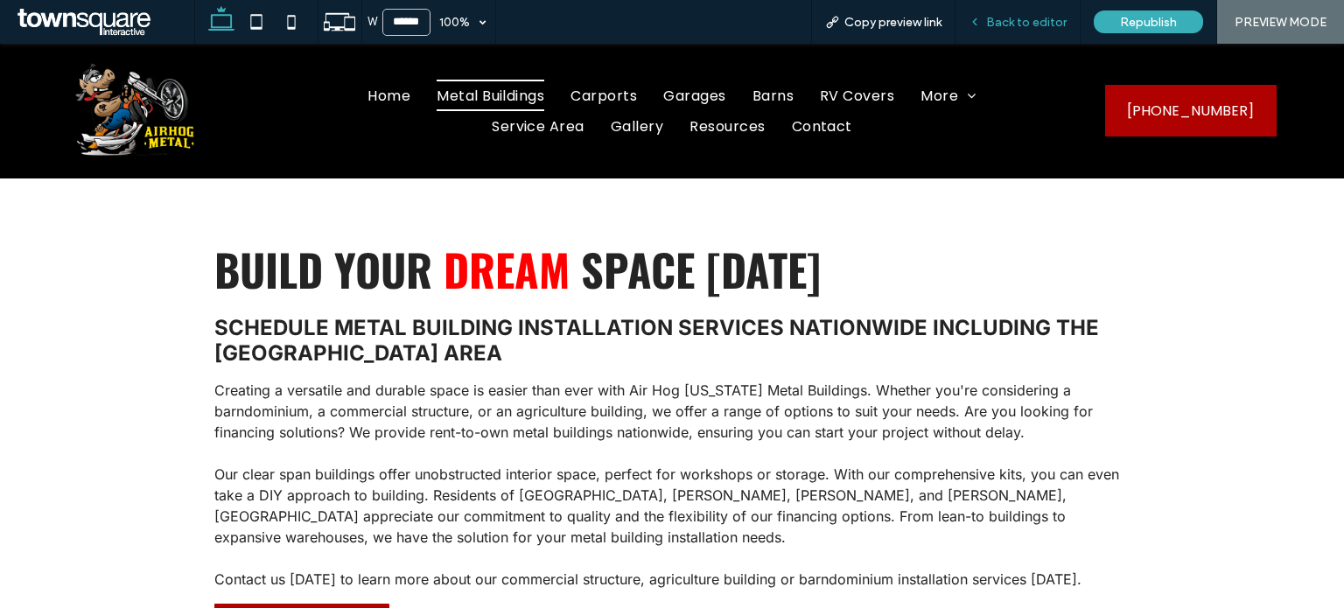
click at [1015, 25] on span "Back to editor" at bounding box center [1026, 22] width 81 height 15
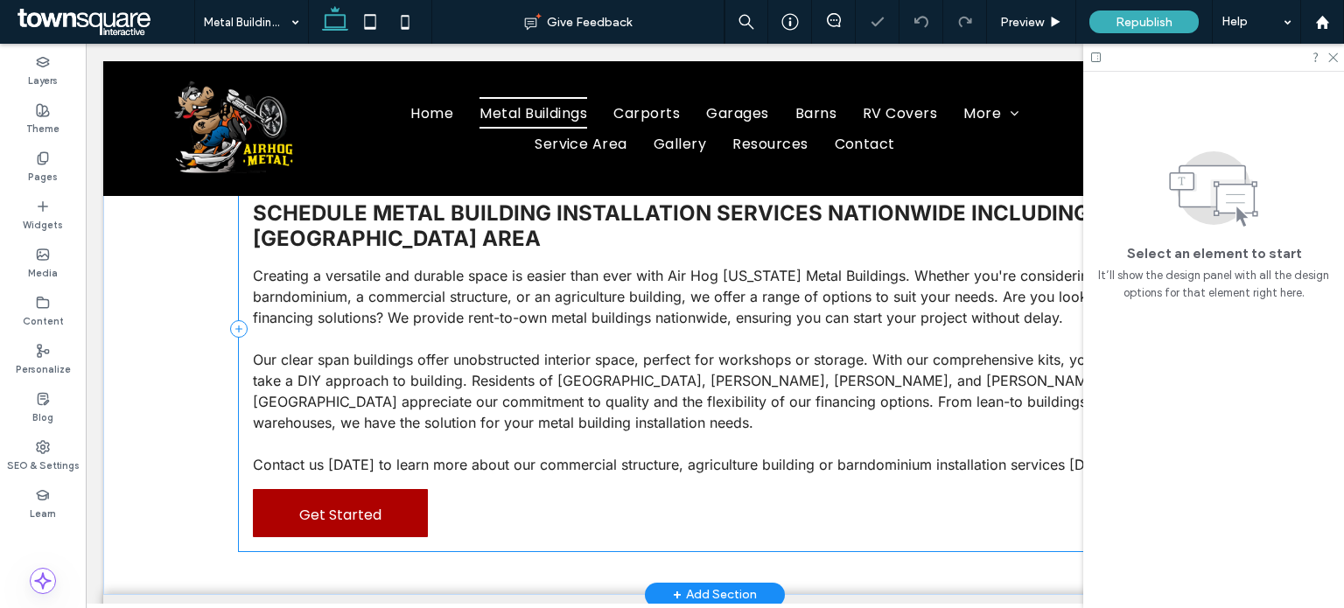
scroll to position [133, 0]
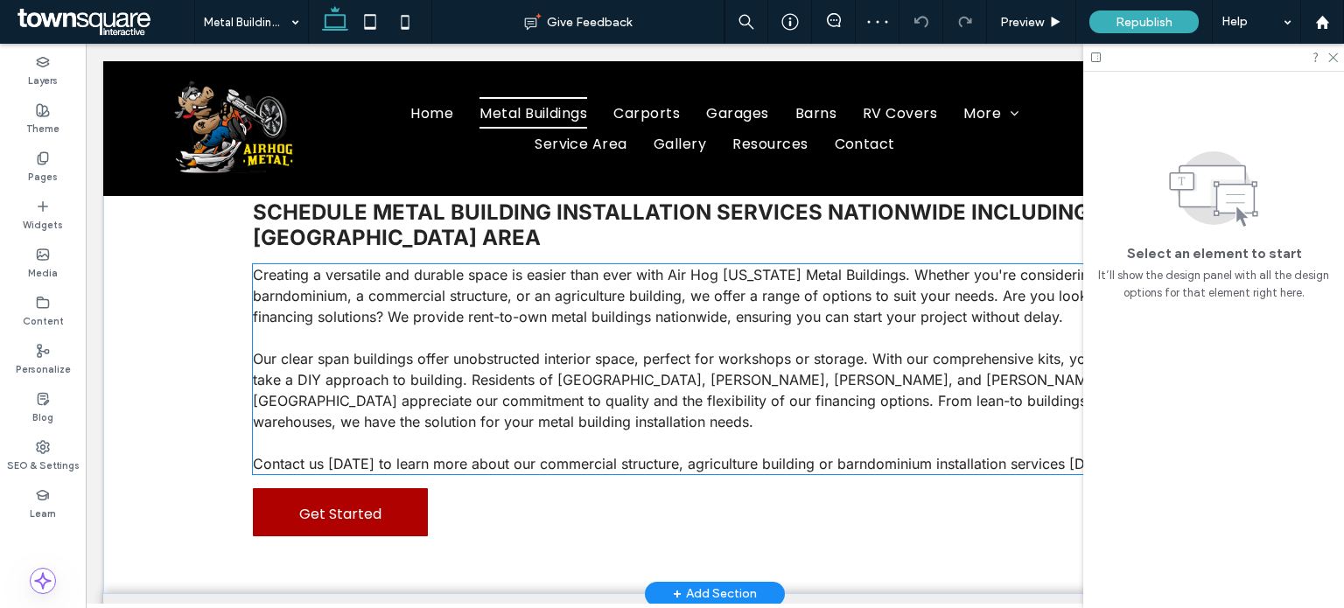
click at [573, 432] on p at bounding box center [715, 442] width 924 height 21
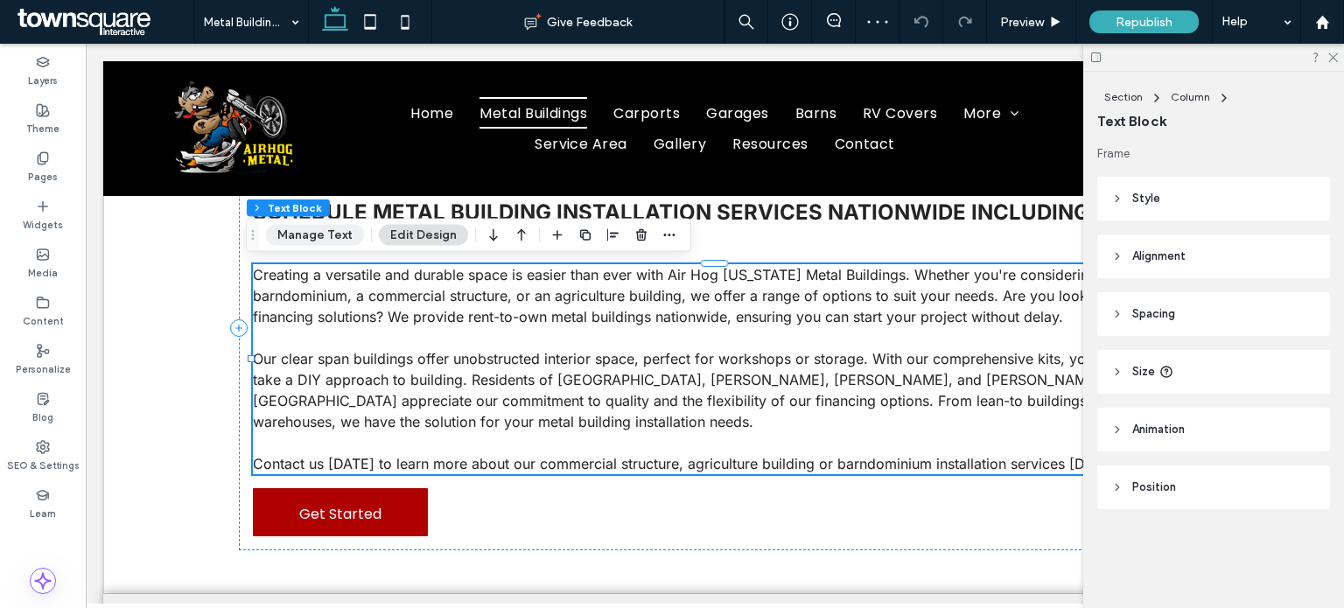
click at [291, 227] on button "Manage Text" at bounding box center [315, 235] width 98 height 21
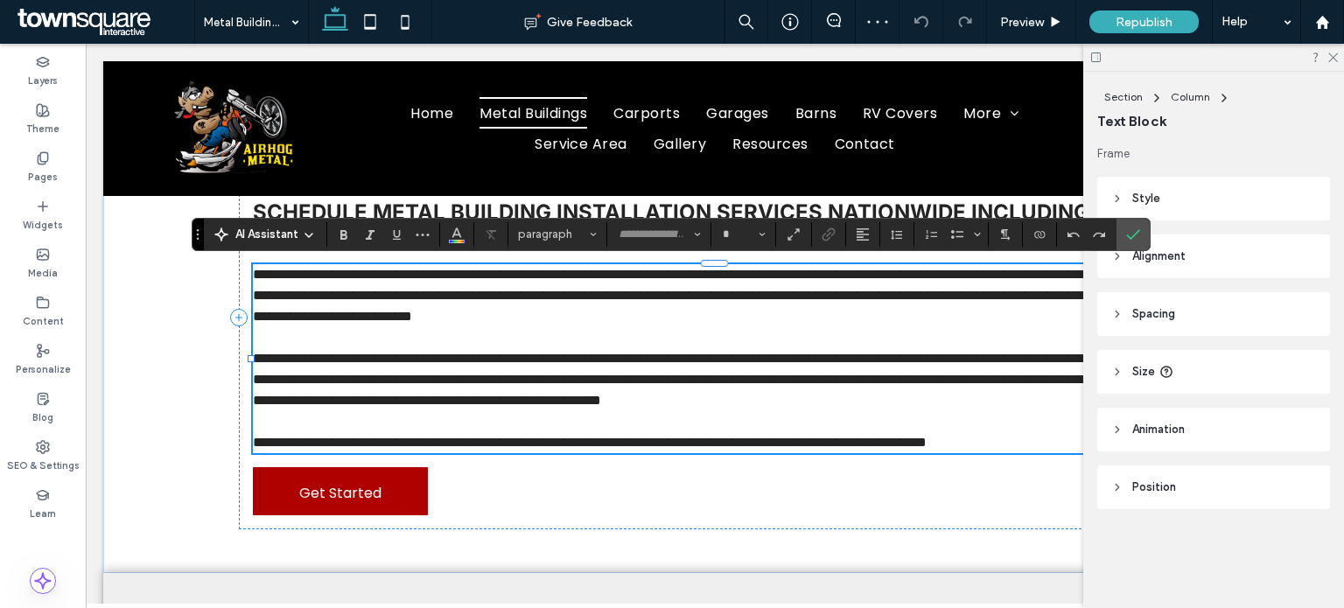
type input "*****"
type input "**"
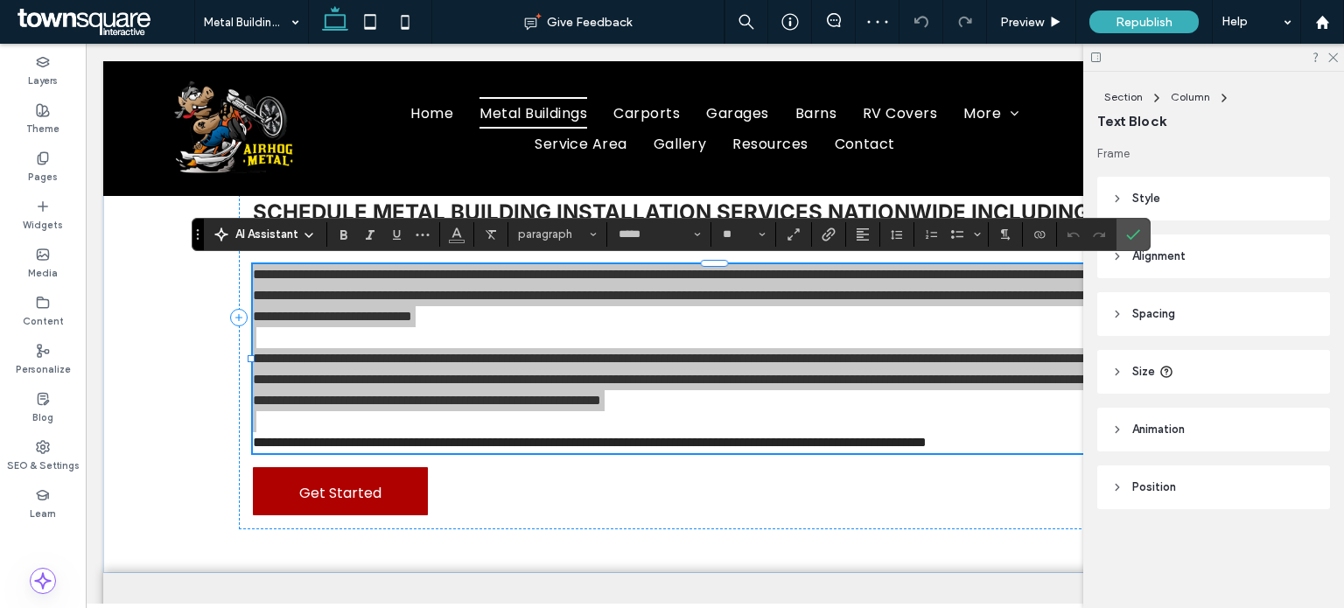
click at [266, 232] on span "AI Assistant" at bounding box center [266, 235] width 63 height 18
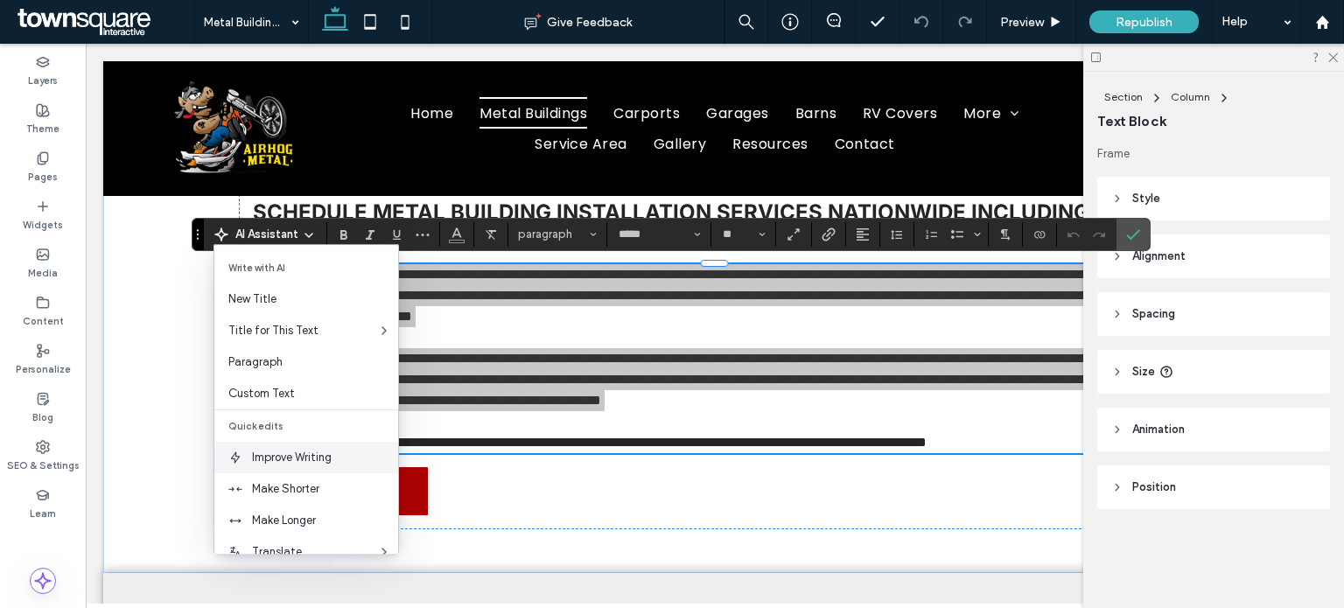
click at [316, 464] on span "Improve Writing" at bounding box center [325, 458] width 146 height 18
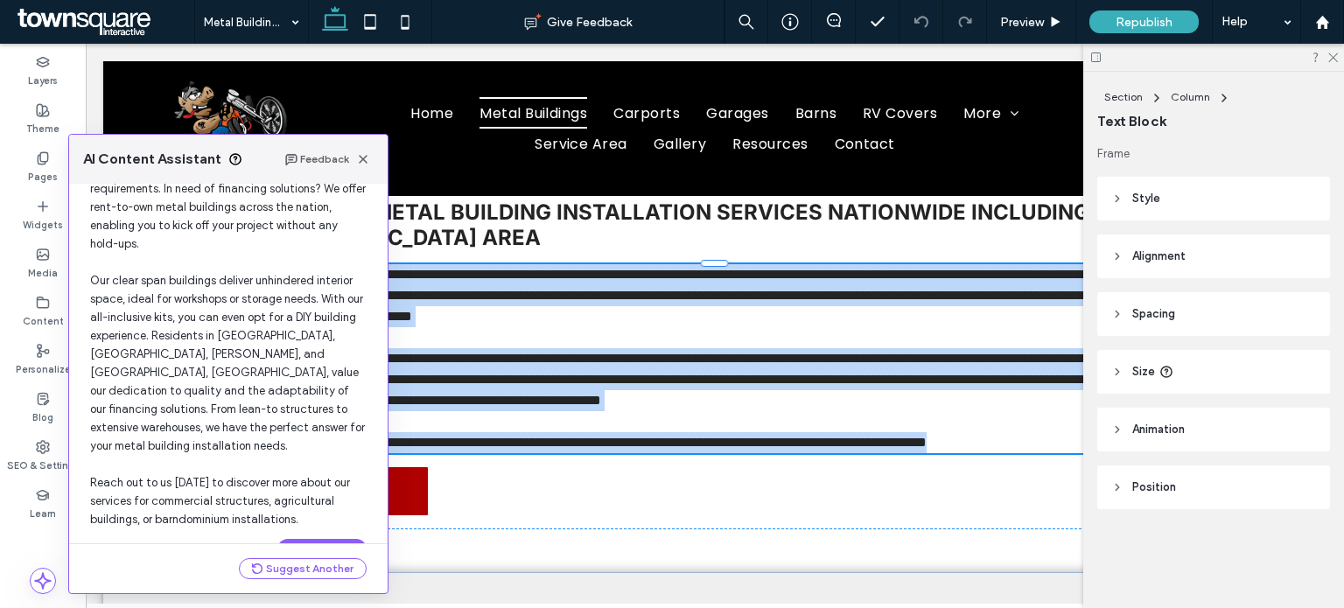
scroll to position [199, 0]
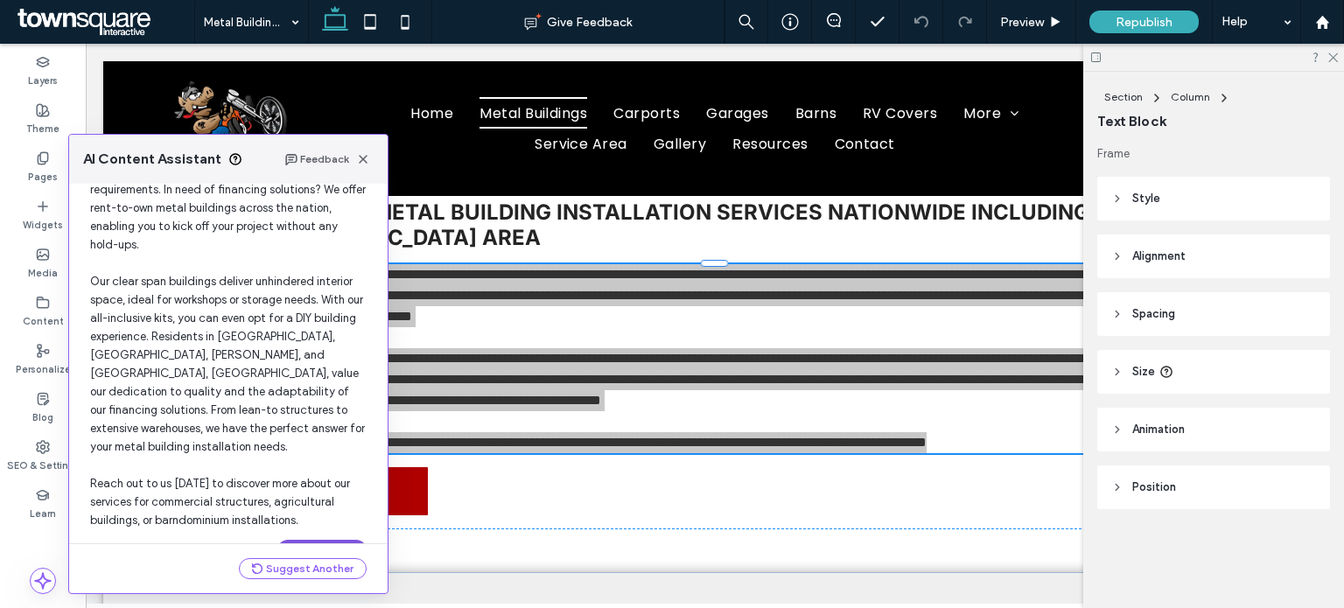
click at [333, 540] on button "Use this Text" at bounding box center [321, 550] width 89 height 21
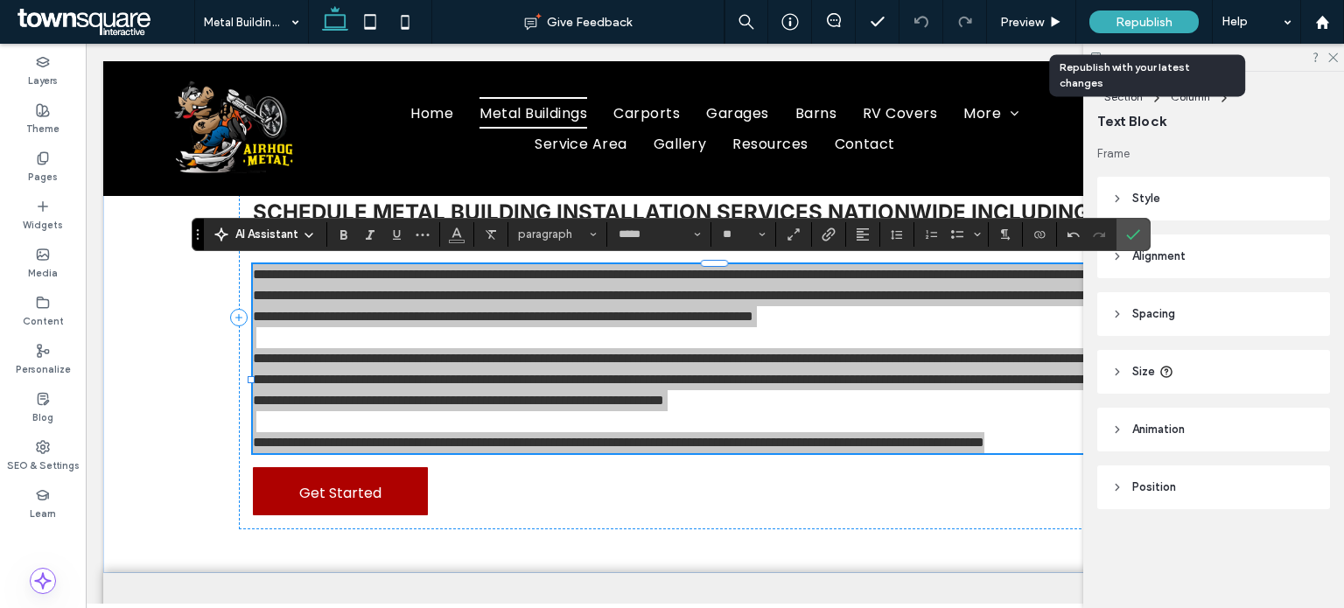
click at [1160, 16] on span "Republish" at bounding box center [1144, 22] width 57 height 15
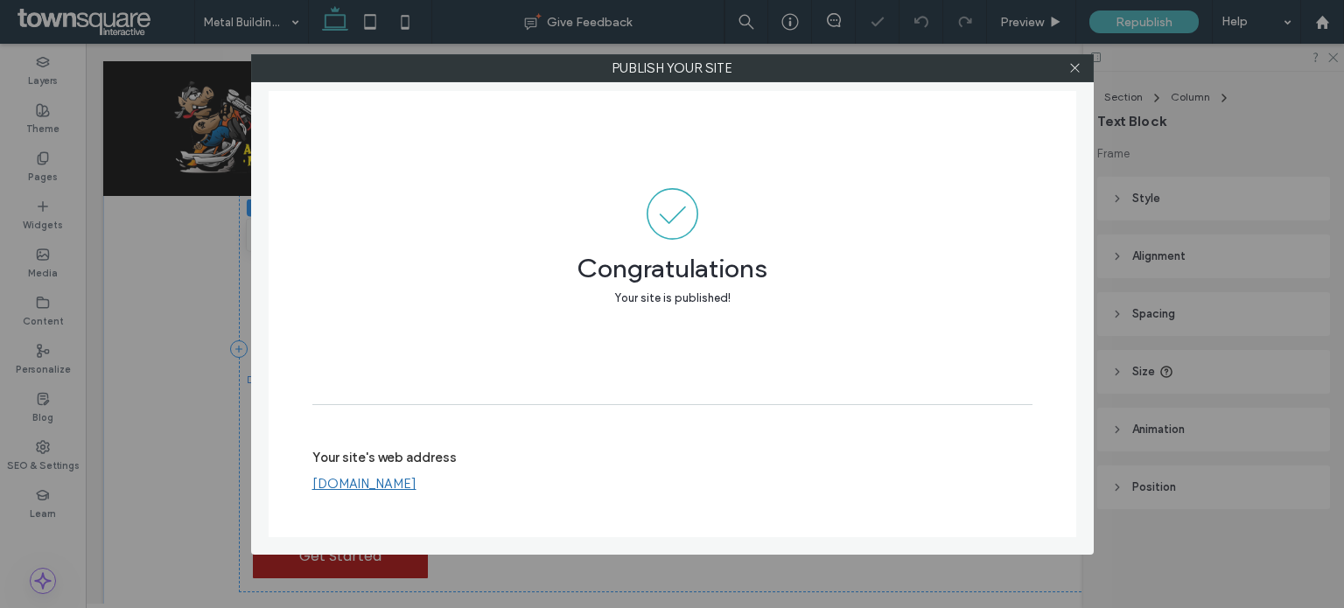
click at [417, 483] on link "www.airhogmetal.com" at bounding box center [364, 484] width 104 height 16
click at [1071, 71] on icon at bounding box center [1075, 67] width 13 height 13
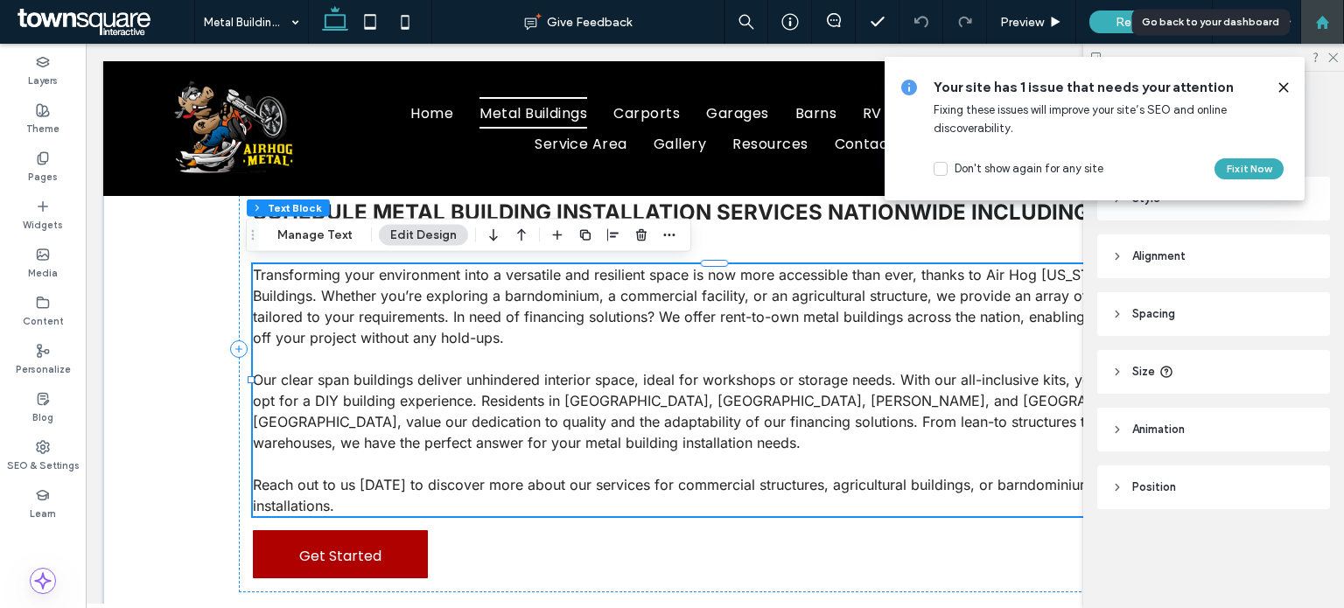
click at [1330, 27] on div at bounding box center [1322, 22] width 42 height 15
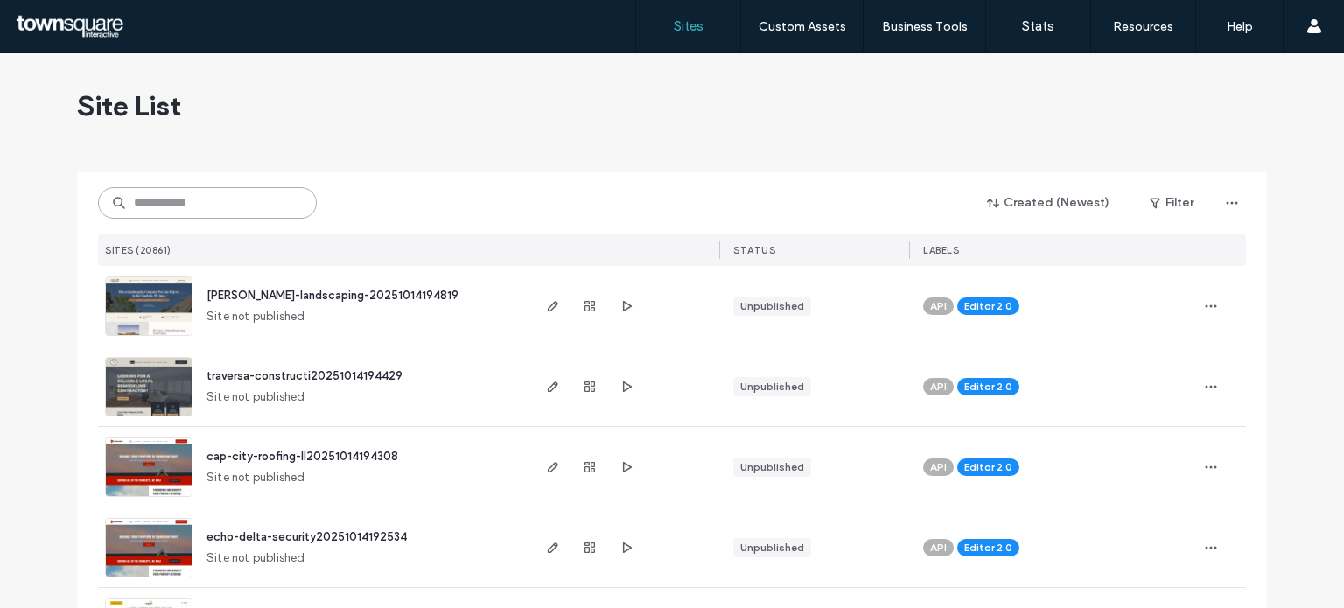
click at [267, 209] on input at bounding box center [207, 203] width 219 height 32
paste input "**********"
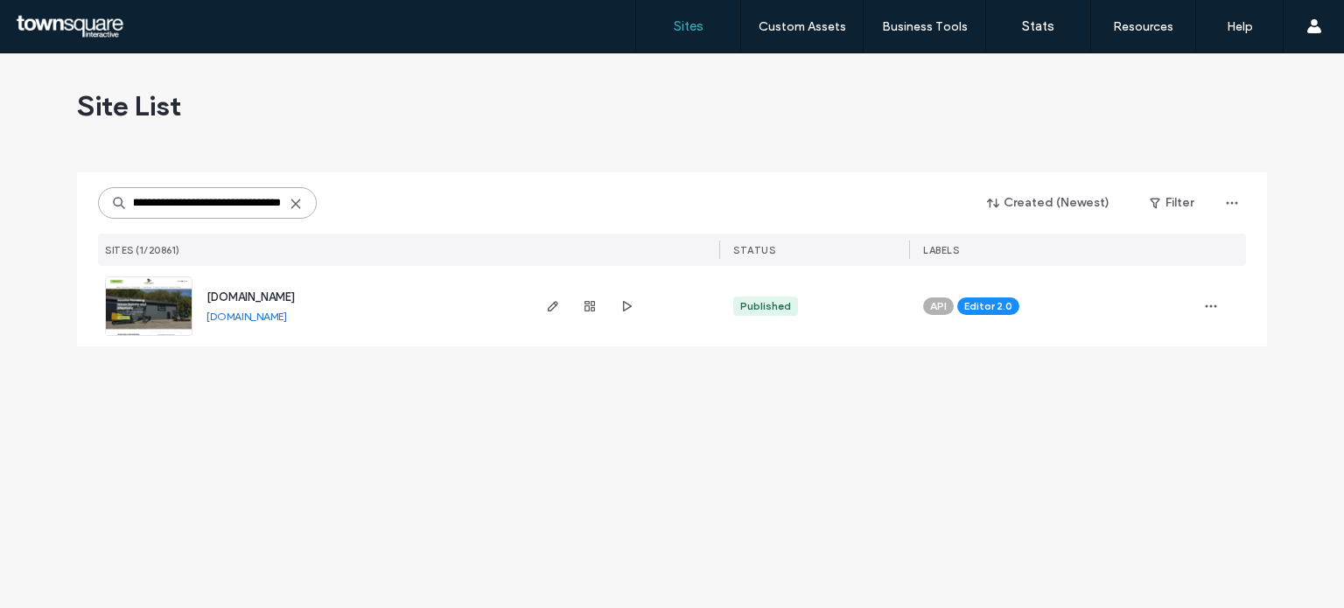
type input "**********"
click at [284, 293] on span "[DOMAIN_NAME]" at bounding box center [251, 297] width 88 height 13
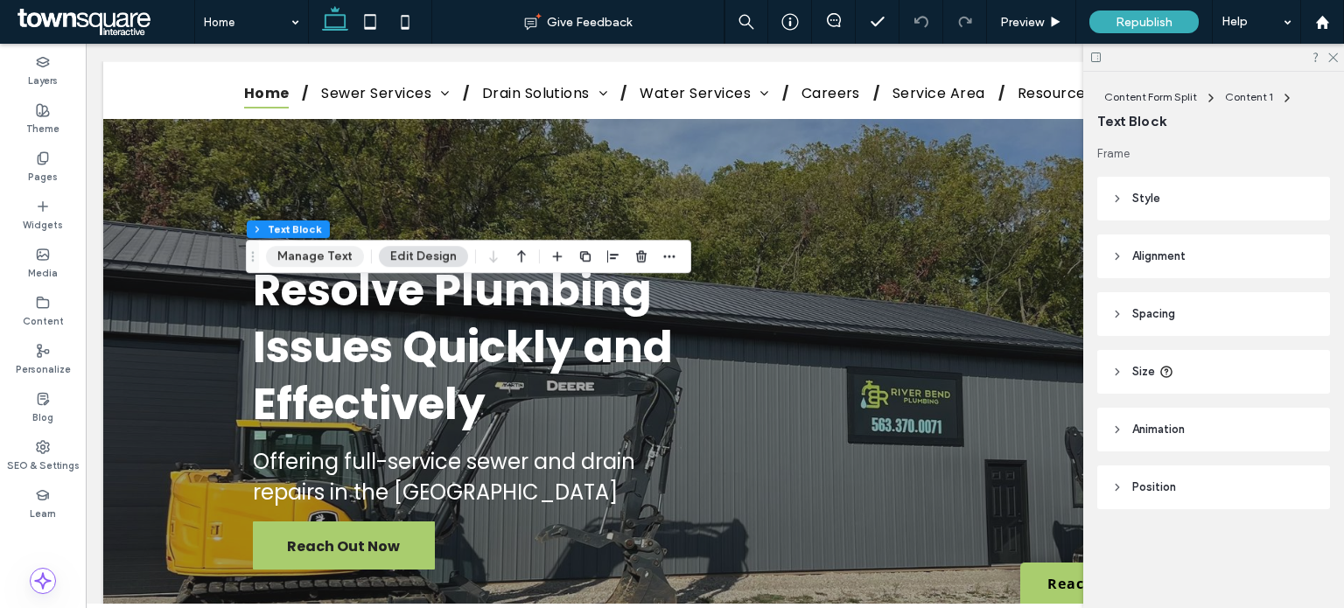
click at [279, 258] on button "Manage Text" at bounding box center [315, 256] width 98 height 21
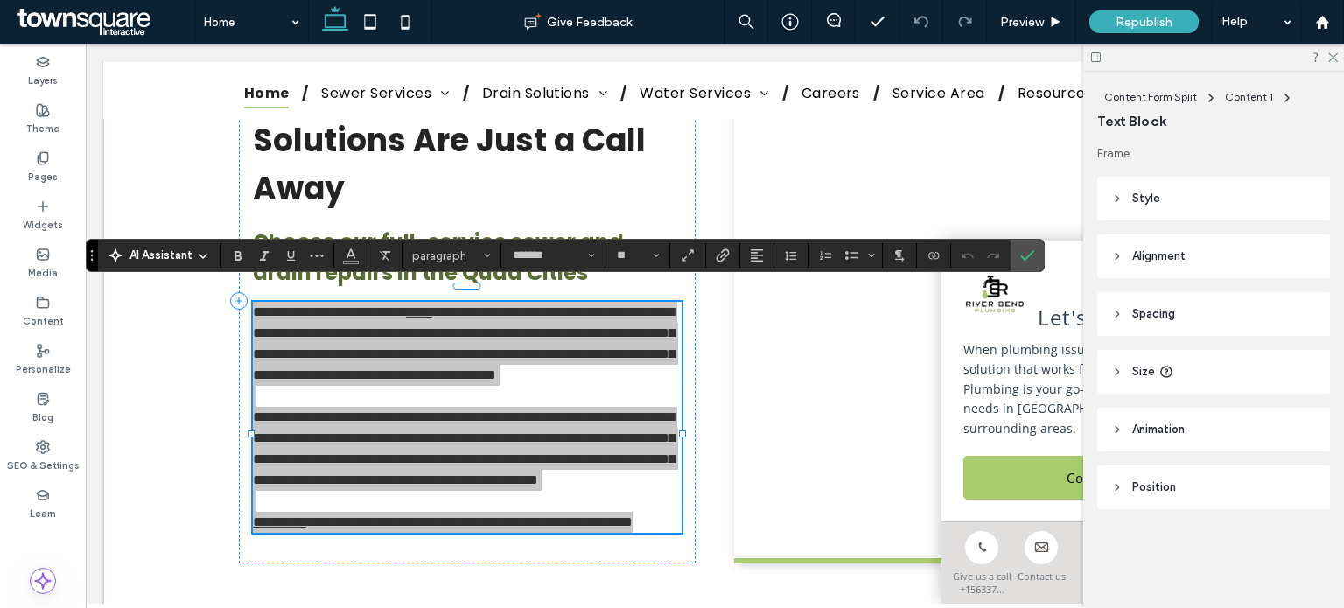
click at [169, 259] on span "AI Assistant" at bounding box center [161, 256] width 63 height 18
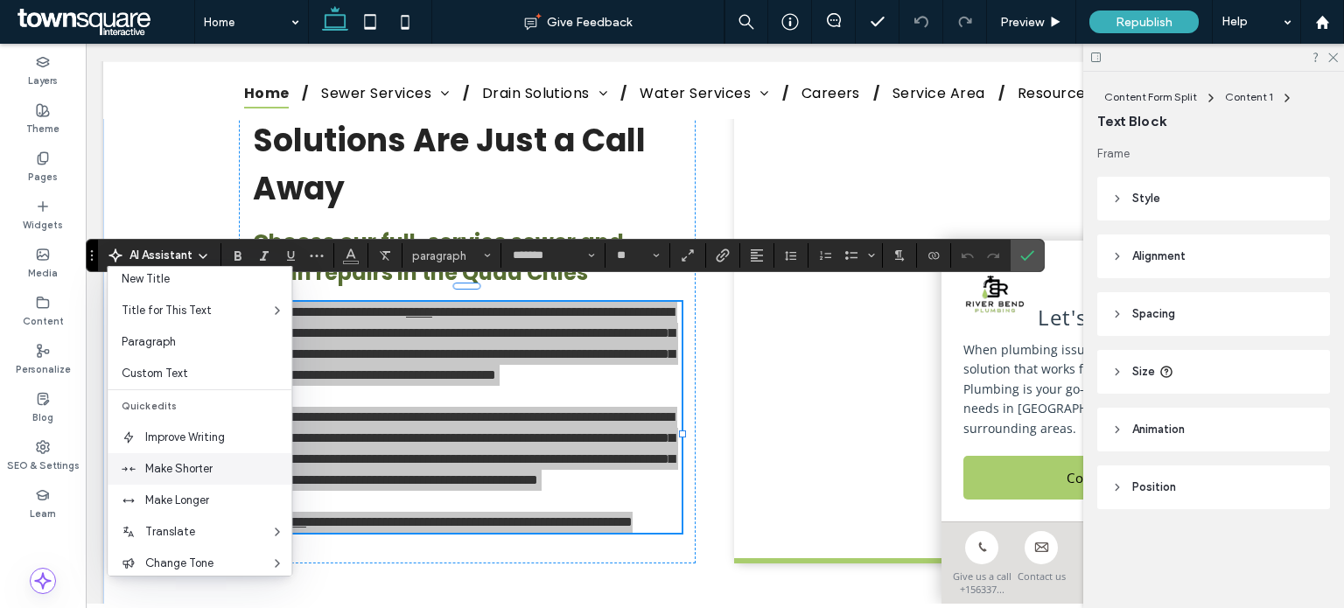
scroll to position [42, 0]
click at [235, 439] on span "Improve Writing" at bounding box center [218, 438] width 146 height 18
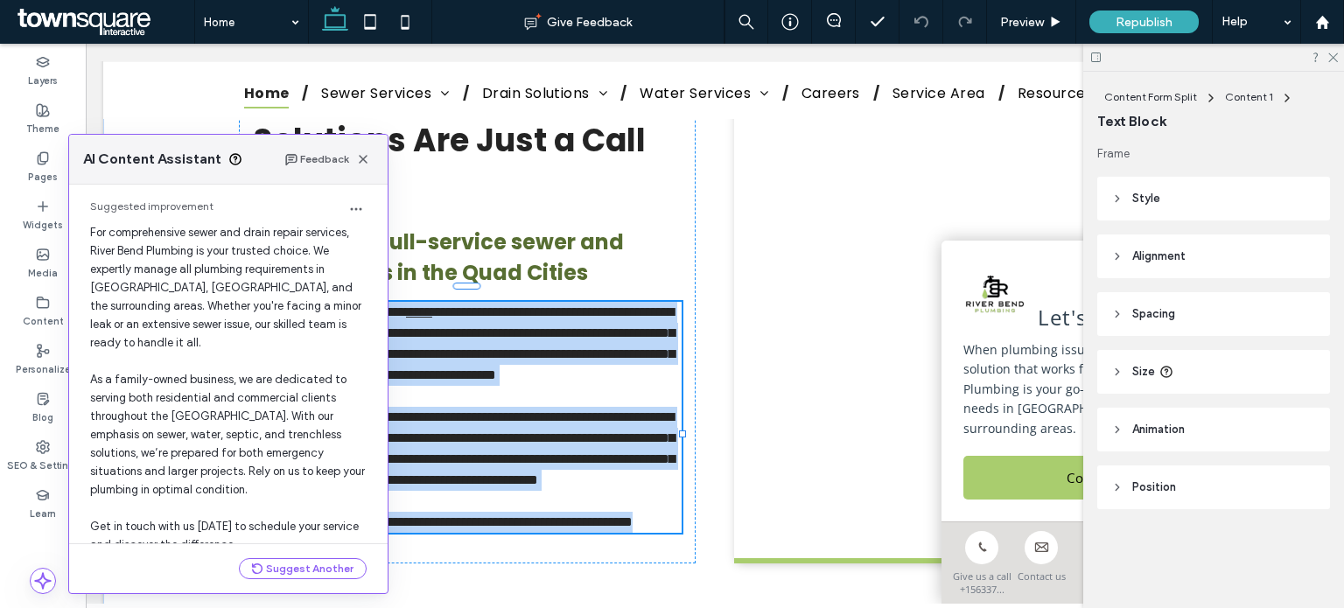
scroll to position [90, 0]
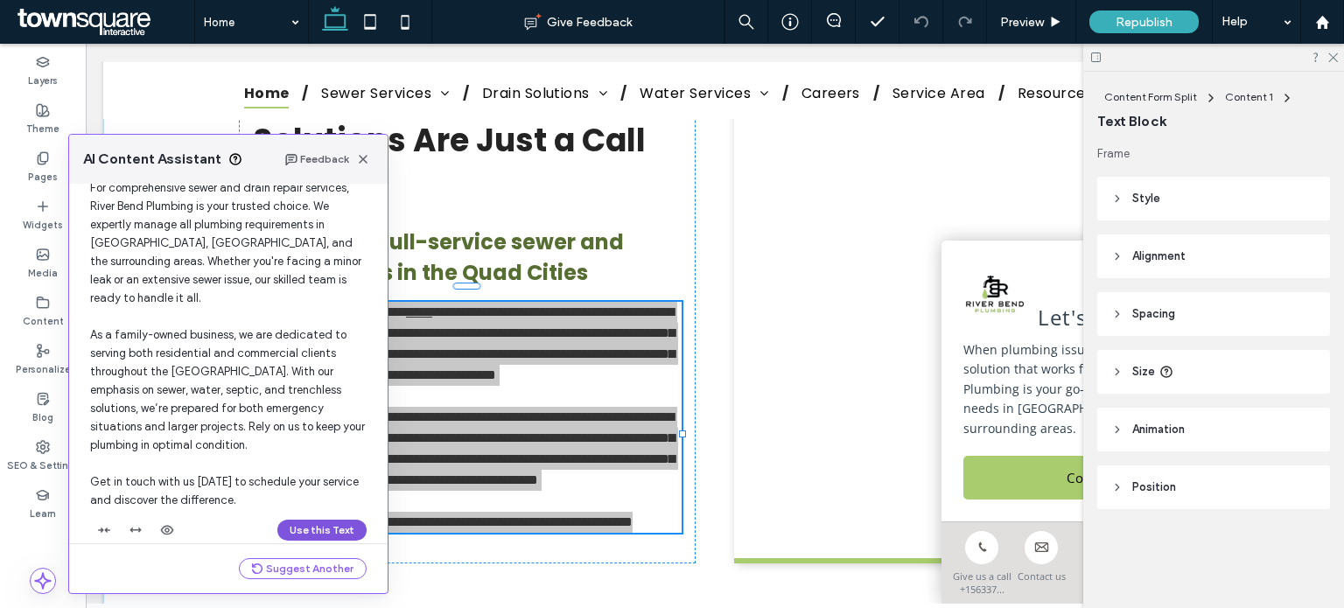
click at [298, 520] on button "Use this Text" at bounding box center [321, 530] width 89 height 21
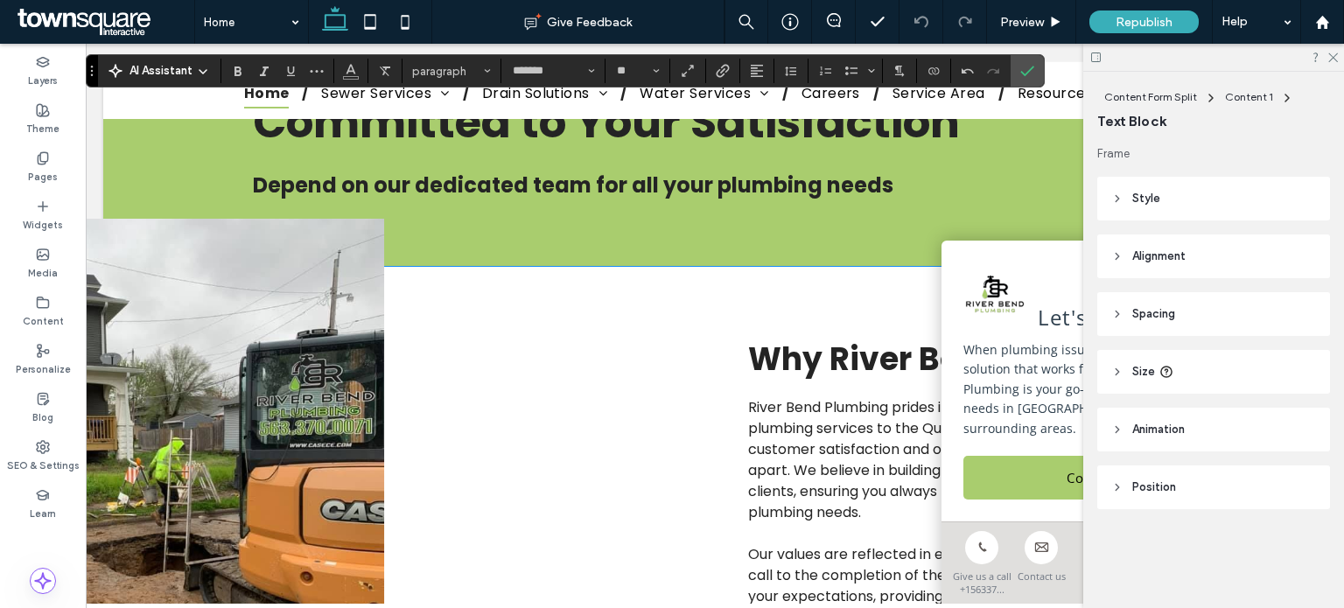
scroll to position [2044, 0]
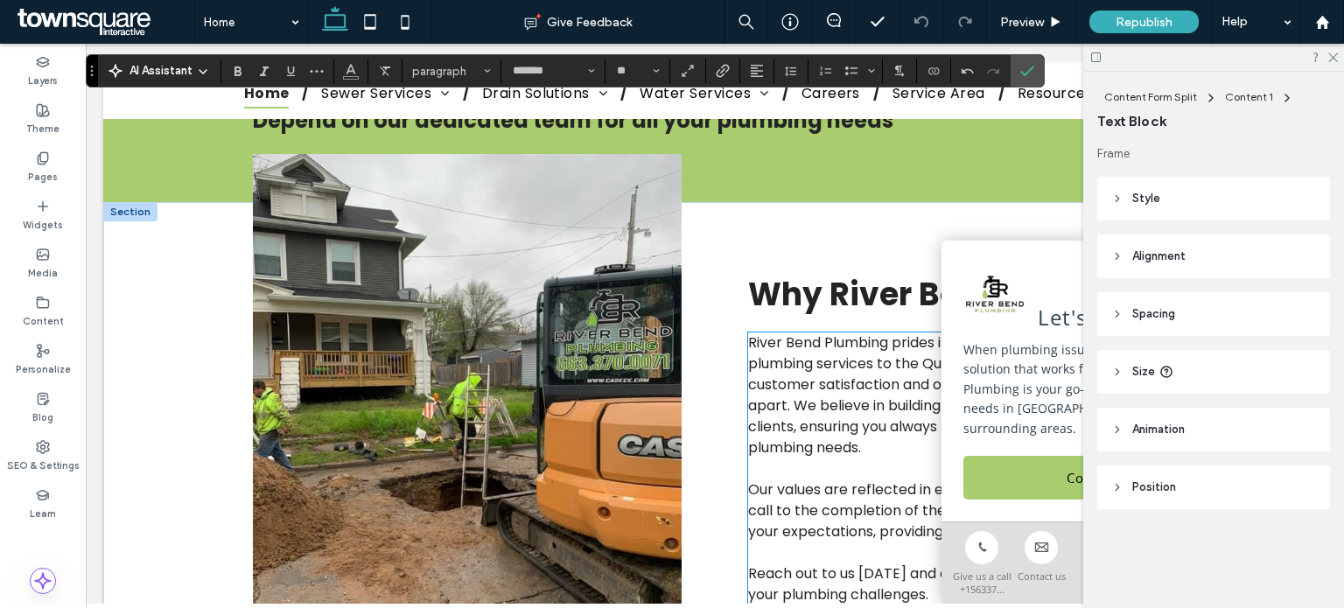
click at [826, 458] on span "River Bend Plumbing prides itself on delivering exceptional plumbing services t…" at bounding box center [953, 395] width 410 height 125
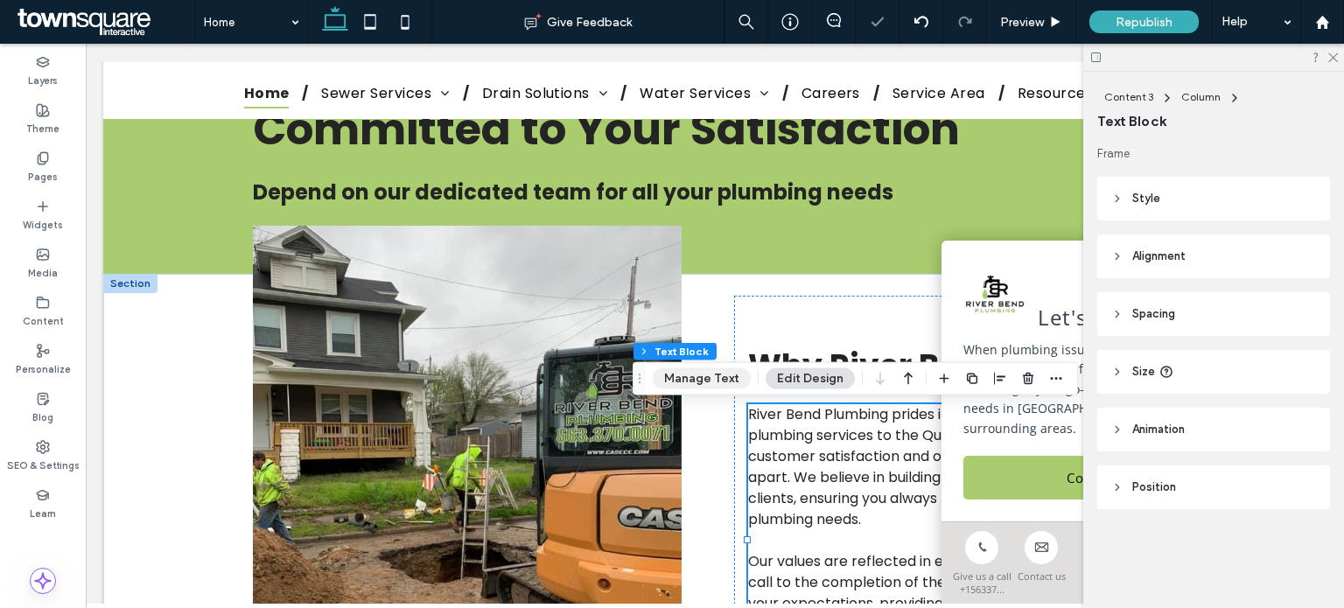
click at [720, 376] on button "Manage Text" at bounding box center [702, 378] width 98 height 21
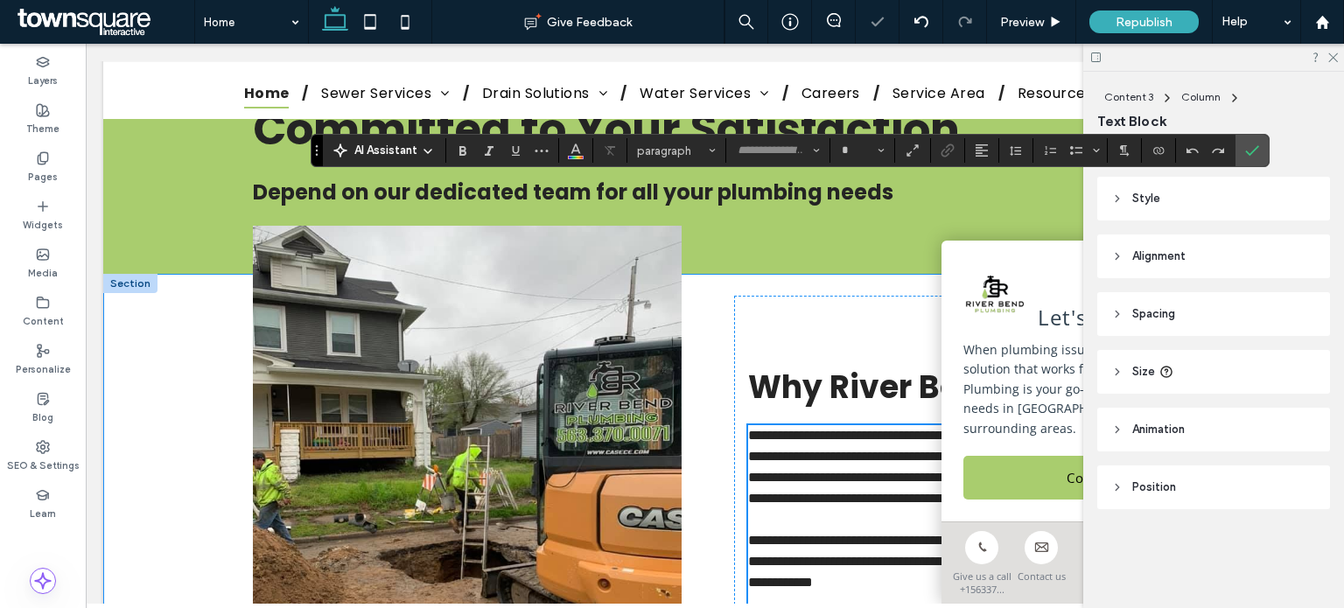
type input "*******"
type input "**"
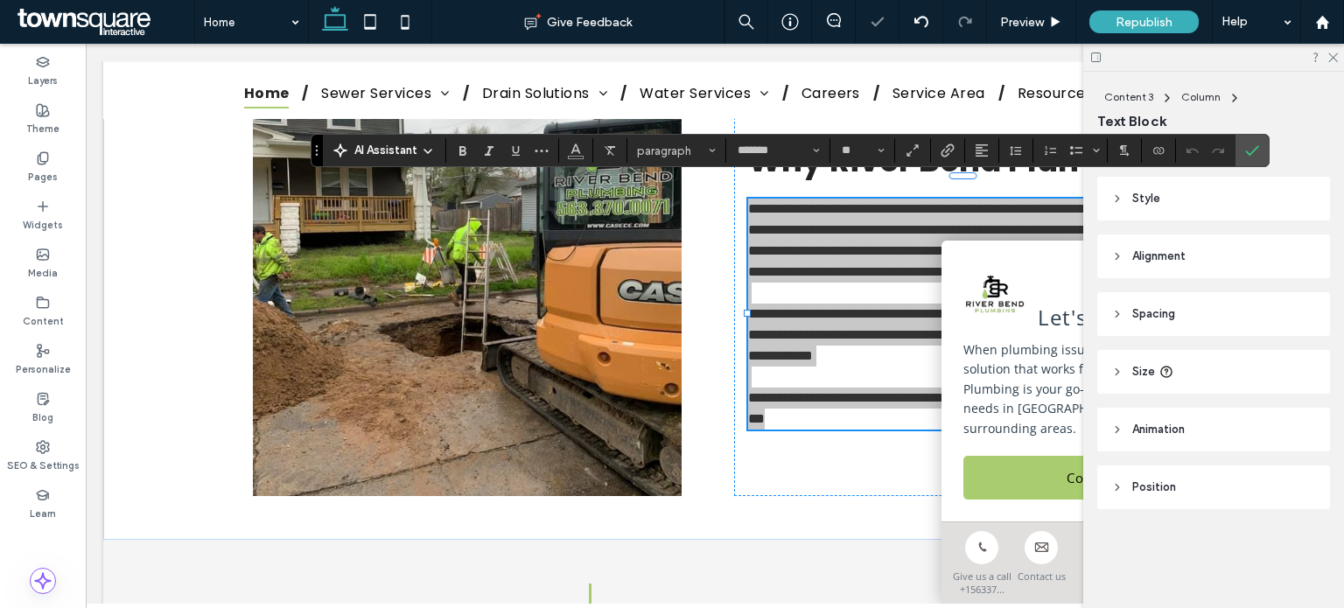
click at [392, 144] on span "AI Assistant" at bounding box center [385, 151] width 63 height 18
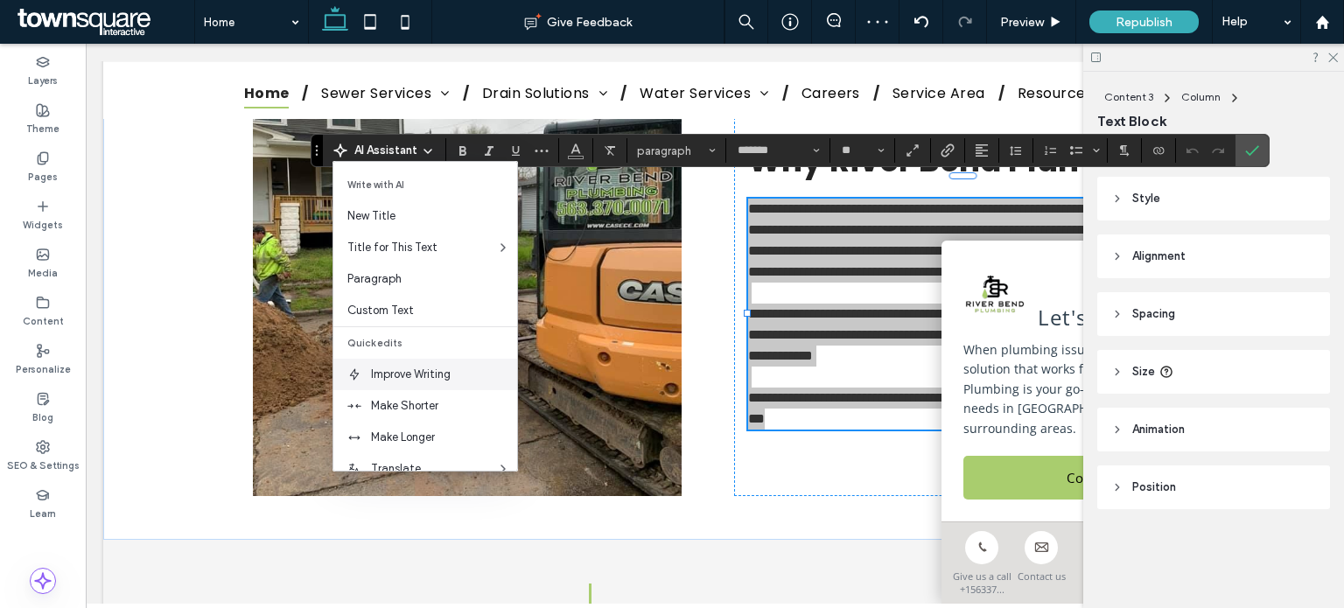
click at [398, 380] on span "Improve Writing" at bounding box center [444, 375] width 146 height 18
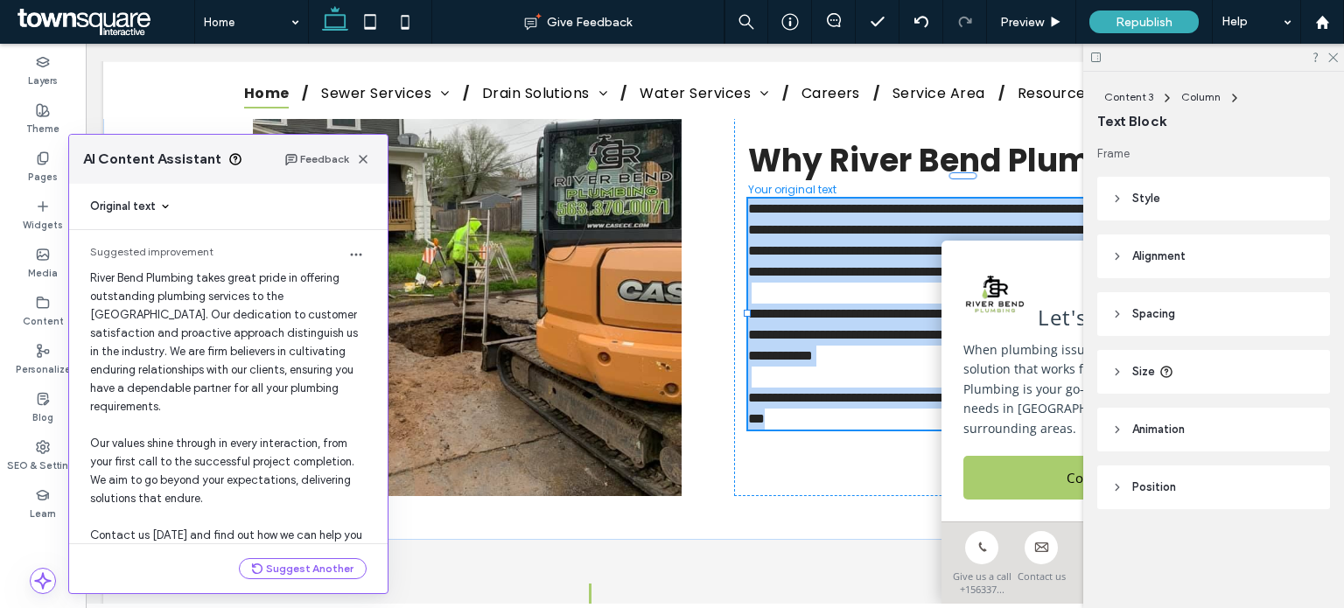
scroll to position [46, 0]
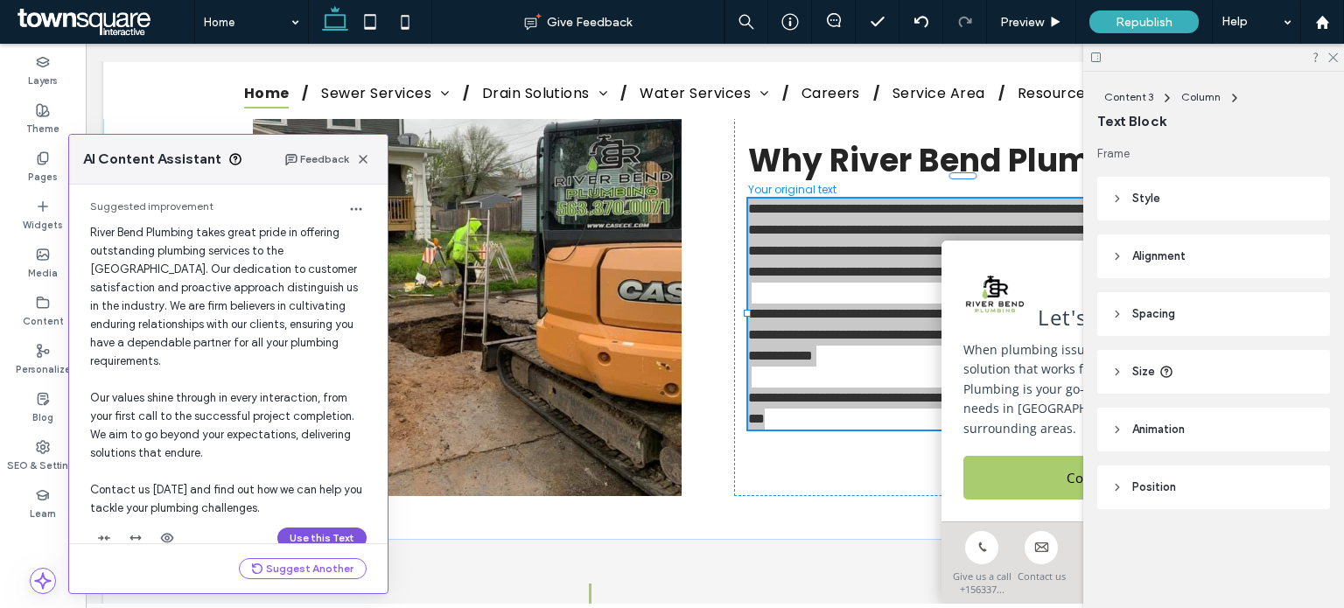
click at [309, 532] on button "Use this Text" at bounding box center [321, 538] width 89 height 21
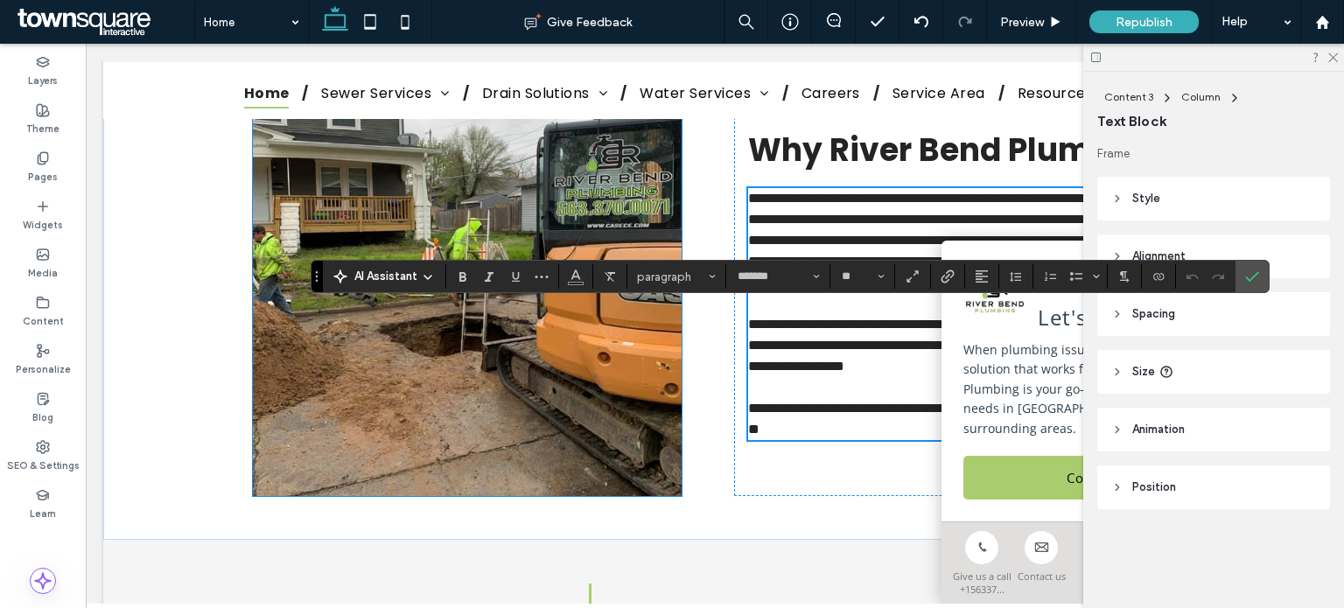
scroll to position [2145, 0]
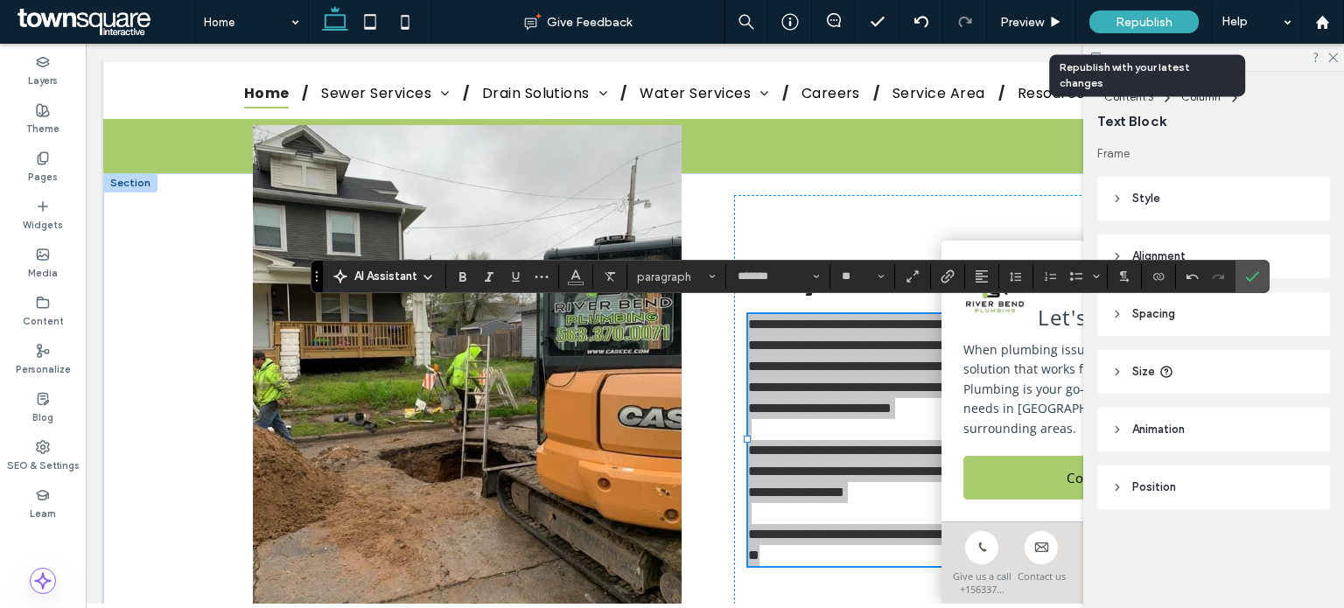
click at [1168, 34] on div "Republish" at bounding box center [1144, 22] width 109 height 44
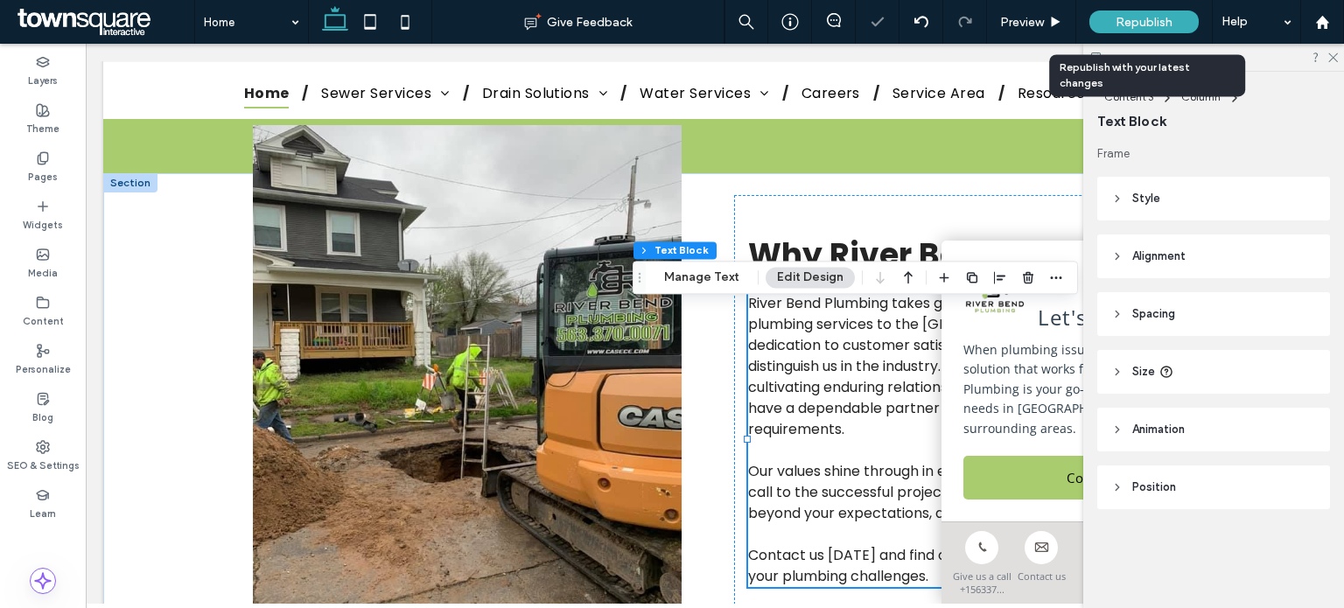
click at [1150, 20] on span "Republish" at bounding box center [1144, 22] width 57 height 15
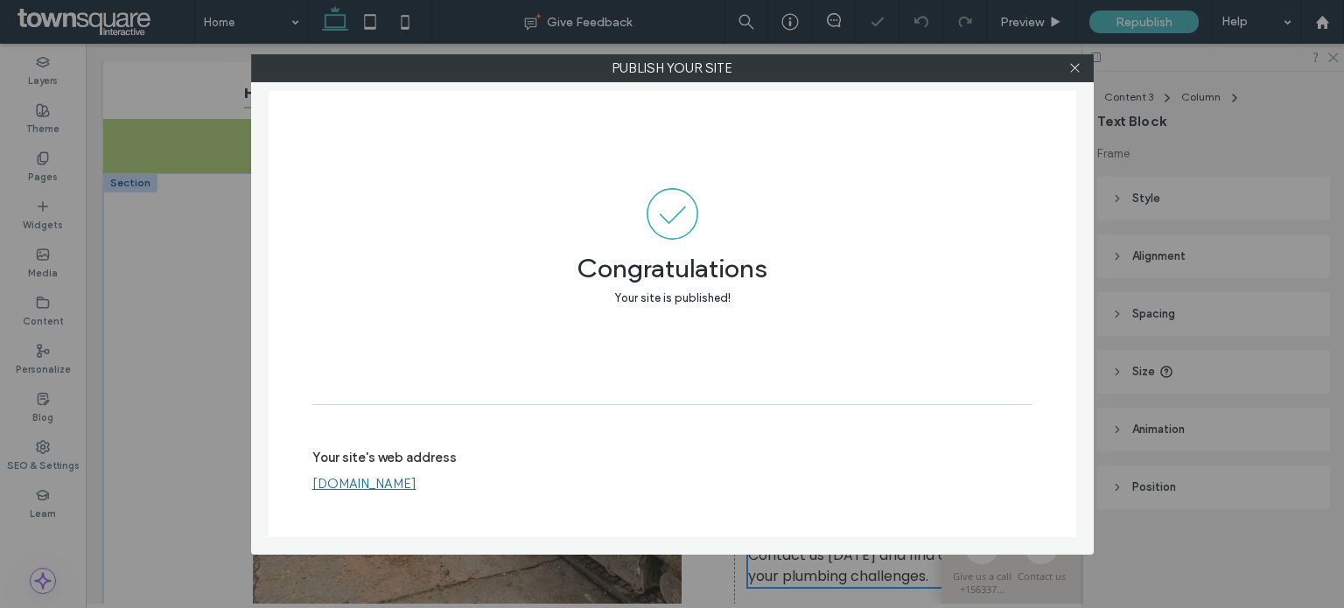
click at [417, 486] on link "[DOMAIN_NAME]" at bounding box center [364, 484] width 104 height 16
click at [1070, 62] on icon at bounding box center [1075, 67] width 13 height 13
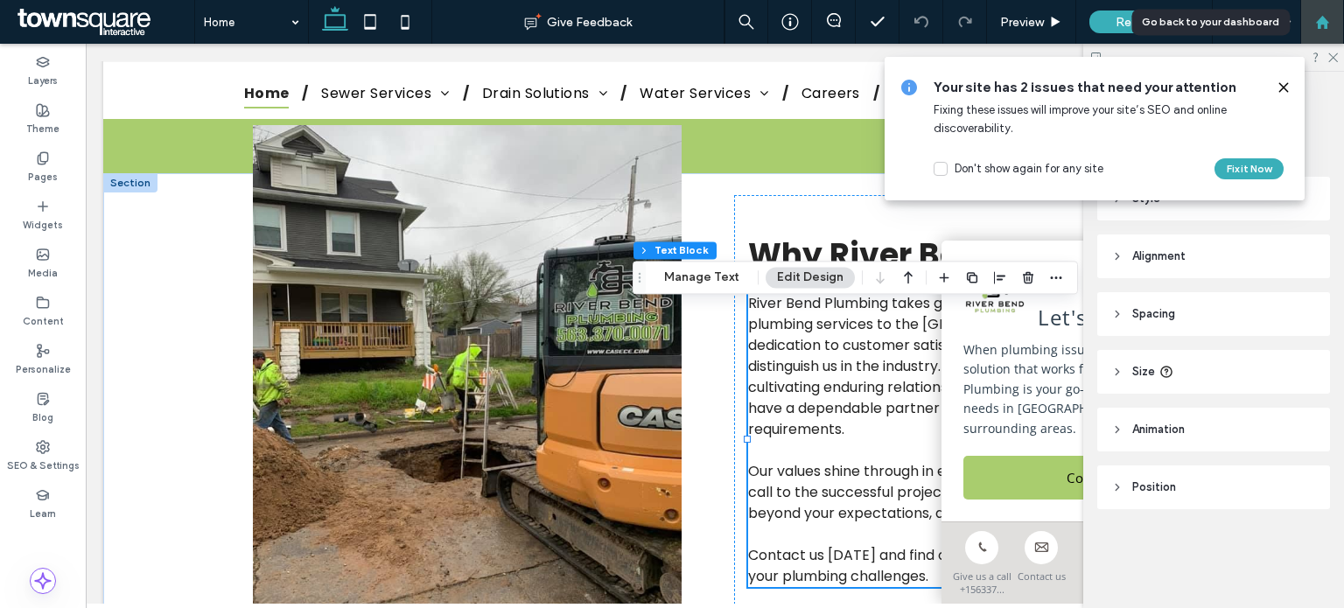
click at [1313, 29] on div at bounding box center [1322, 22] width 42 height 15
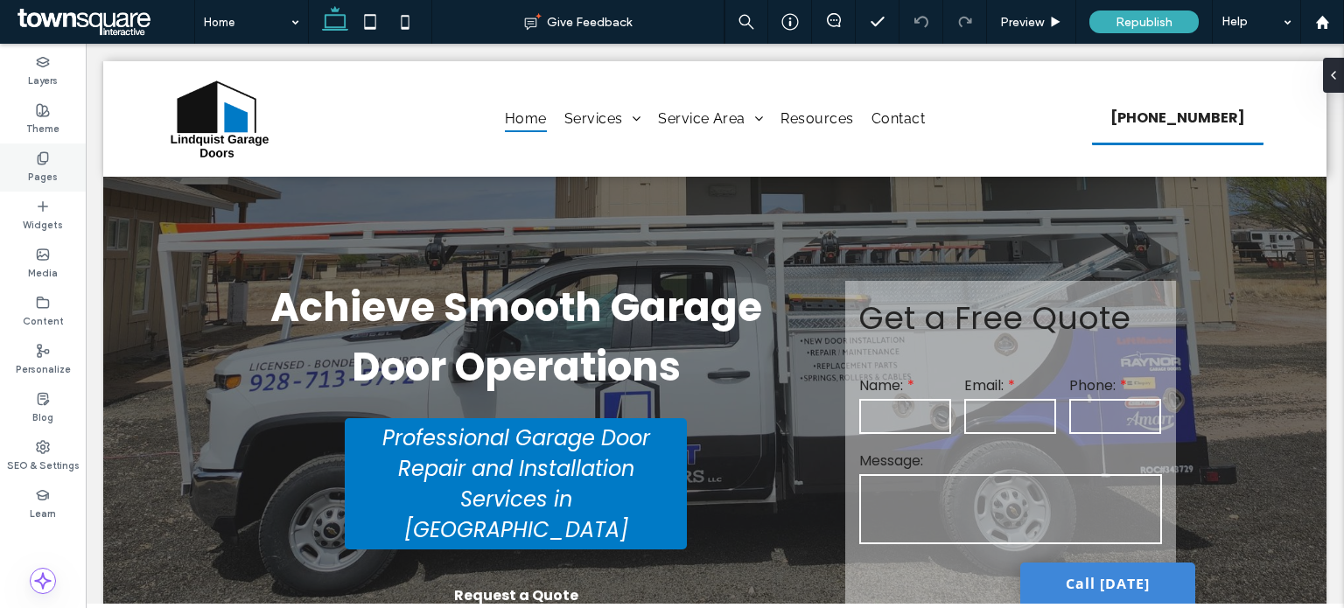
click at [57, 178] on div "Pages" at bounding box center [43, 168] width 86 height 48
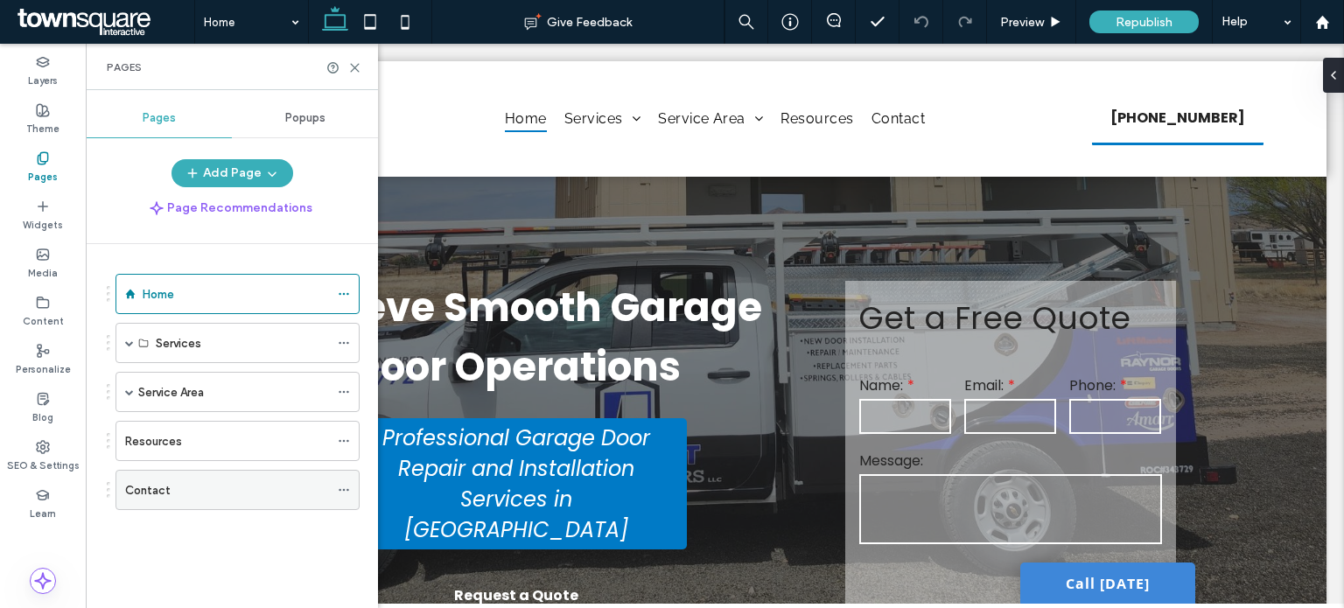
click at [174, 497] on div "Contact" at bounding box center [227, 490] width 204 height 39
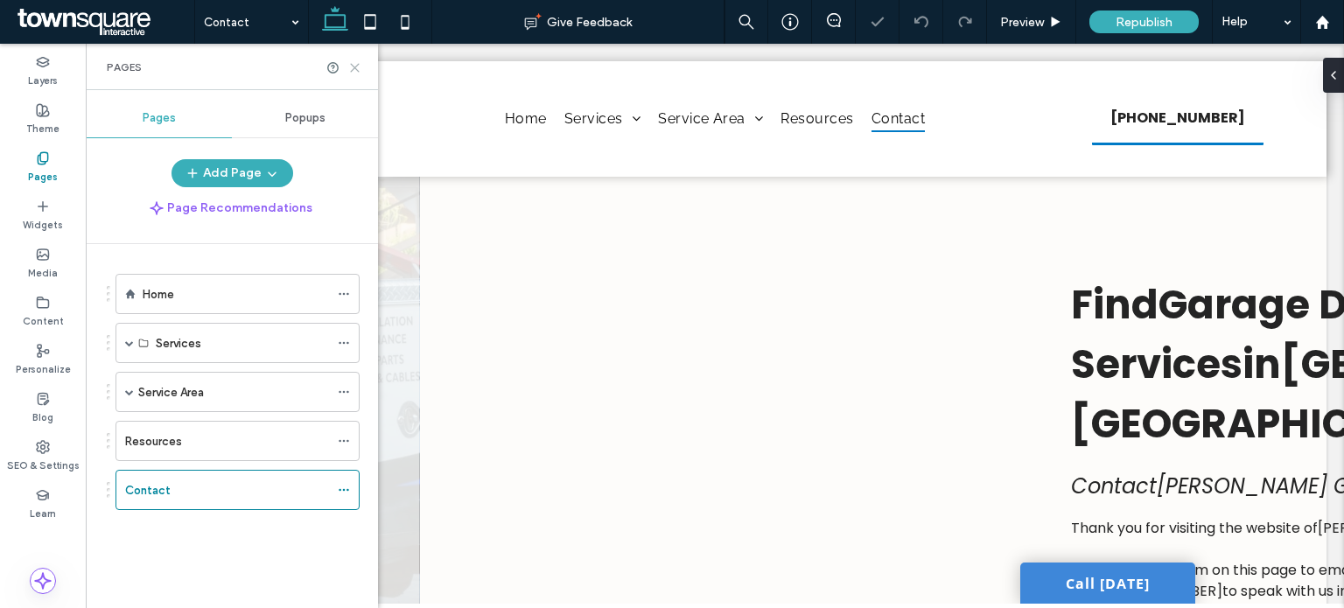
click at [356, 69] on icon at bounding box center [354, 67] width 13 height 13
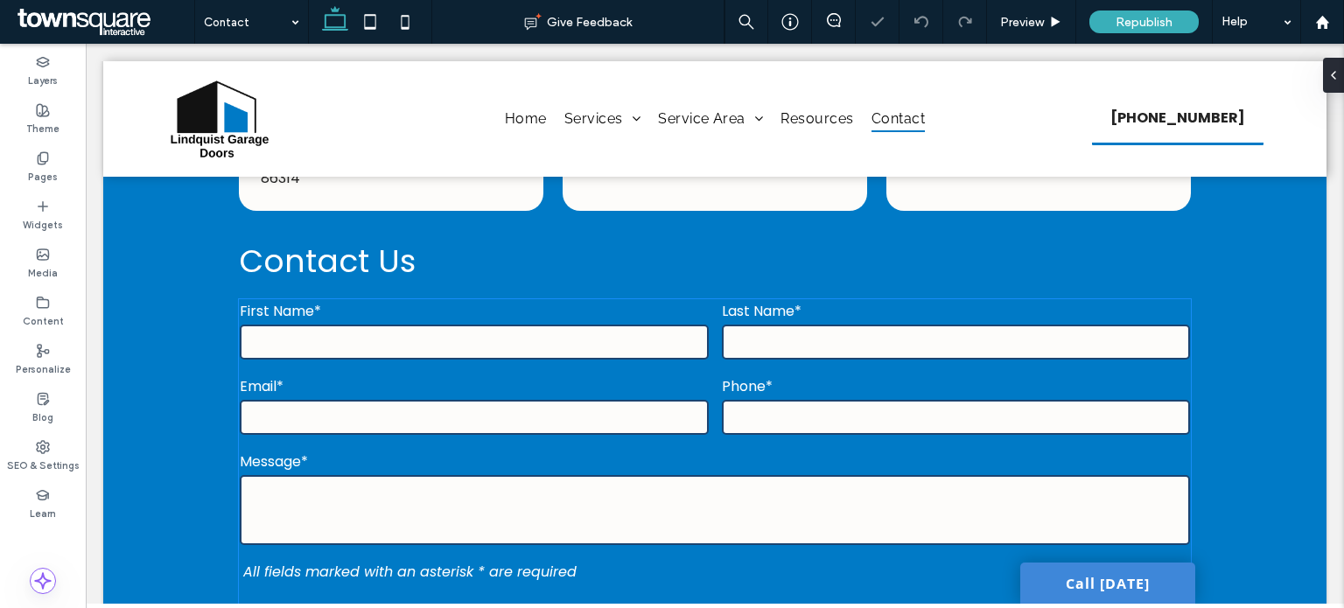
scroll to position [746, 0]
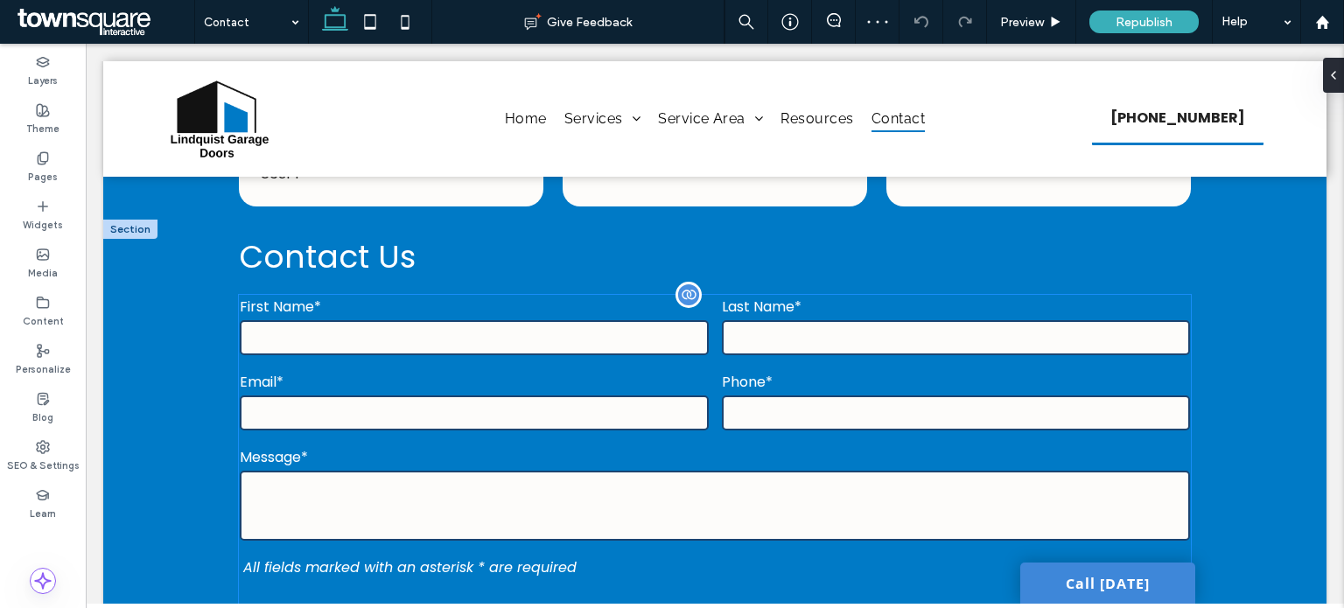
click at [387, 296] on label "First Name*" at bounding box center [474, 307] width 469 height 22
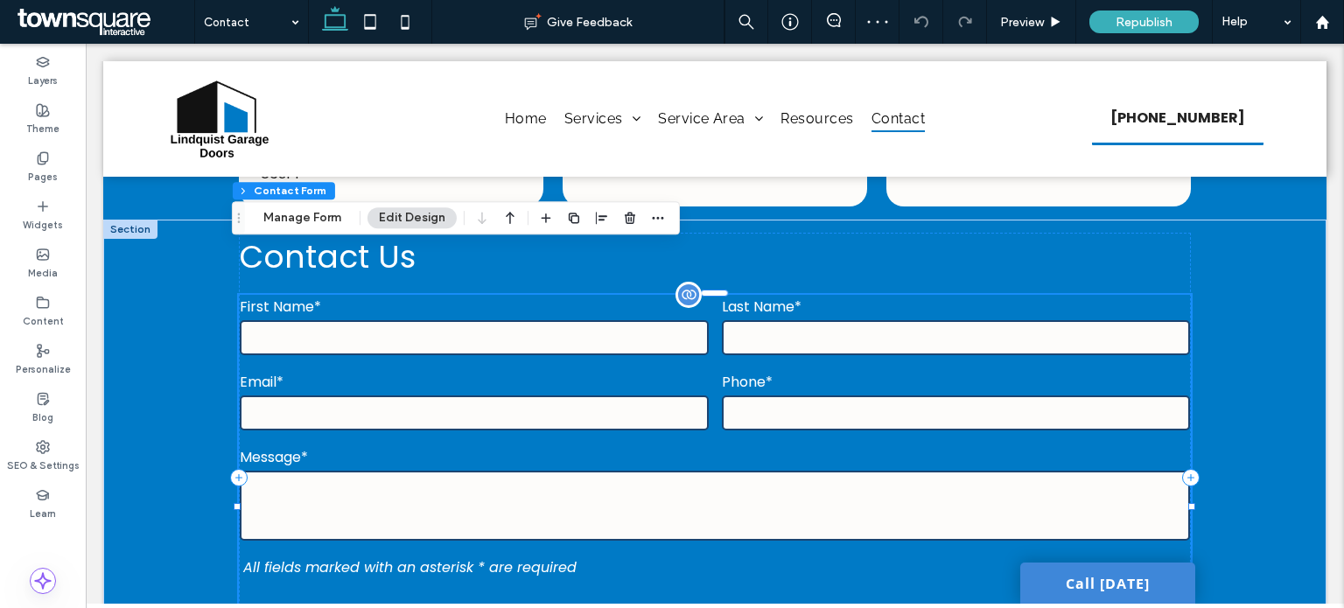
type input "*"
type input "***"
type input "*"
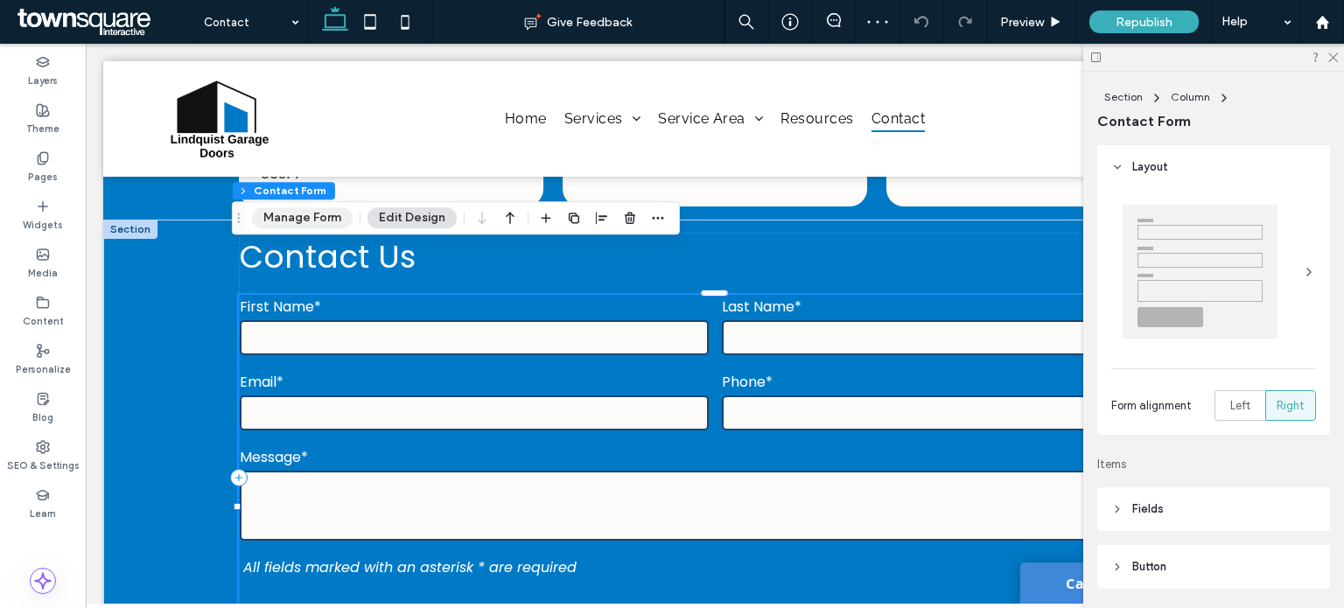
click at [308, 216] on button "Manage Form" at bounding box center [302, 217] width 101 height 21
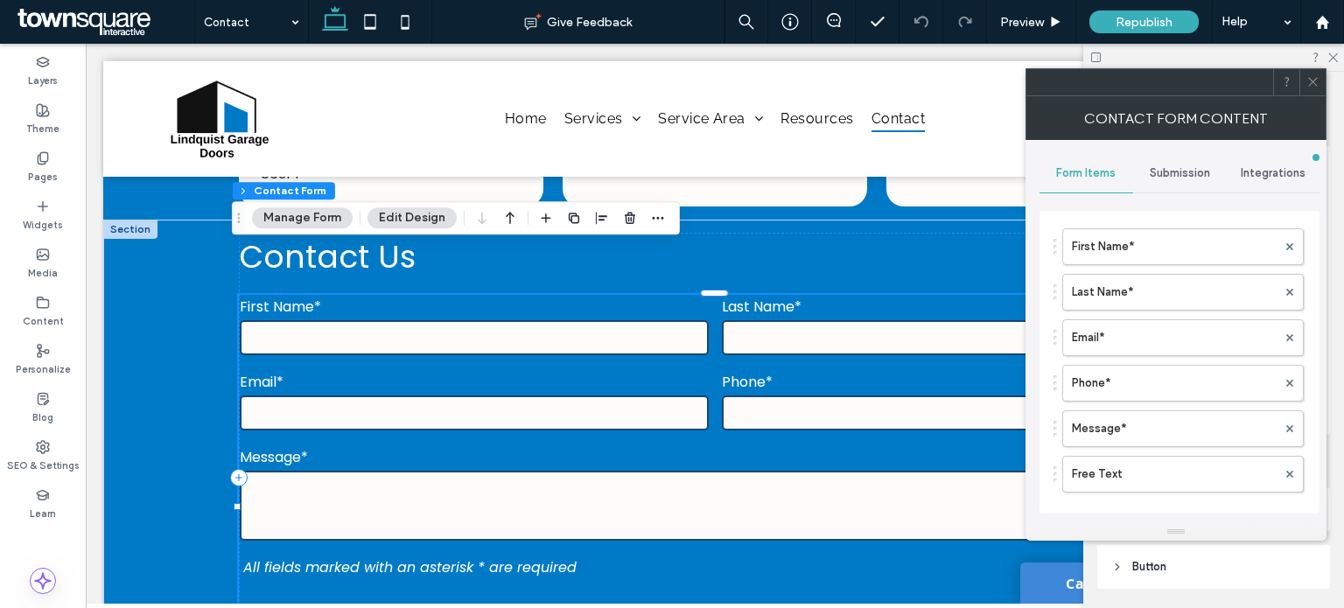
click at [1258, 181] on div "Integrations" at bounding box center [1273, 173] width 94 height 39
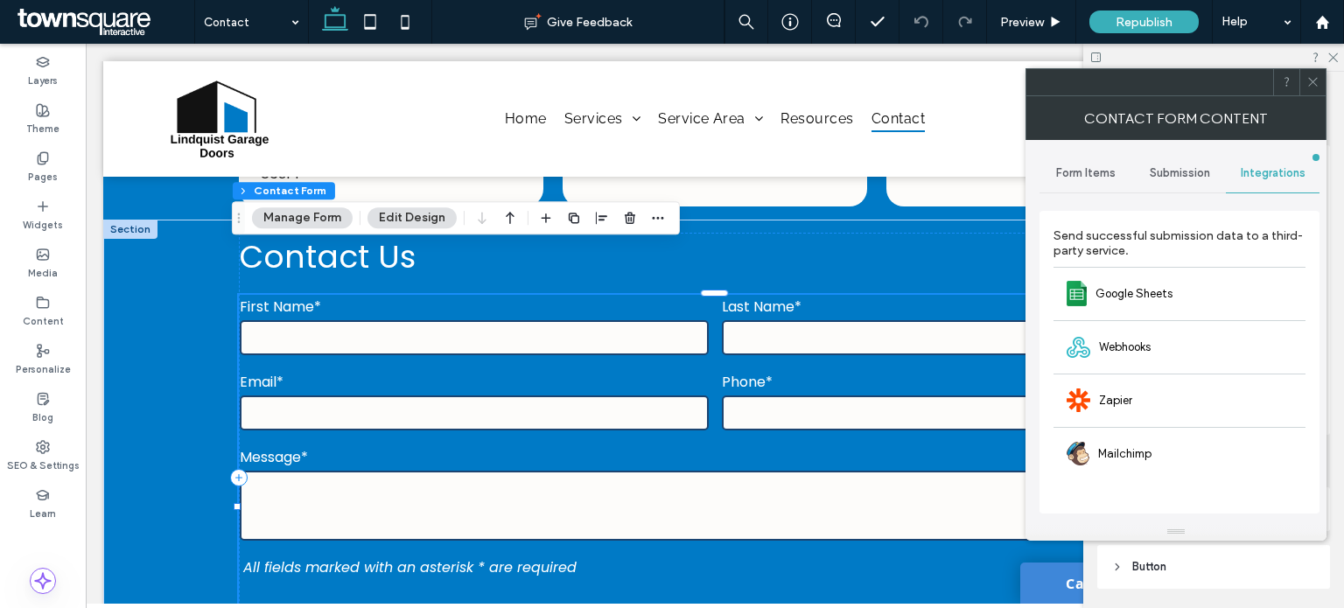
click at [1195, 179] on span "Submission" at bounding box center [1180, 173] width 60 height 14
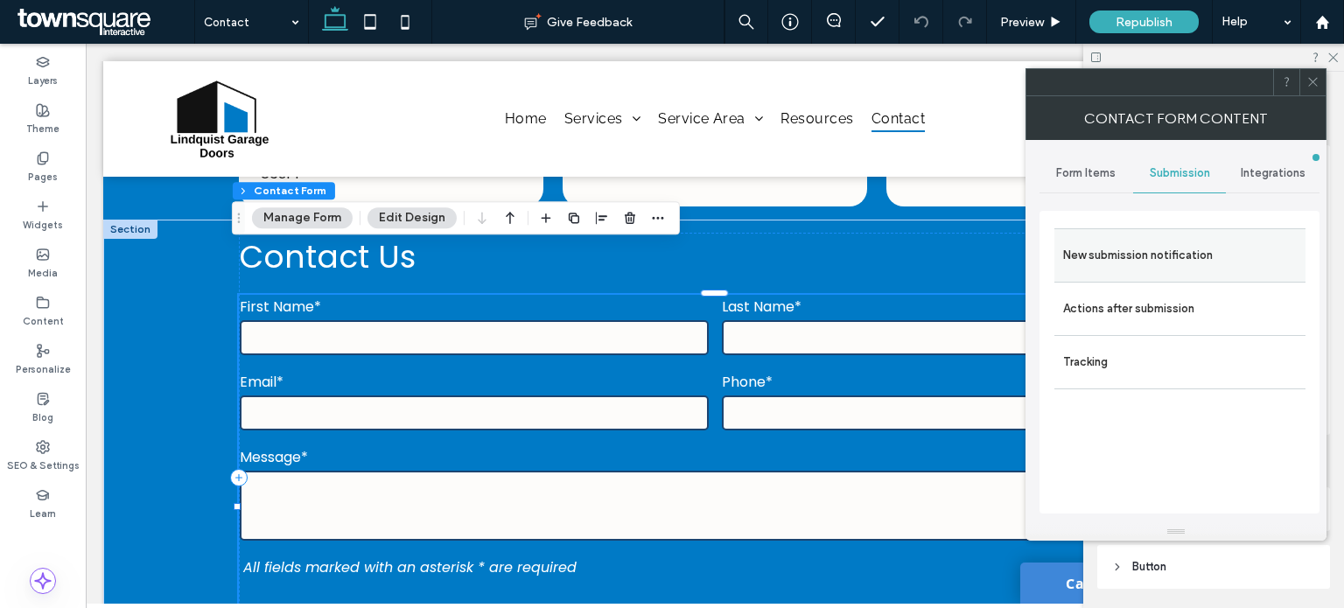
drag, startPoint x: 1129, startPoint y: 283, endPoint x: 1129, endPoint y: 272, distance: 10.5
click at [1129, 272] on div "New submission notification Actions after submission Tracking" at bounding box center [1180, 308] width 252 height 161
click at [1127, 272] on div "New submission notification" at bounding box center [1180, 254] width 251 height 53
click at [1129, 267] on label "New submission notification" at bounding box center [1180, 255] width 234 height 35
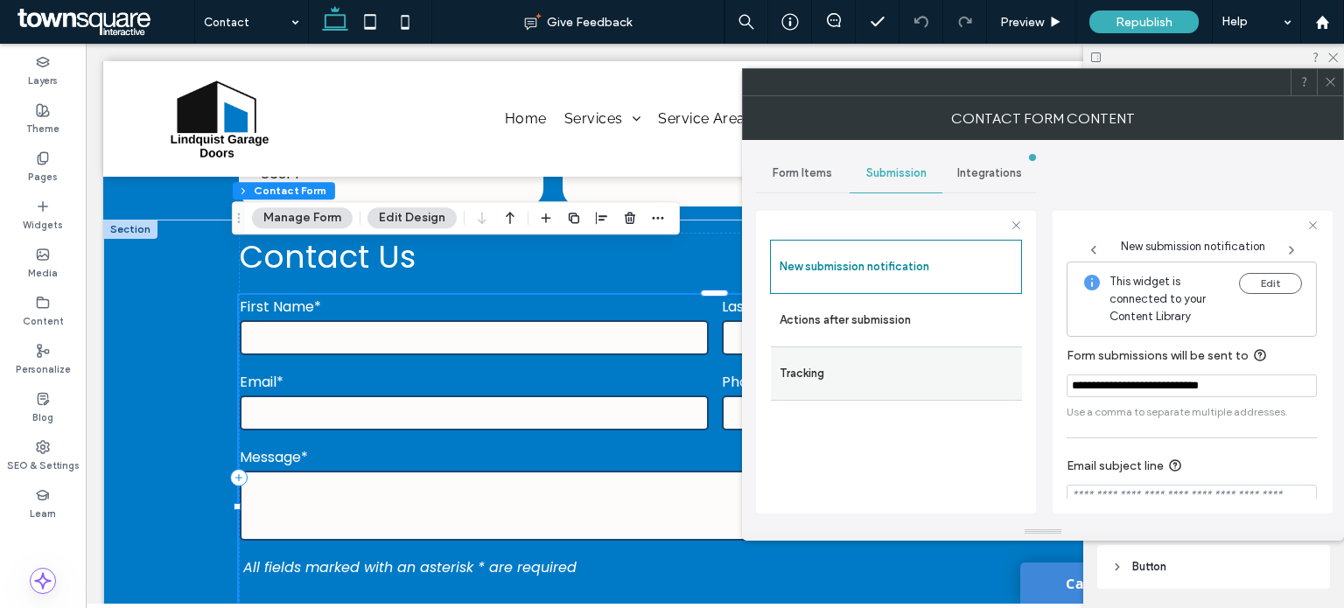
drag, startPoint x: 1270, startPoint y: 382, endPoint x: 872, endPoint y: 367, distance: 398.5
click at [872, 367] on div "**********" at bounding box center [896, 360] width 280 height 326
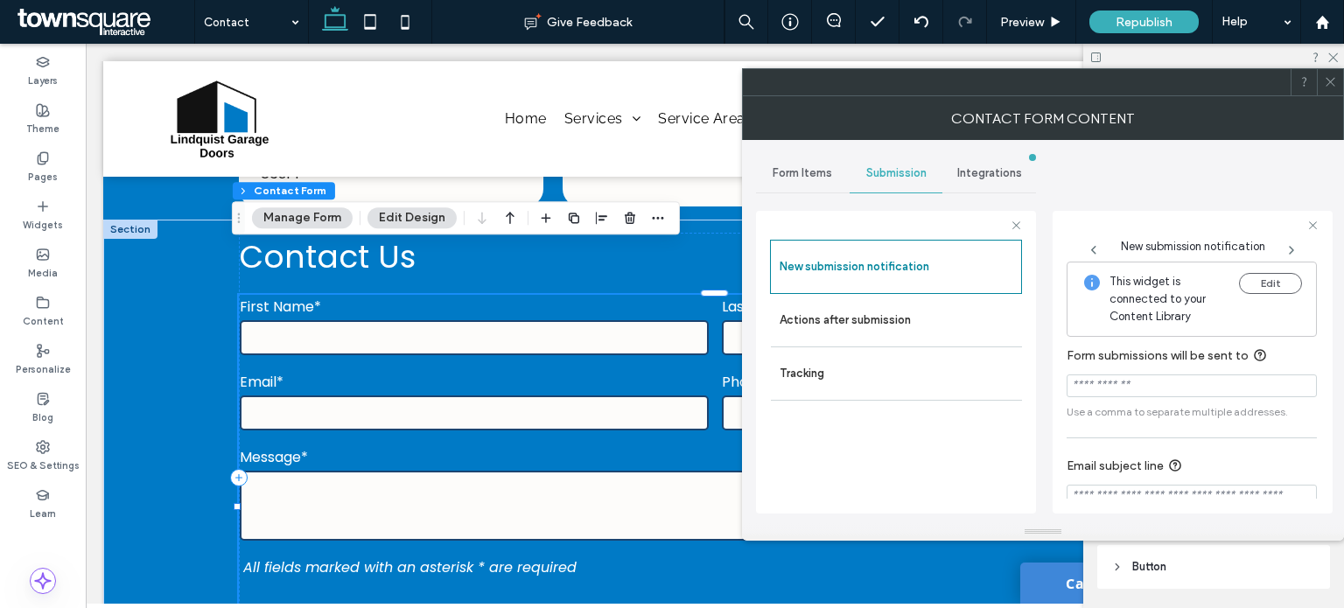
paste input "**********"
type input "**********"
click at [1329, 80] on icon at bounding box center [1330, 81] width 13 height 13
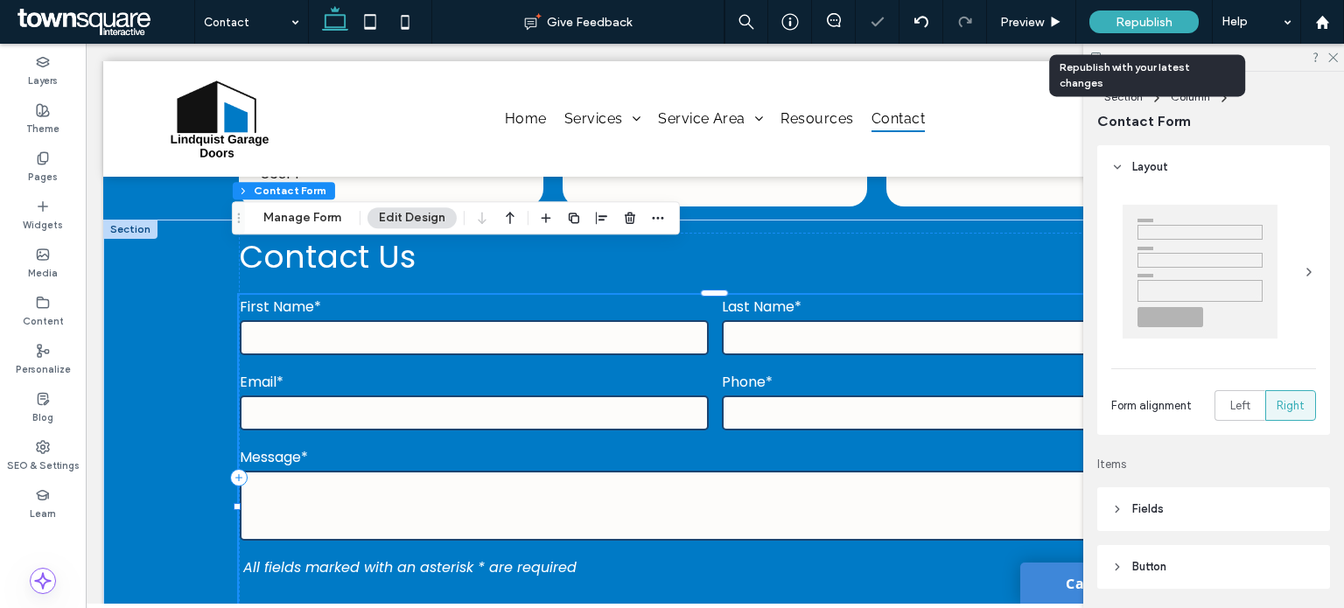
click at [1176, 18] on div "Republish" at bounding box center [1144, 22] width 109 height 23
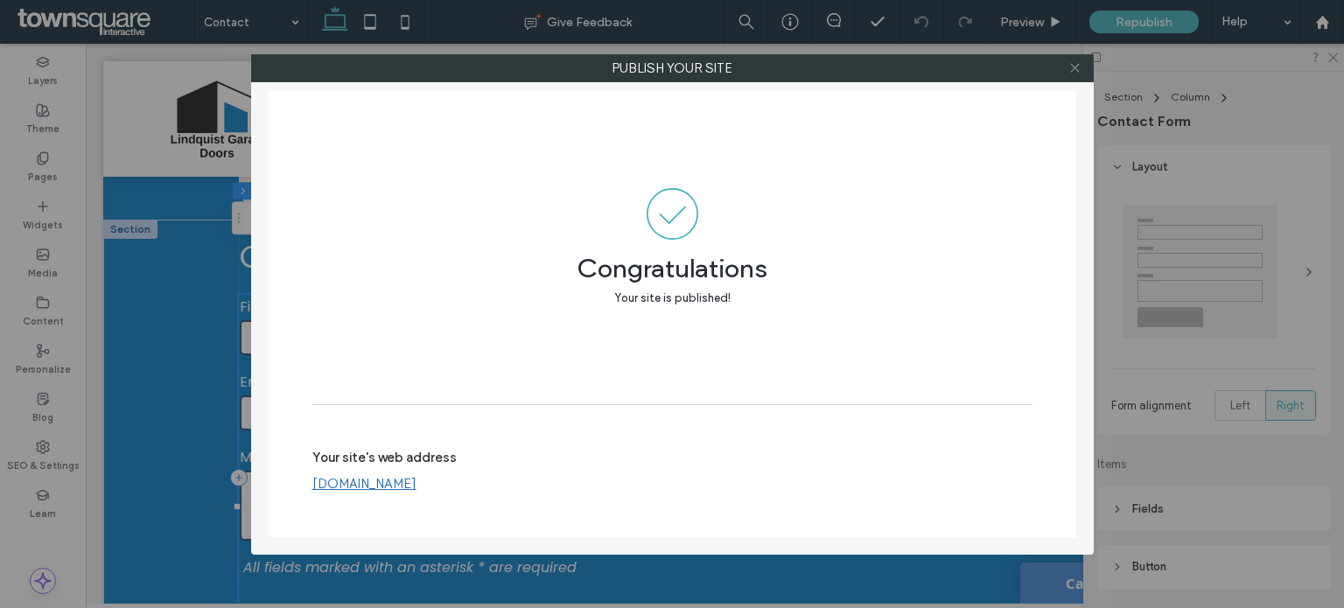
click at [1078, 69] on icon at bounding box center [1075, 67] width 13 height 13
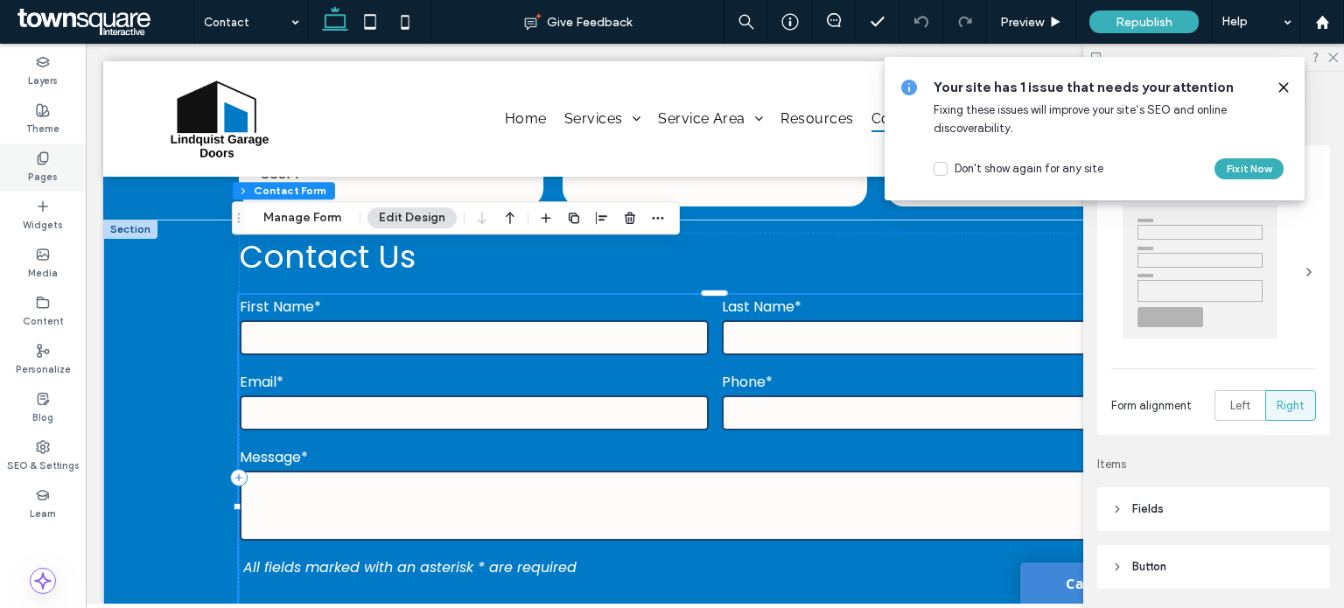
click at [39, 164] on icon at bounding box center [43, 158] width 14 height 14
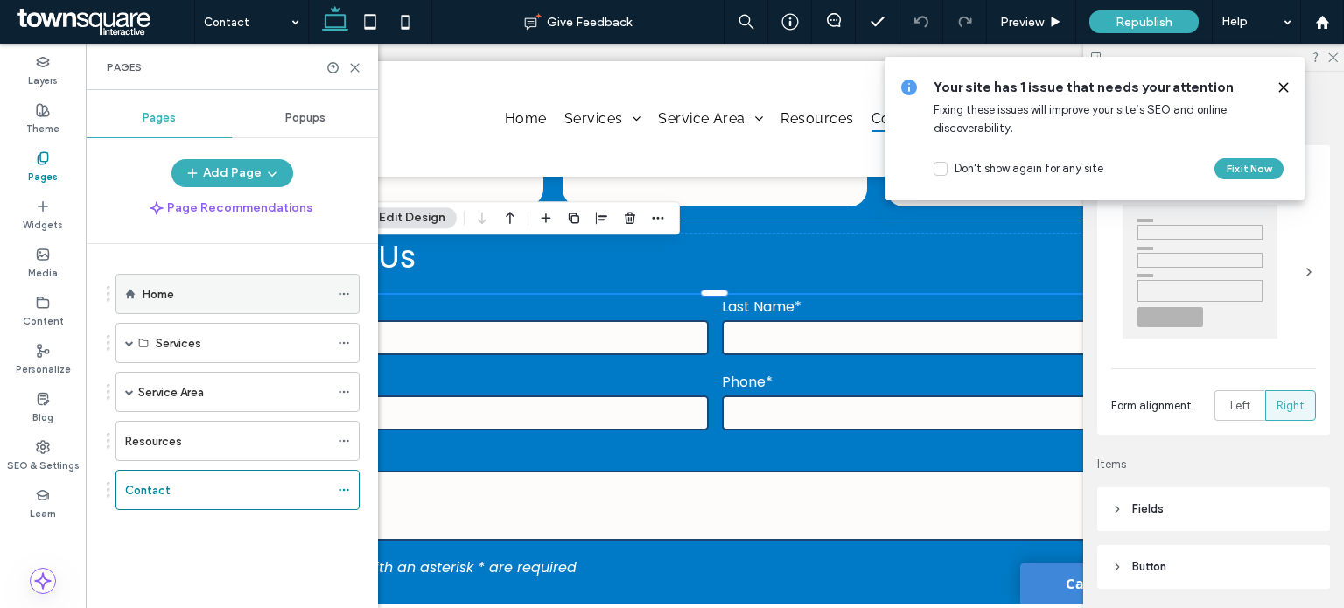
click at [186, 292] on div "Home" at bounding box center [236, 294] width 186 height 18
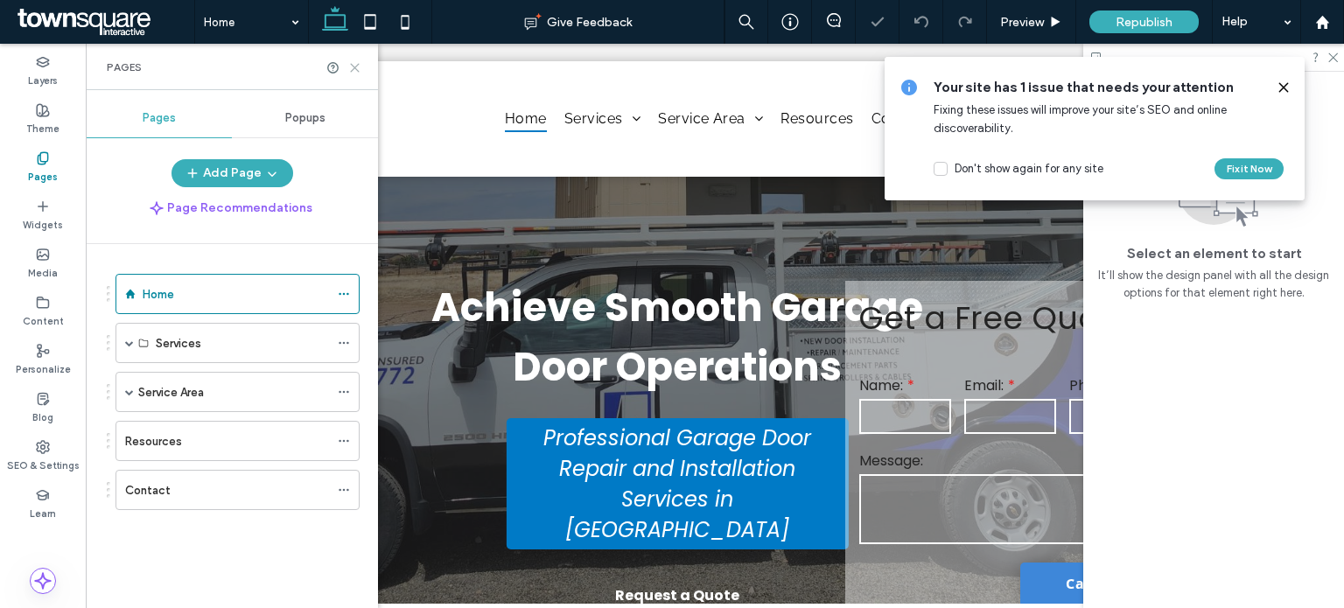
click at [353, 64] on icon at bounding box center [354, 67] width 13 height 13
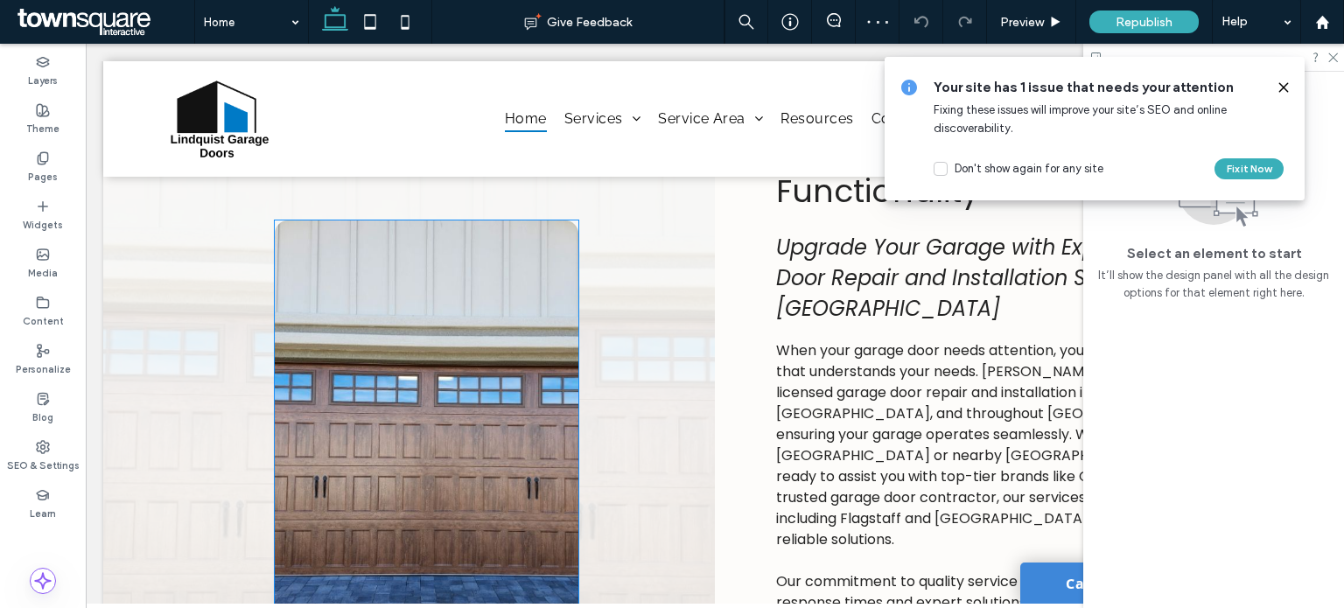
scroll to position [779, 0]
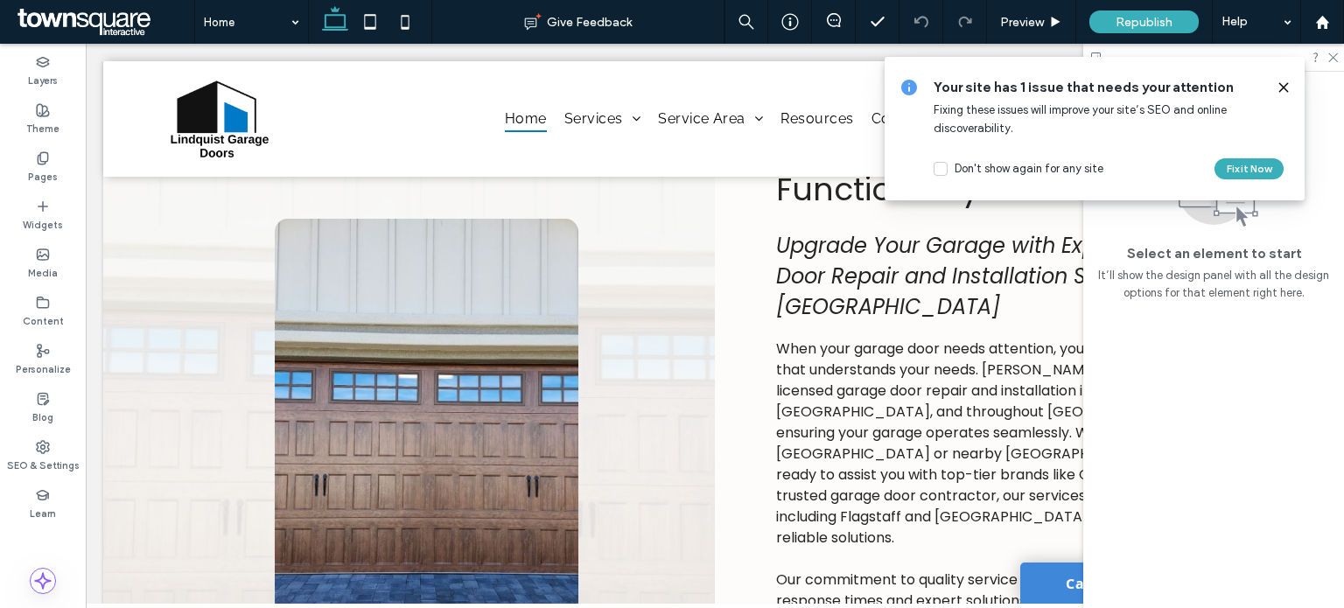
click at [1281, 82] on icon at bounding box center [1284, 88] width 14 height 14
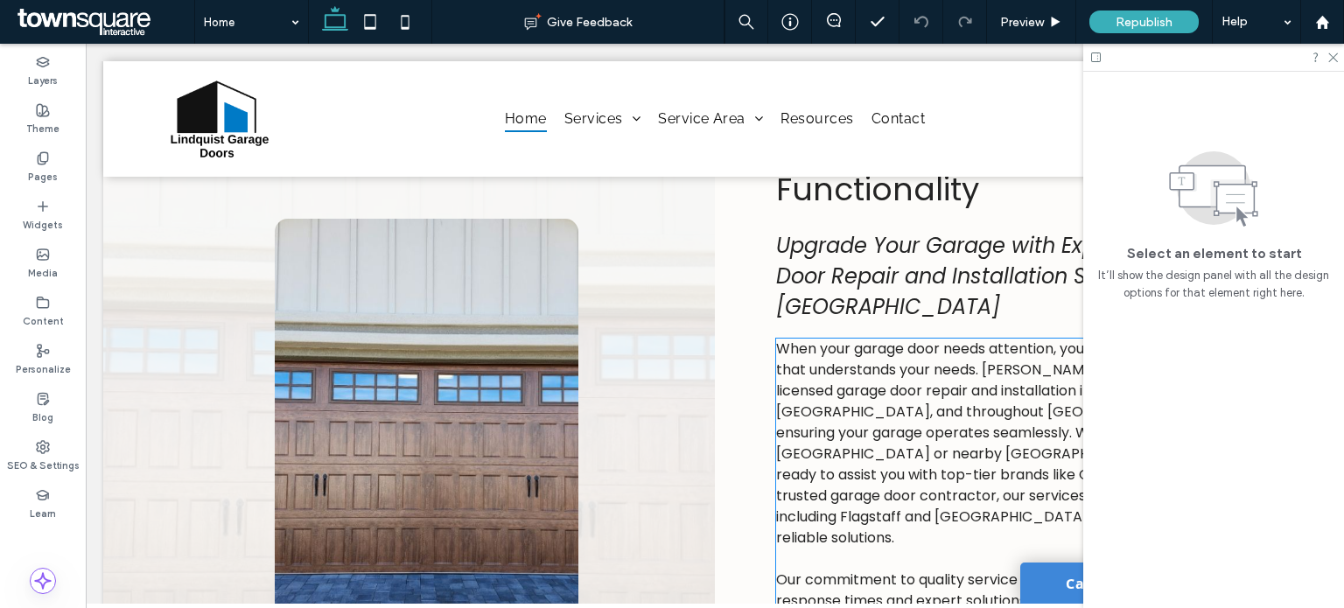
click at [906, 408] on span "When your garage door needs attention, you're looking for a service that unders…" at bounding box center [1013, 443] width 475 height 209
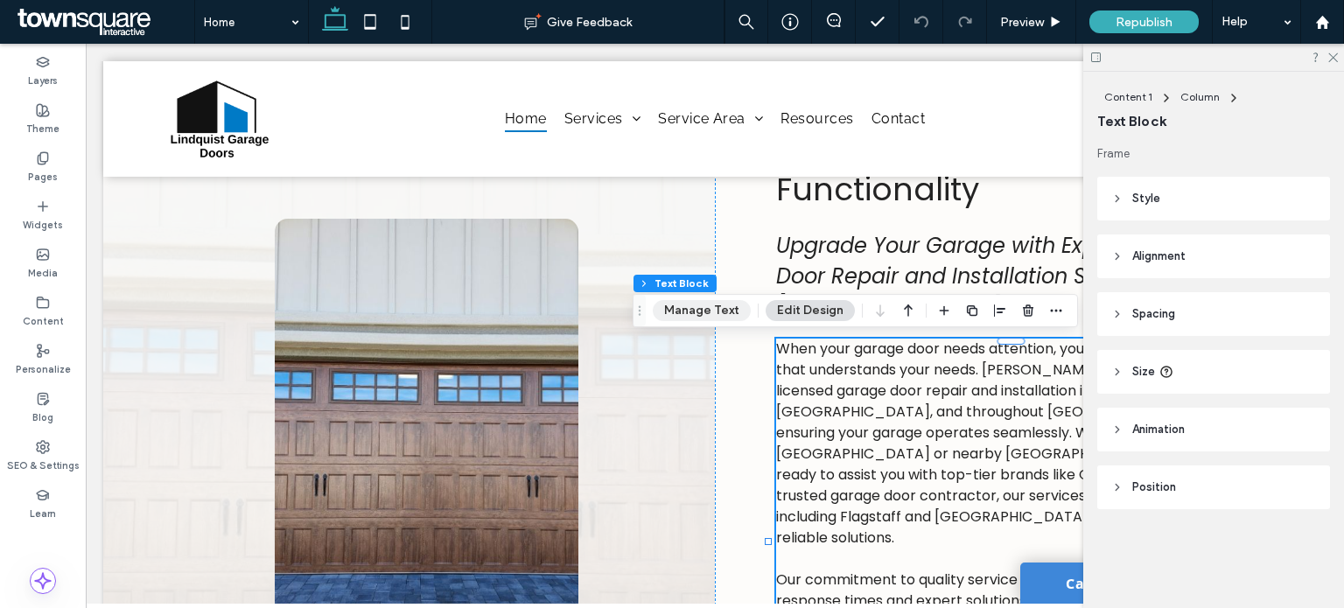
click at [721, 316] on button "Manage Text" at bounding box center [702, 310] width 98 height 21
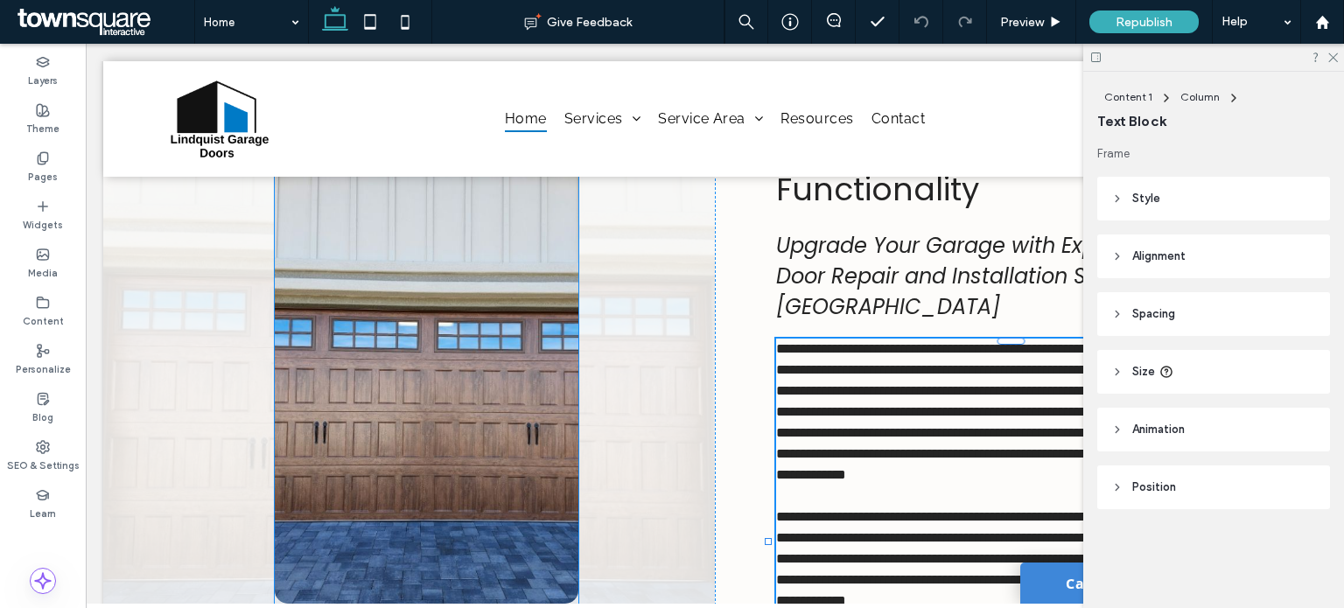
scroll to position [1001, 0]
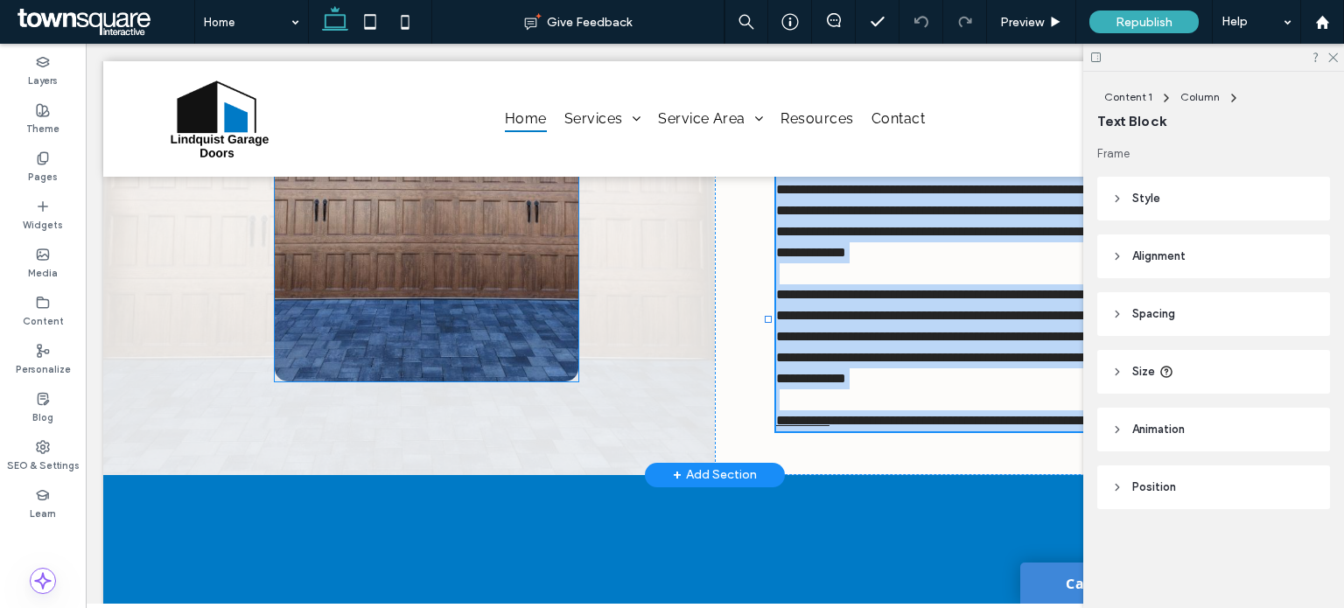
type input "*******"
type input "**"
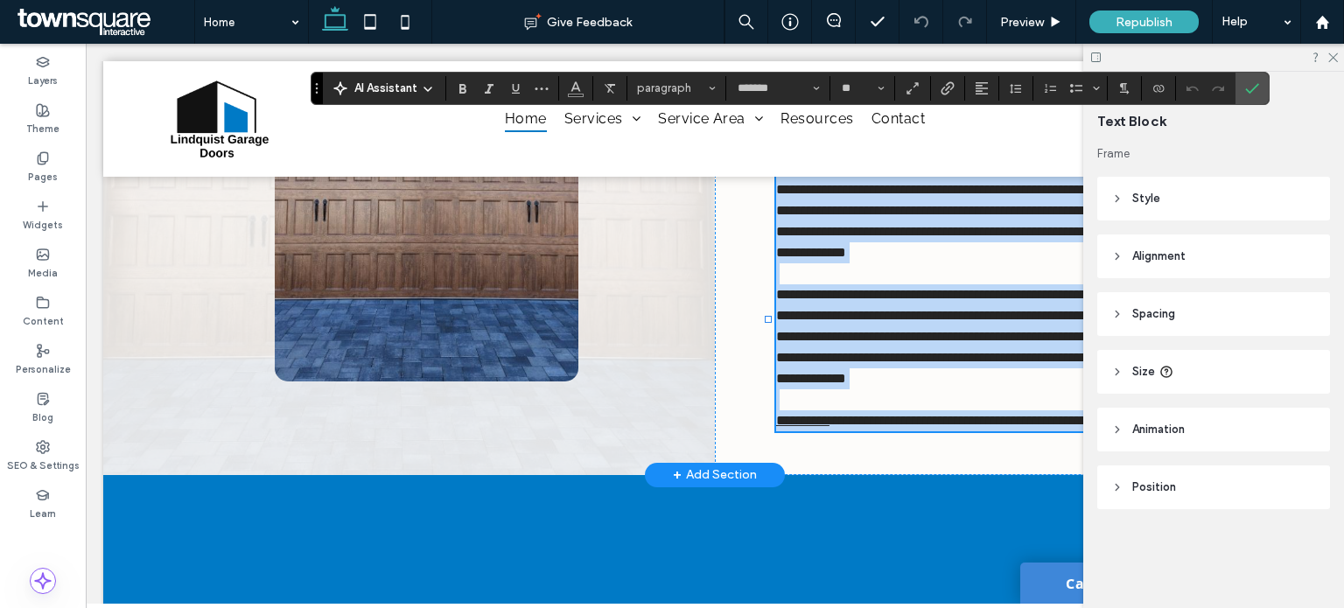
click at [861, 259] on span "**********" at bounding box center [1013, 189] width 474 height 139
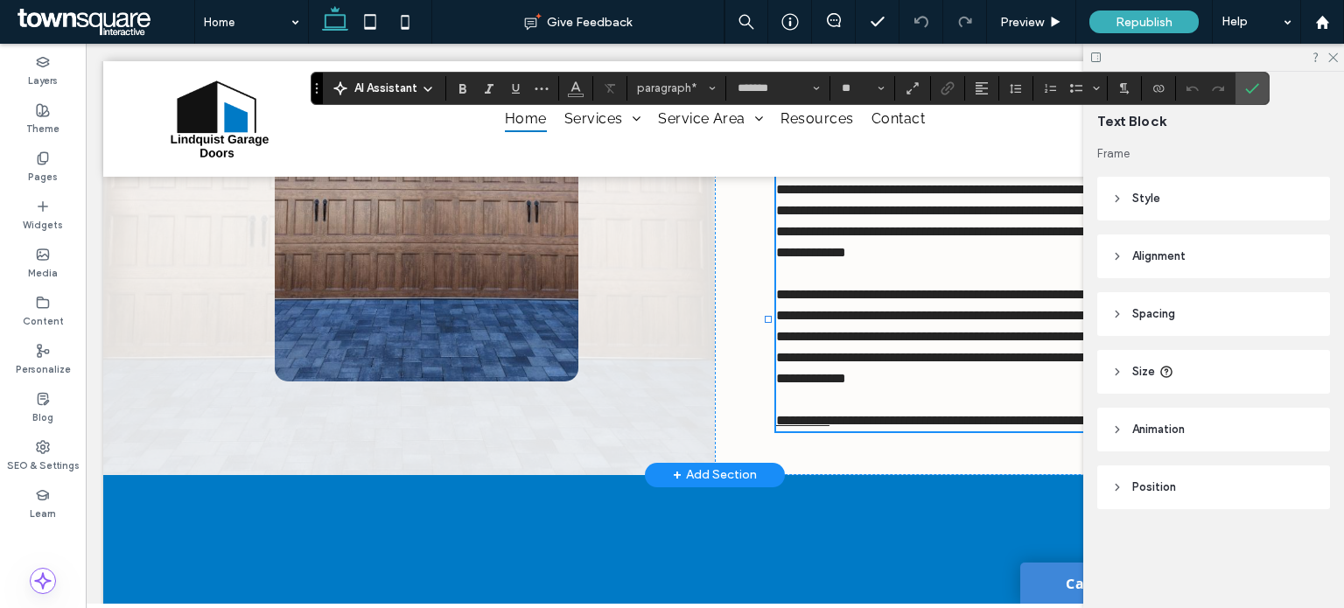
click at [815, 254] on span "**********" at bounding box center [1013, 189] width 474 height 139
click at [776, 253] on span "**********" at bounding box center [1013, 189] width 474 height 139
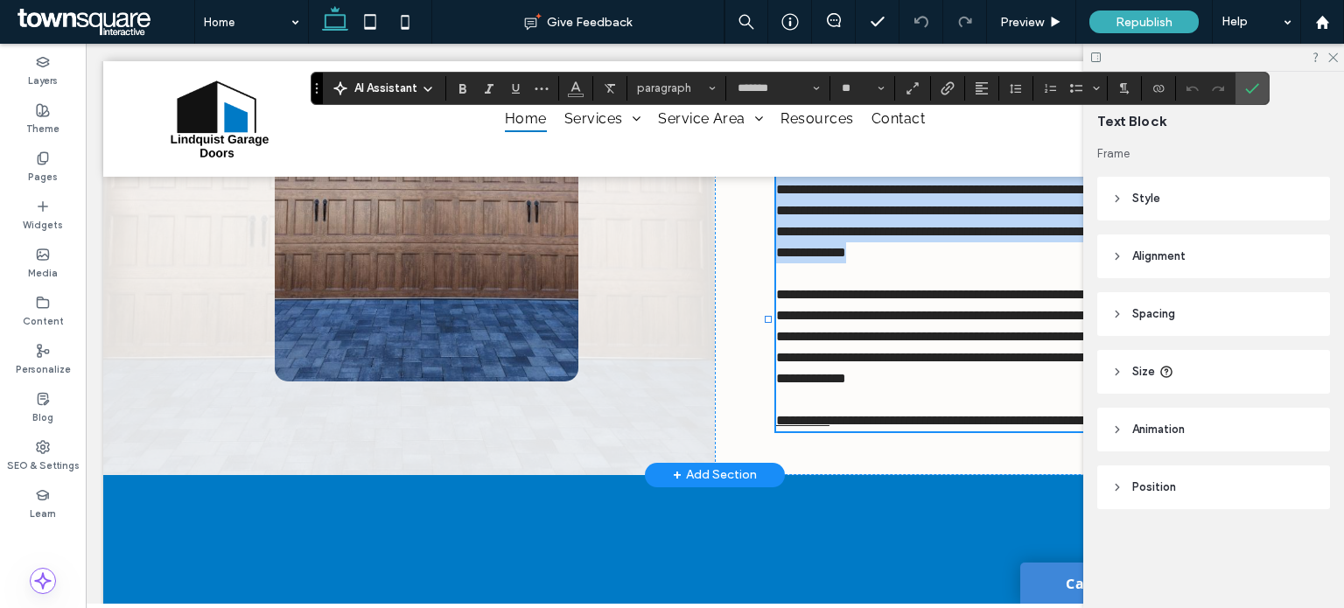
click at [776, 253] on span "**********" at bounding box center [1013, 189] width 474 height 139
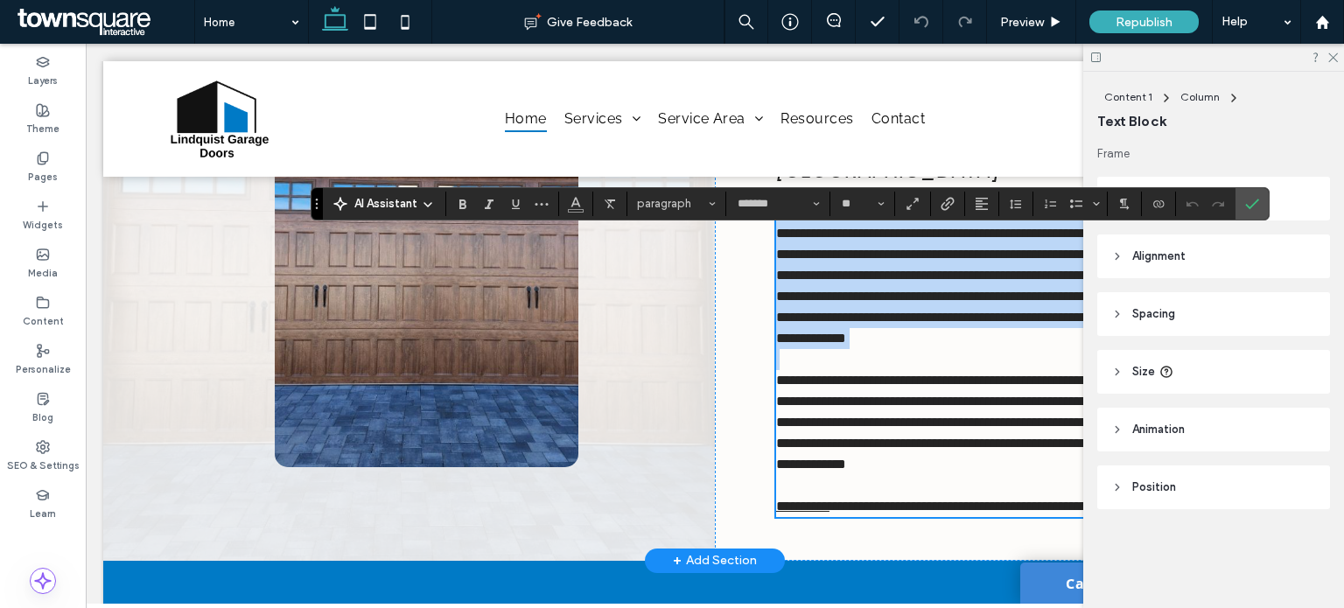
scroll to position [886, 0]
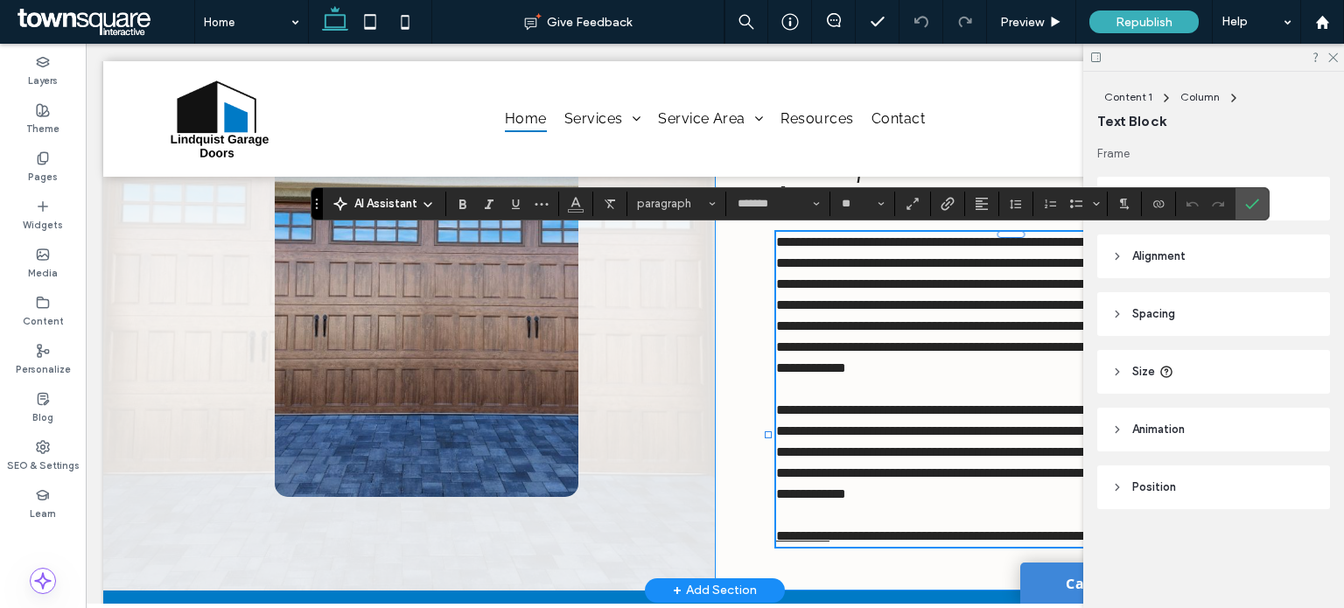
click at [755, 257] on div "**********" at bounding box center [1021, 279] width 612 height 624
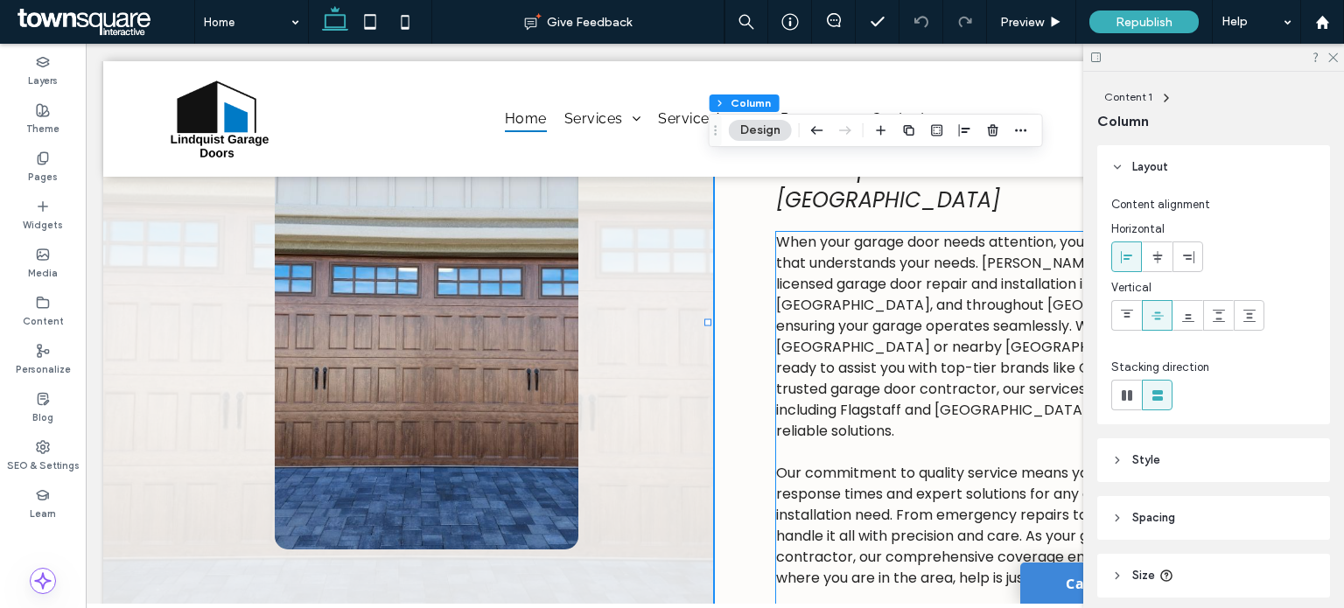
click at [810, 283] on span "When your garage door needs attention, you're looking for a service that unders…" at bounding box center [1013, 336] width 475 height 209
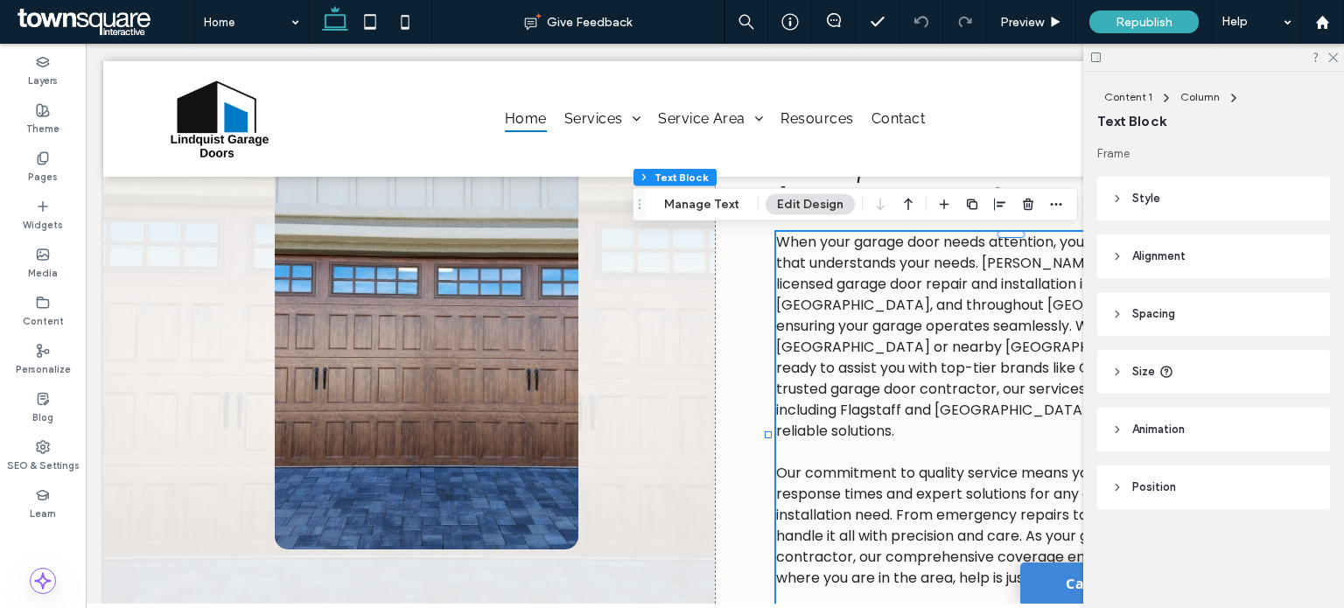
click at [808, 274] on span "When your garage door needs attention, you're looking for a service that unders…" at bounding box center [1013, 336] width 475 height 209
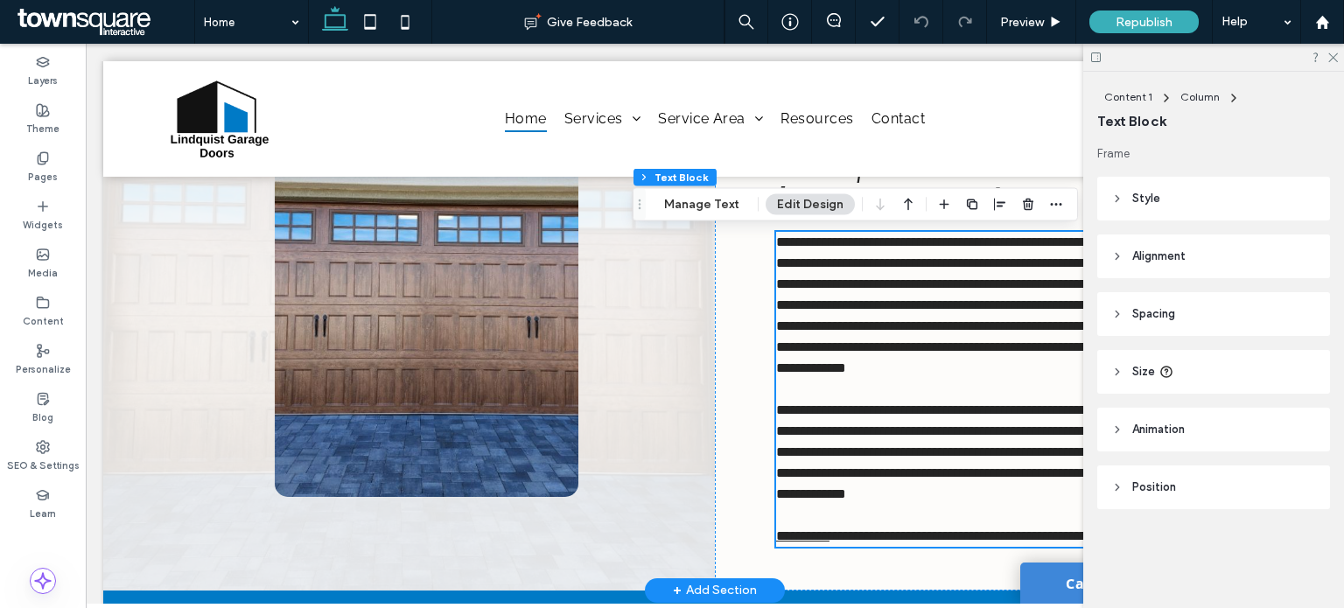
scroll to position [1001, 0]
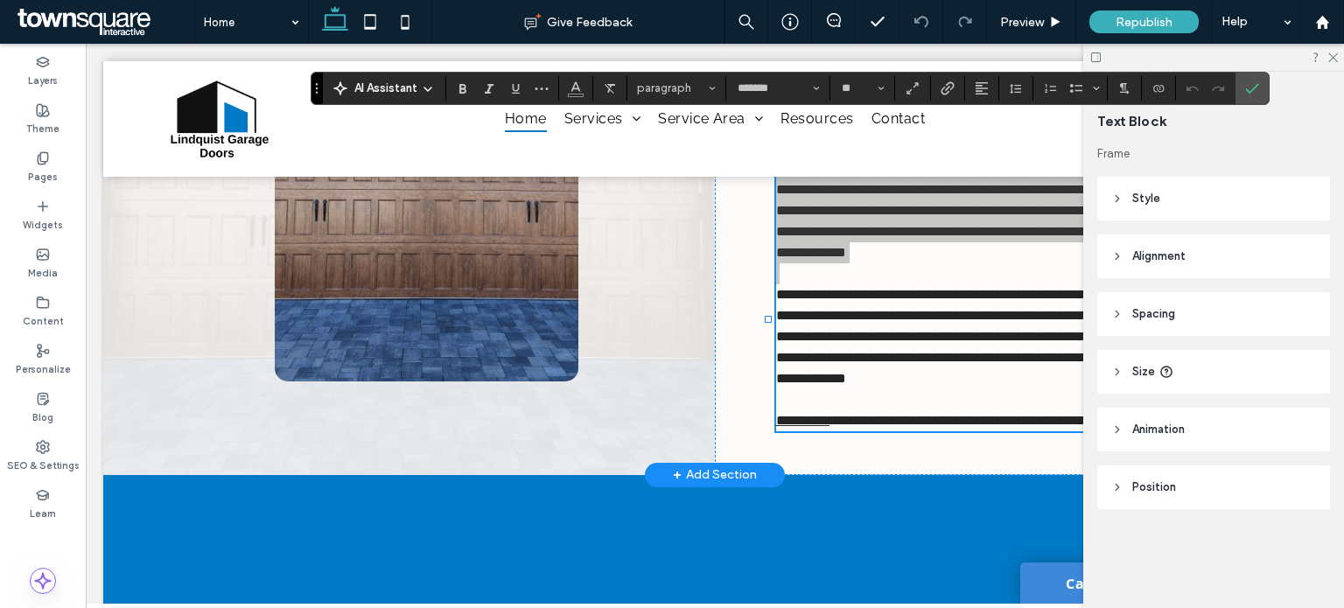
click at [391, 86] on span "AI Assistant" at bounding box center [385, 89] width 63 height 18
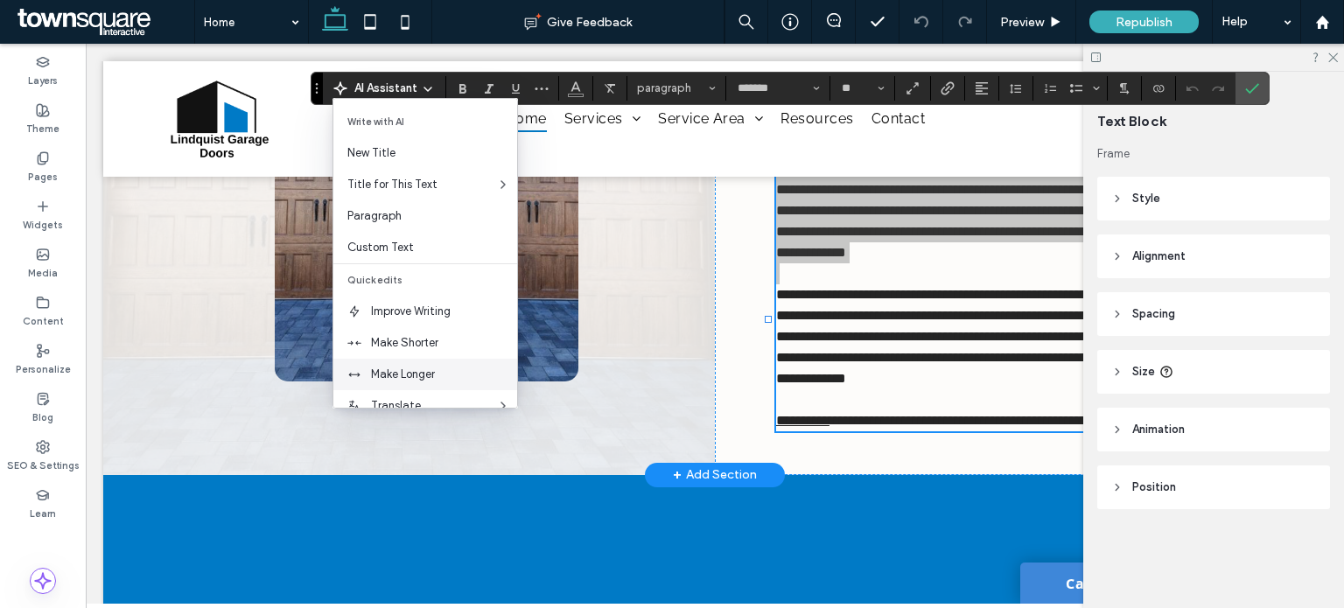
click at [403, 369] on span "Make Longer" at bounding box center [444, 375] width 146 height 18
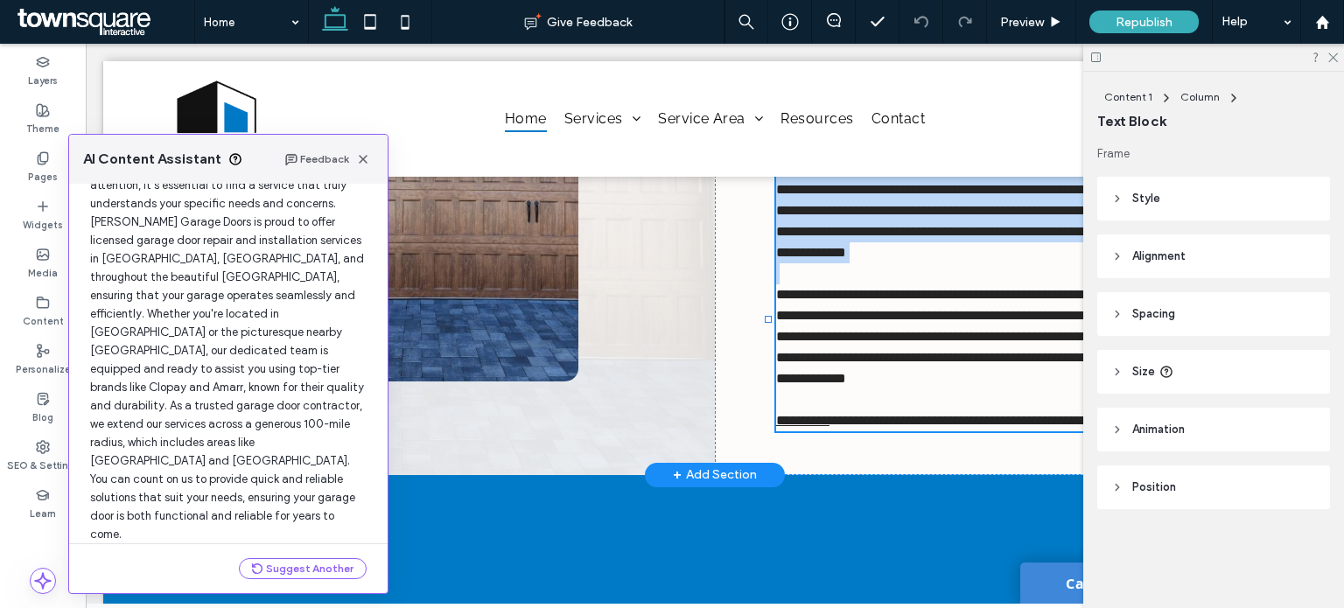
scroll to position [122, 0]
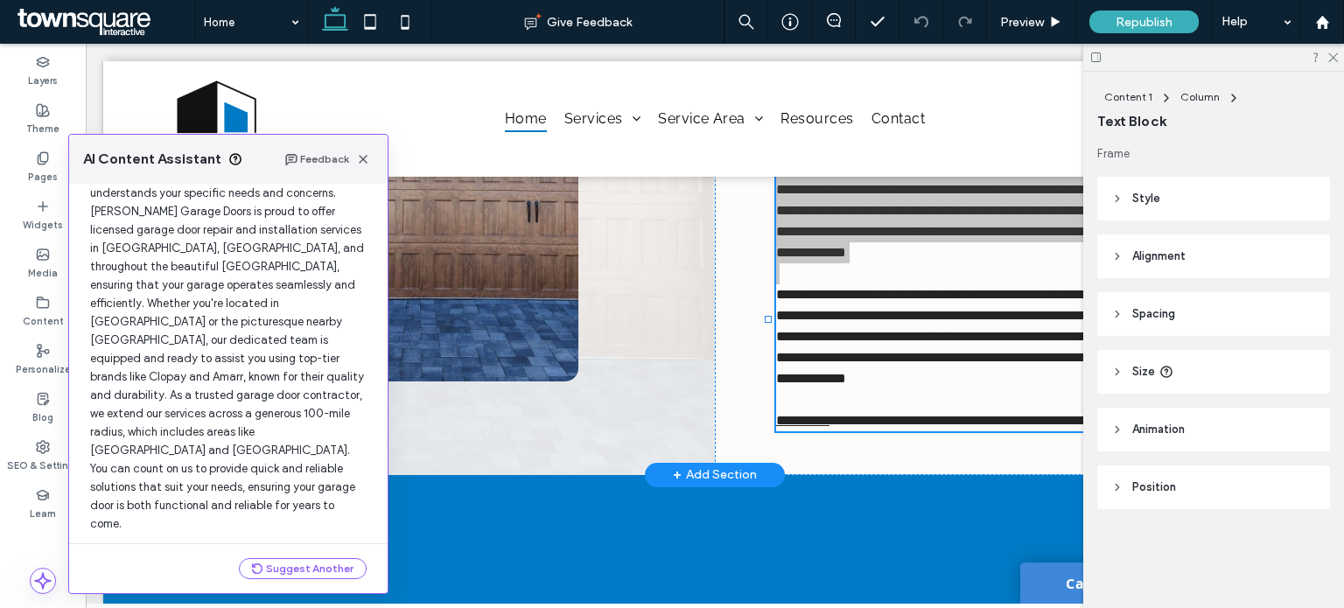
click at [297, 544] on button "Use this Text" at bounding box center [321, 554] width 89 height 21
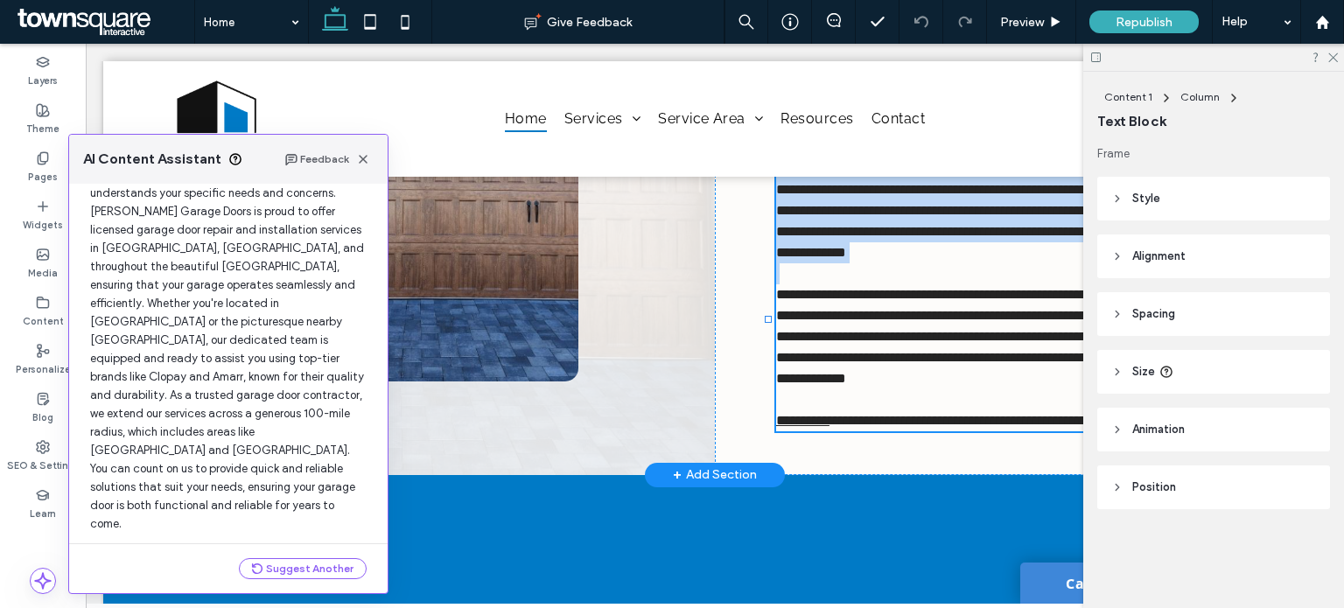
scroll to position [1000, 0]
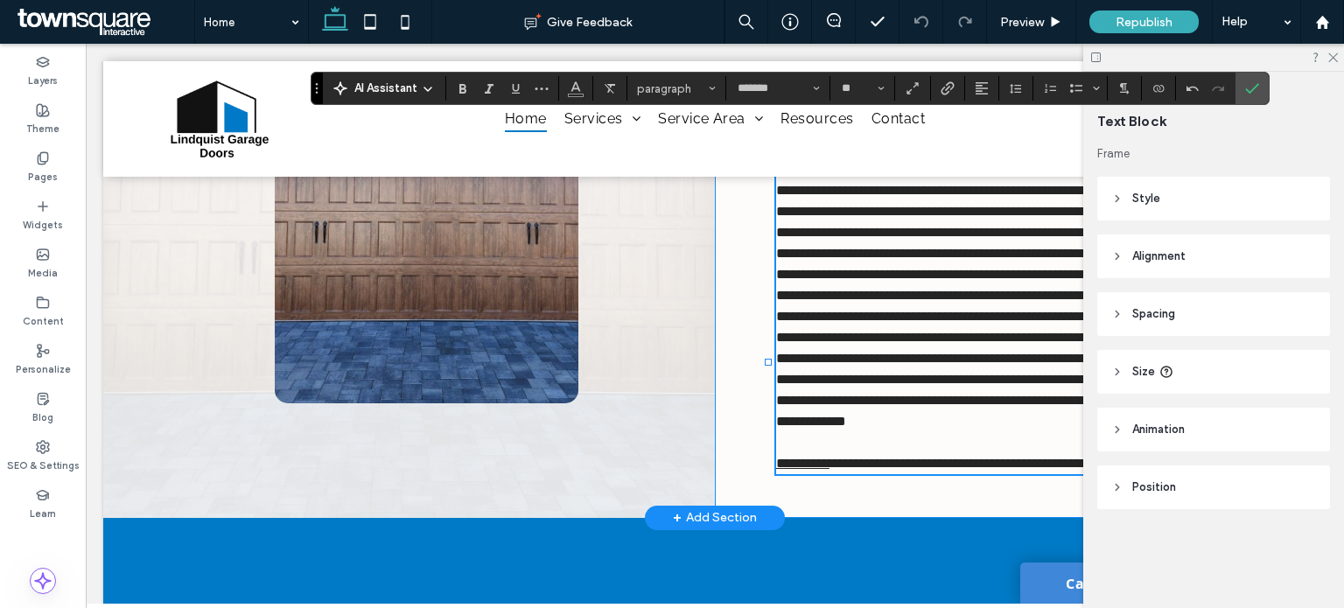
click at [728, 496] on div "**********" at bounding box center [1021, 185] width 612 height 666
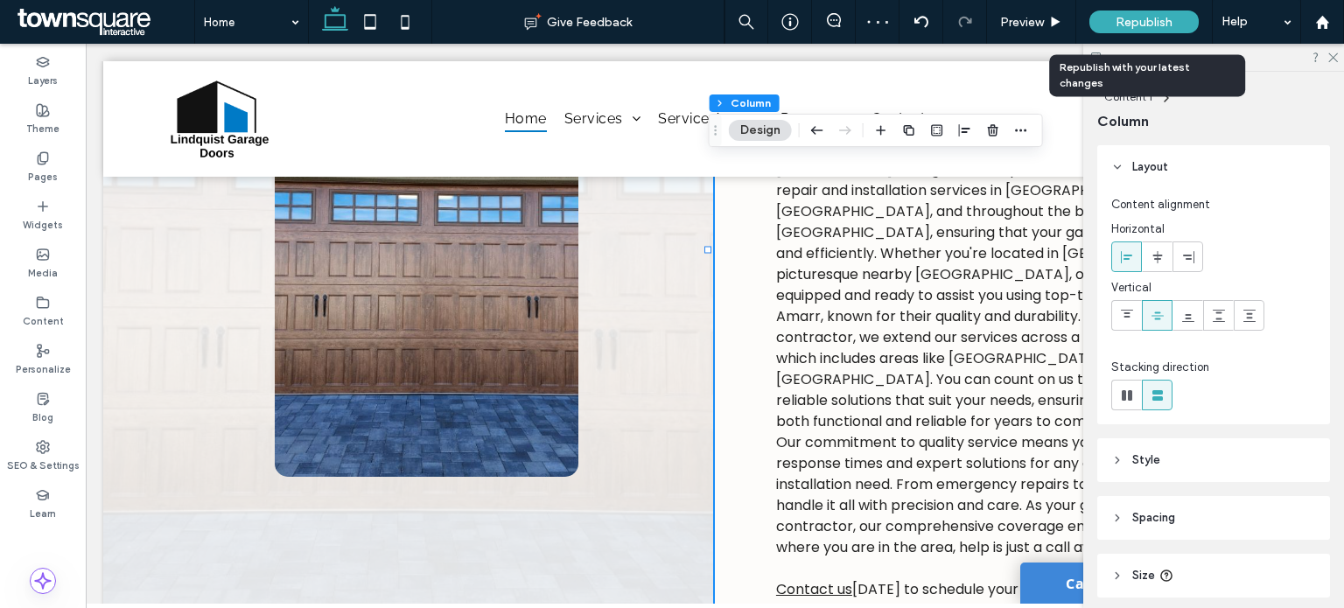
click at [1134, 31] on div "Republish" at bounding box center [1144, 22] width 109 height 23
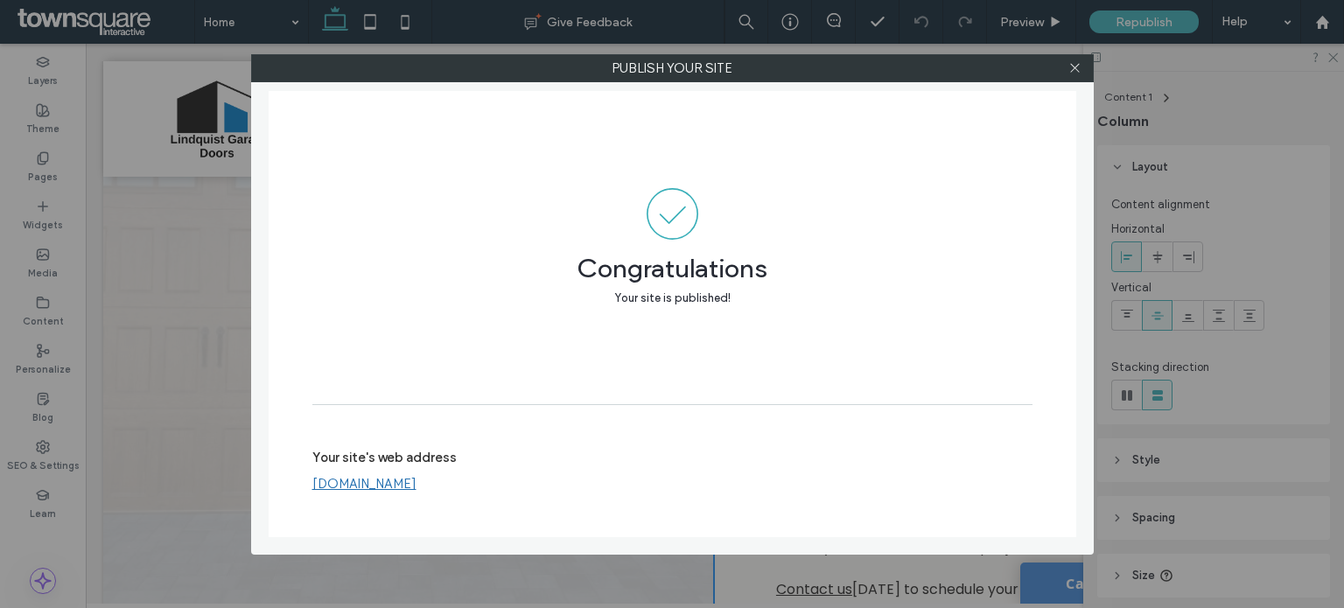
click at [432, 494] on div "Your site's web address www.lindquistgaragedoor.com" at bounding box center [672, 471] width 720 height 56
click at [417, 481] on link "www.lindquistgaragedoor.com" at bounding box center [364, 484] width 104 height 16
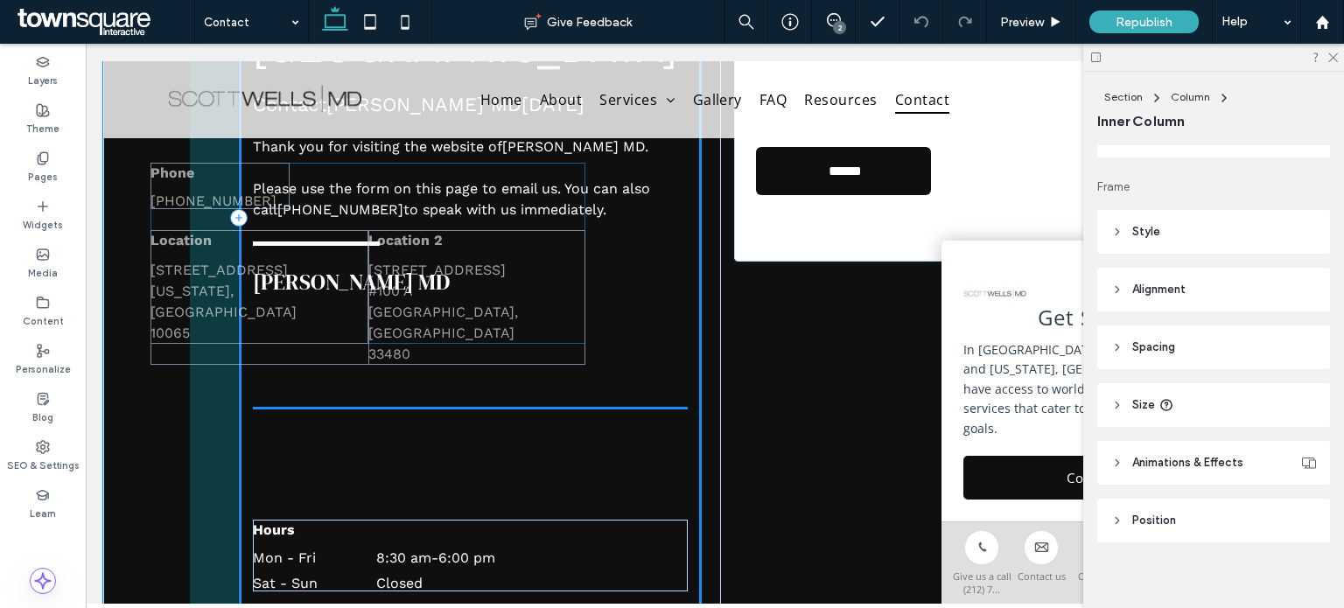
scroll to position [277, 0]
